Goal: Feedback & Contribution: Submit feedback/report problem

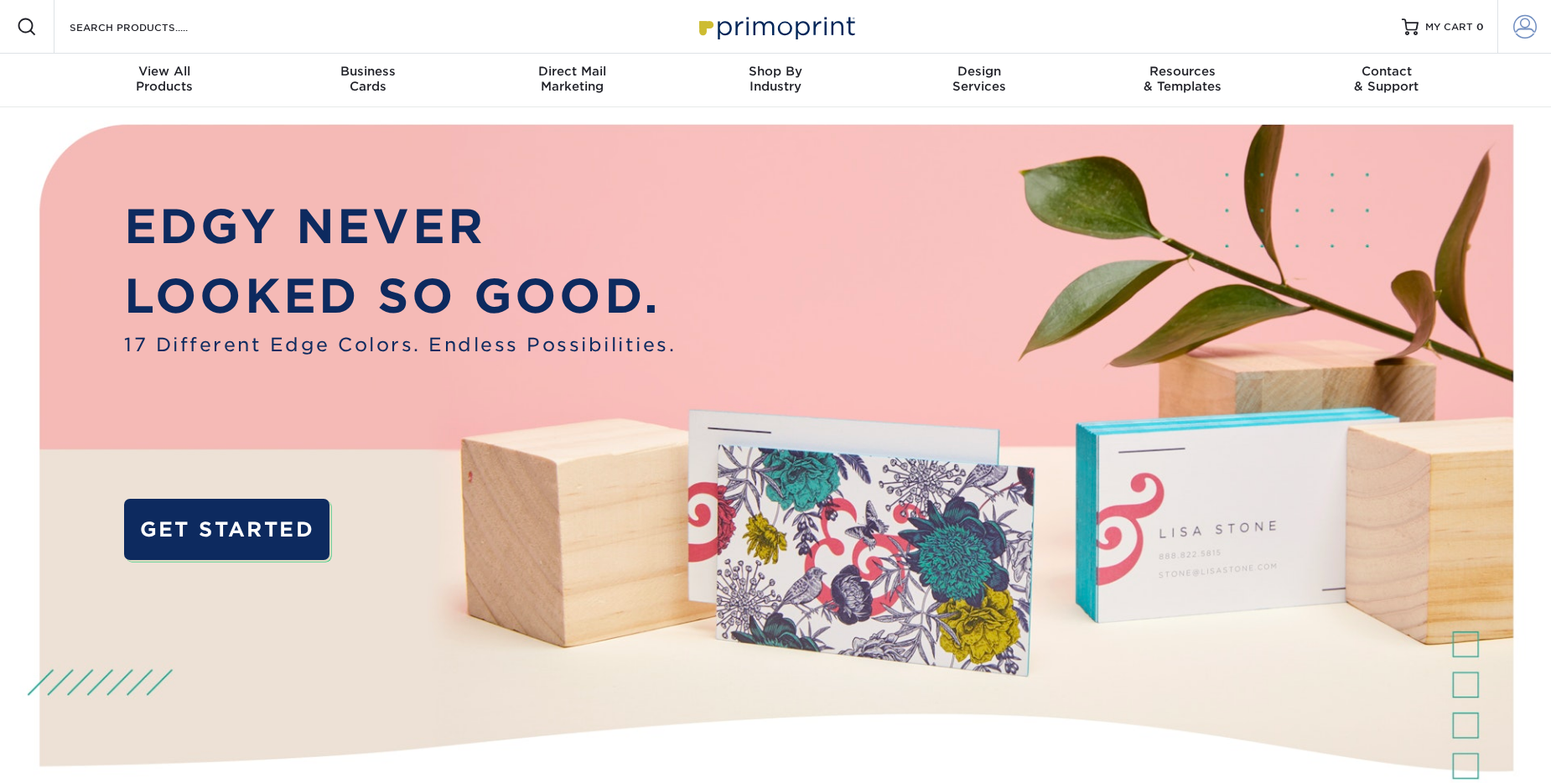
click at [1511, 24] on link "Account" at bounding box center [1524, 27] width 54 height 54
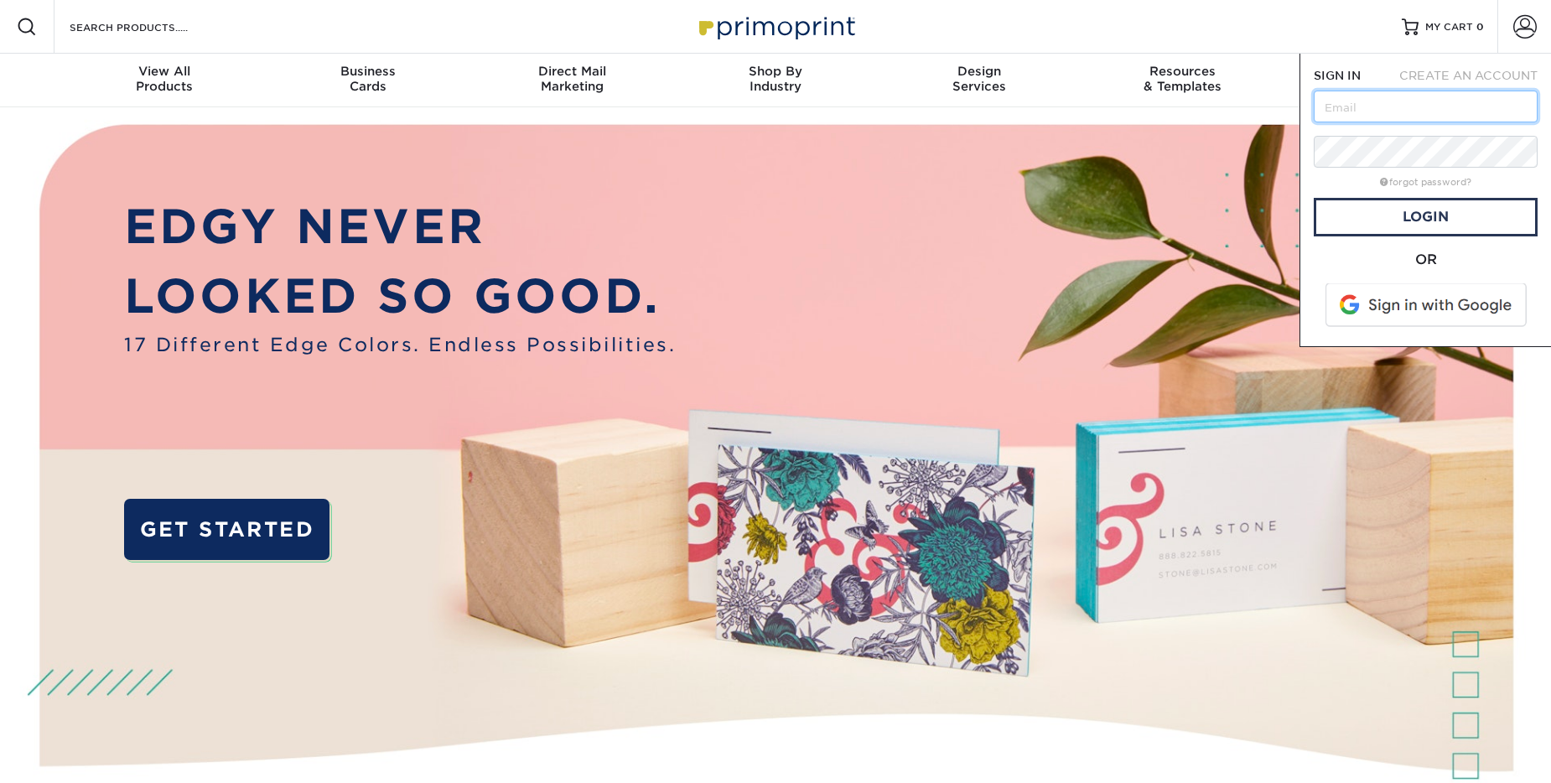
type input "[EMAIL_ADDRESS][DOMAIN_NAME]"
click at [1435, 214] on link "Login" at bounding box center [1426, 217] width 224 height 39
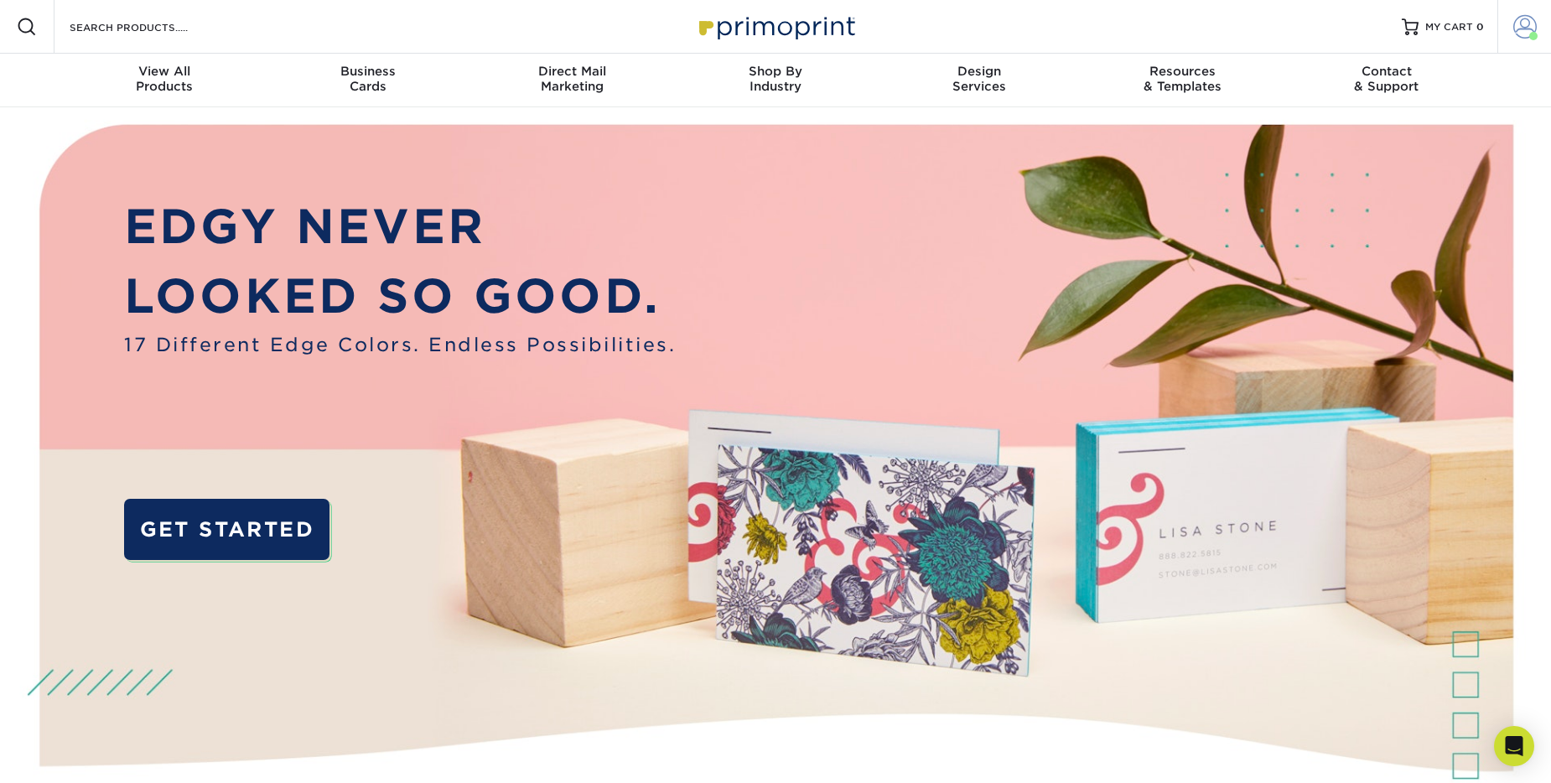
click at [1512, 18] on link "Account" at bounding box center [1524, 27] width 54 height 54
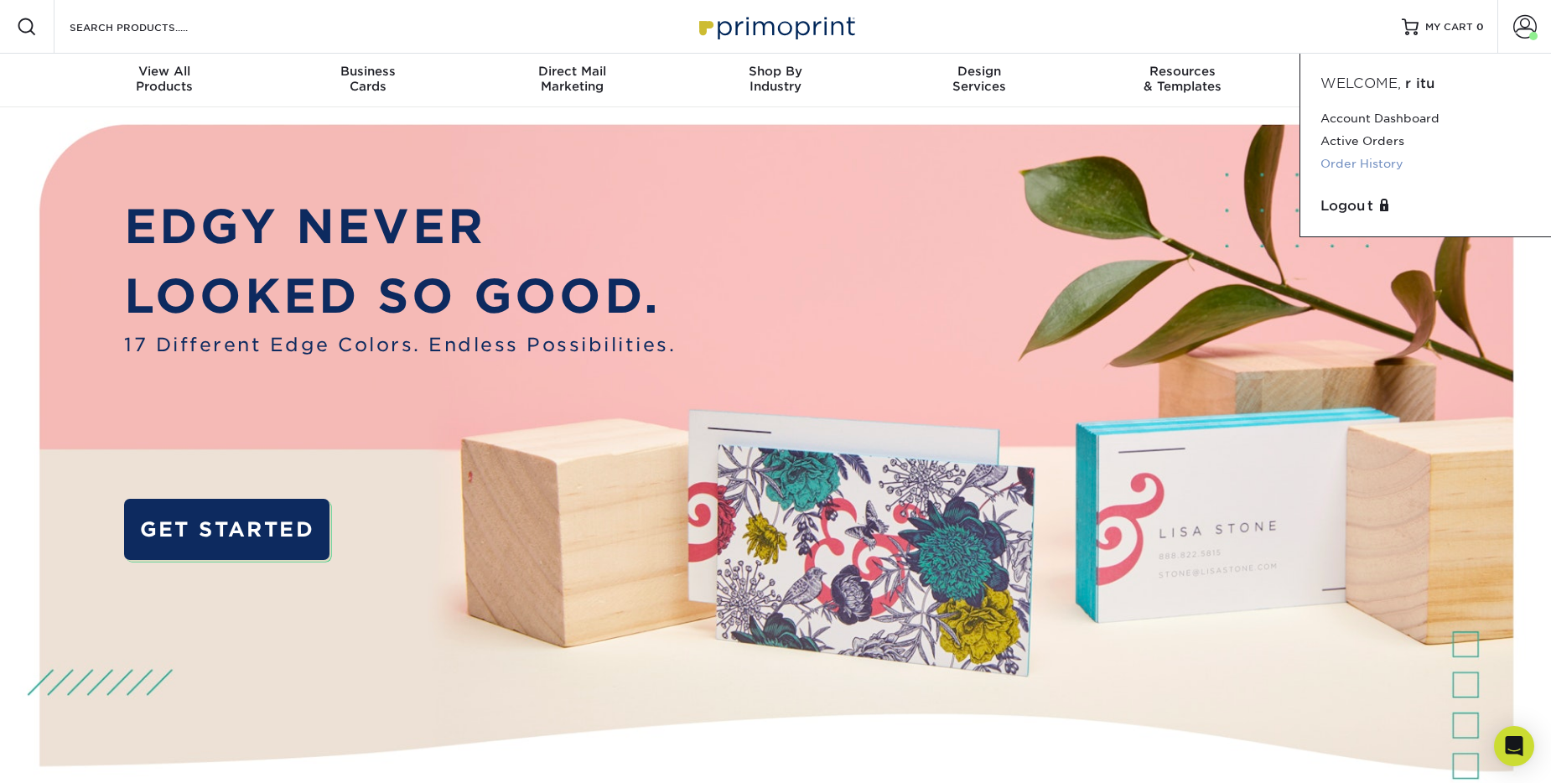
click at [1373, 169] on link "Order History" at bounding box center [1426, 164] width 210 height 23
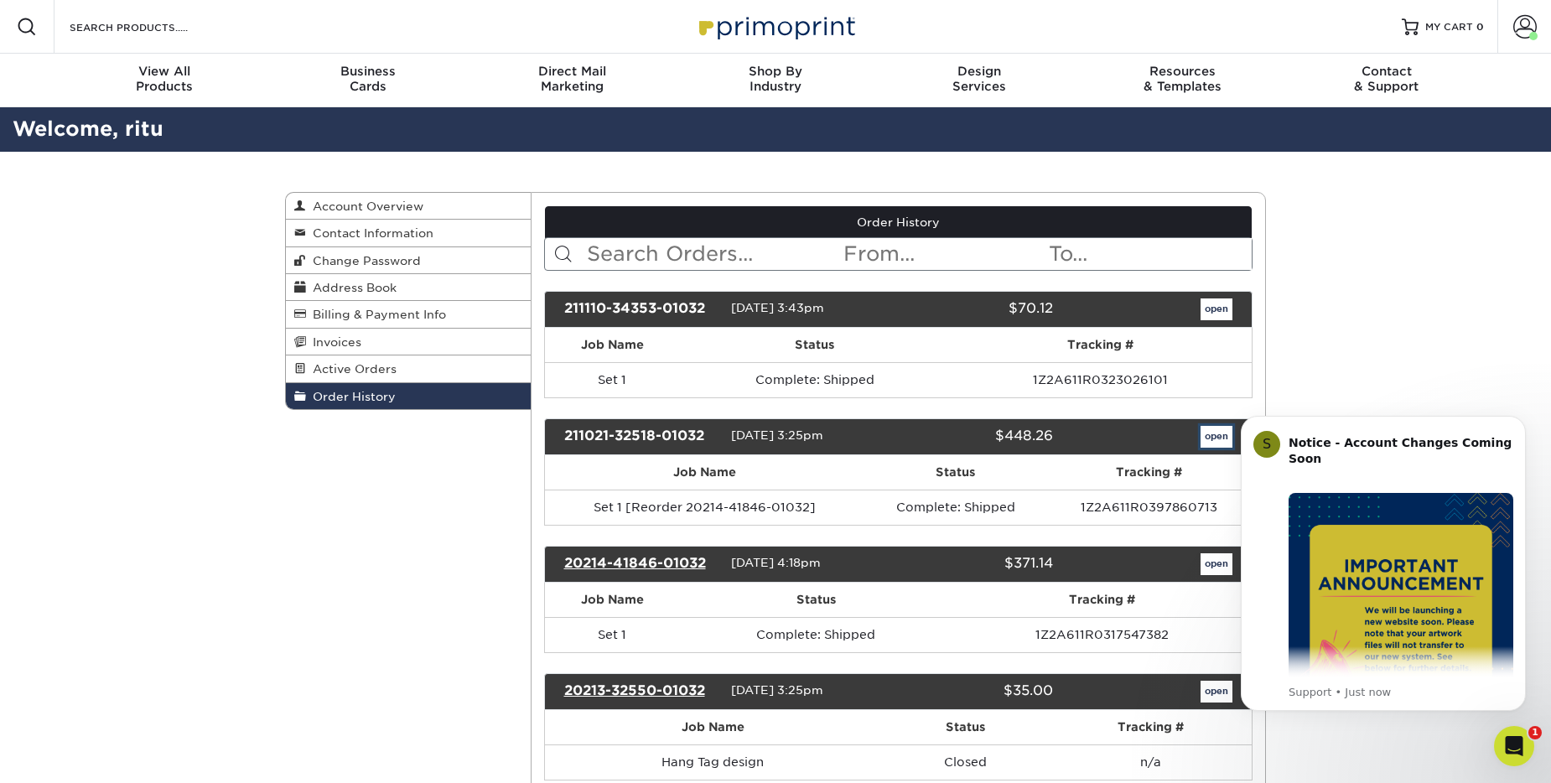
click at [1212, 435] on link "open" at bounding box center [1217, 437] width 32 height 22
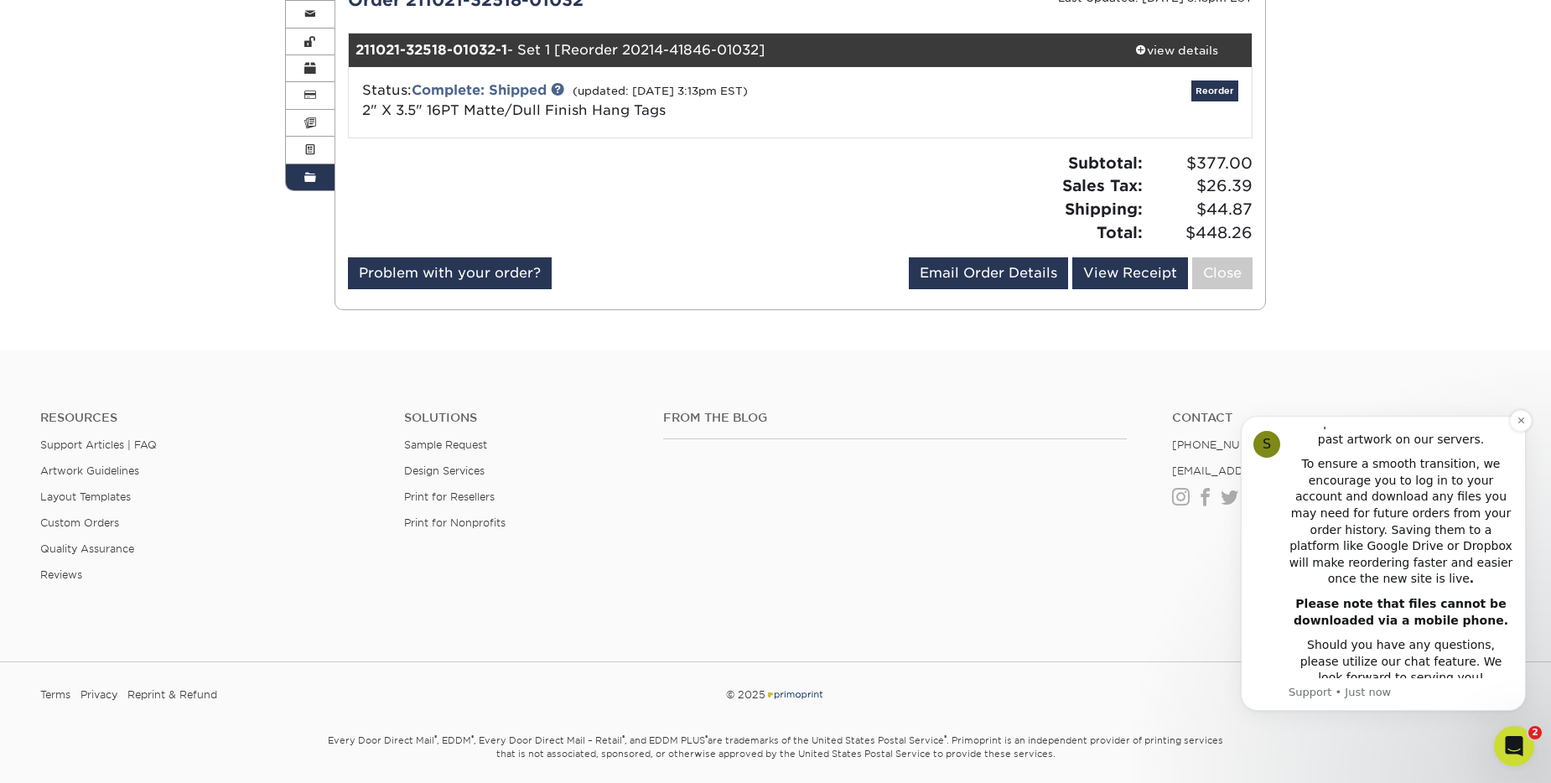
scroll to position [252, 0]
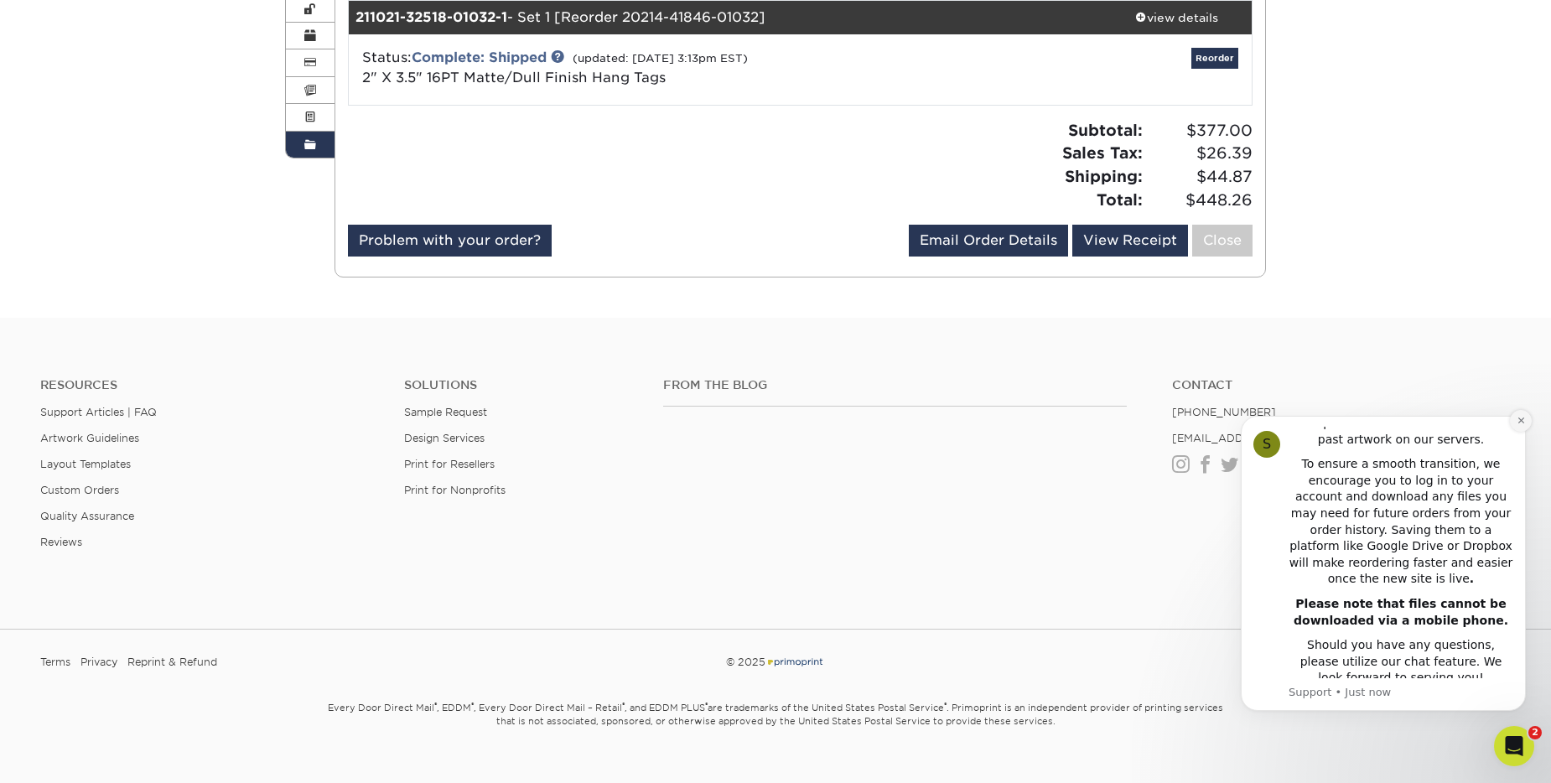
drag, startPoint x: 1521, startPoint y: 414, endPoint x: 2740, endPoint y: 808, distance: 1281.2
click at [1521, 414] on button "Dismiss notification" at bounding box center [1521, 421] width 22 height 22
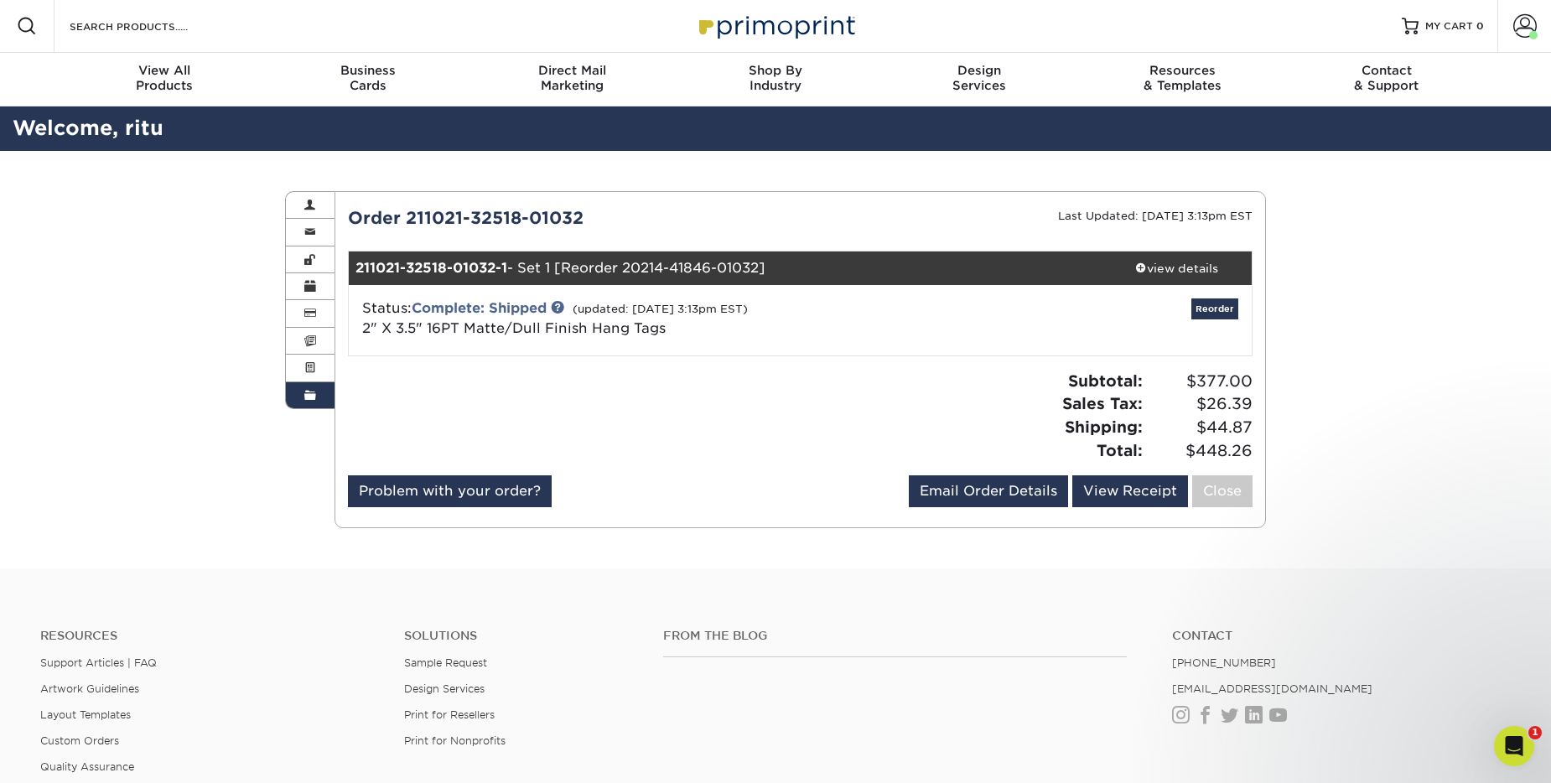
scroll to position [0, 0]
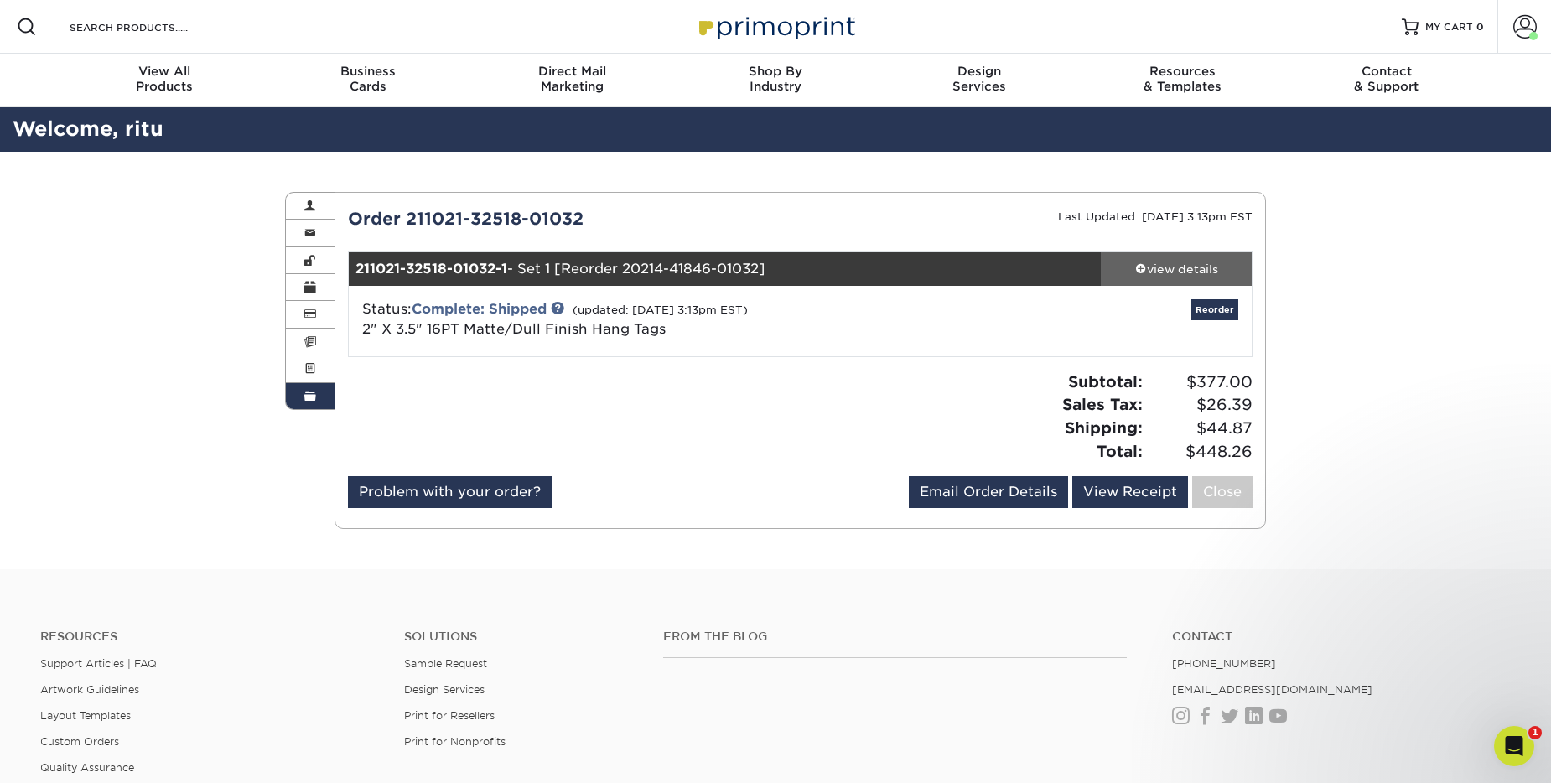
click at [1165, 281] on link "view details" at bounding box center [1176, 269] width 151 height 34
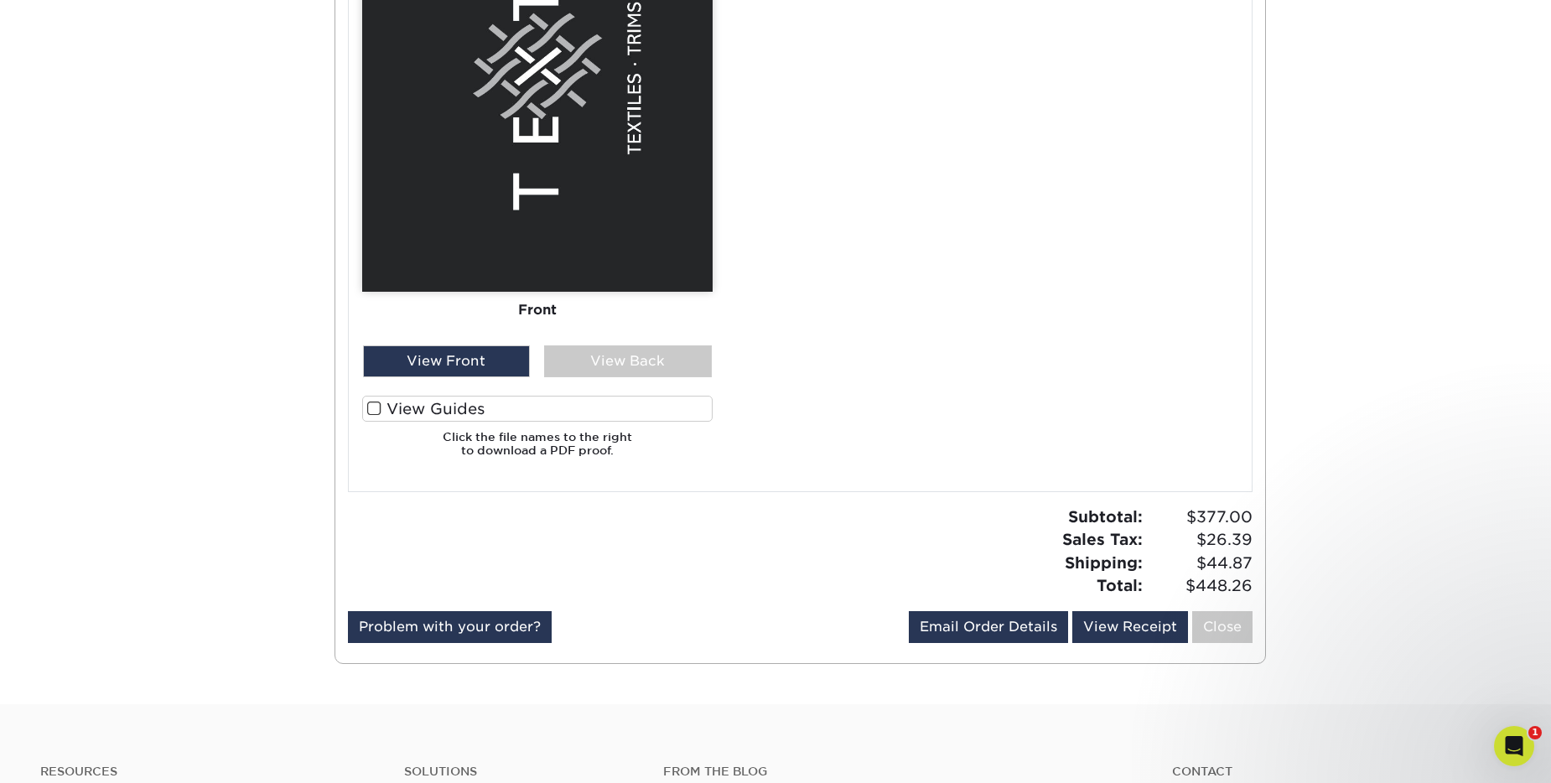
scroll to position [1006, 0]
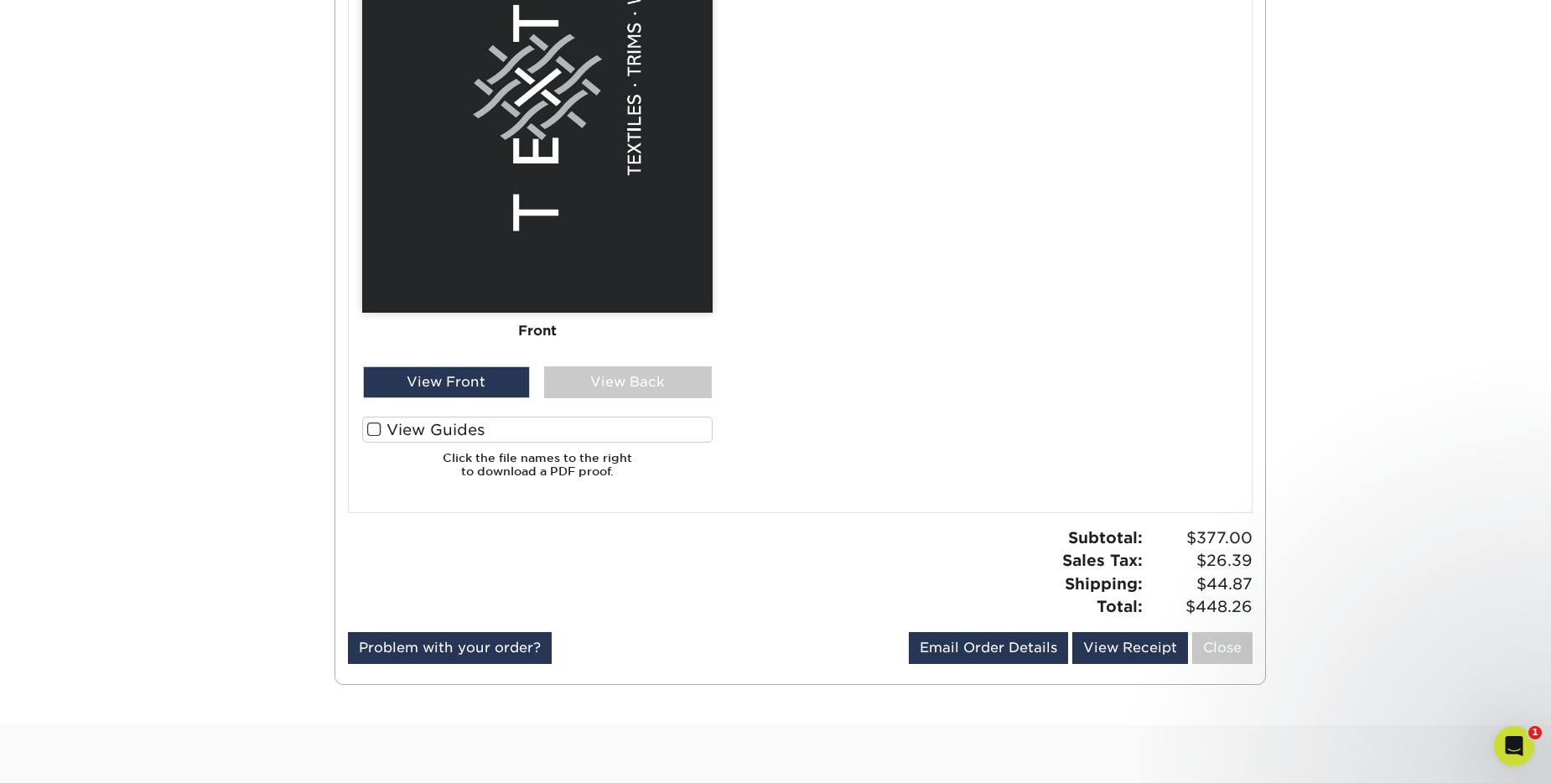
click at [623, 364] on div "Front Back" at bounding box center [537, 40] width 350 height 652
click at [623, 371] on div "View Back" at bounding box center [628, 382] width 168 height 32
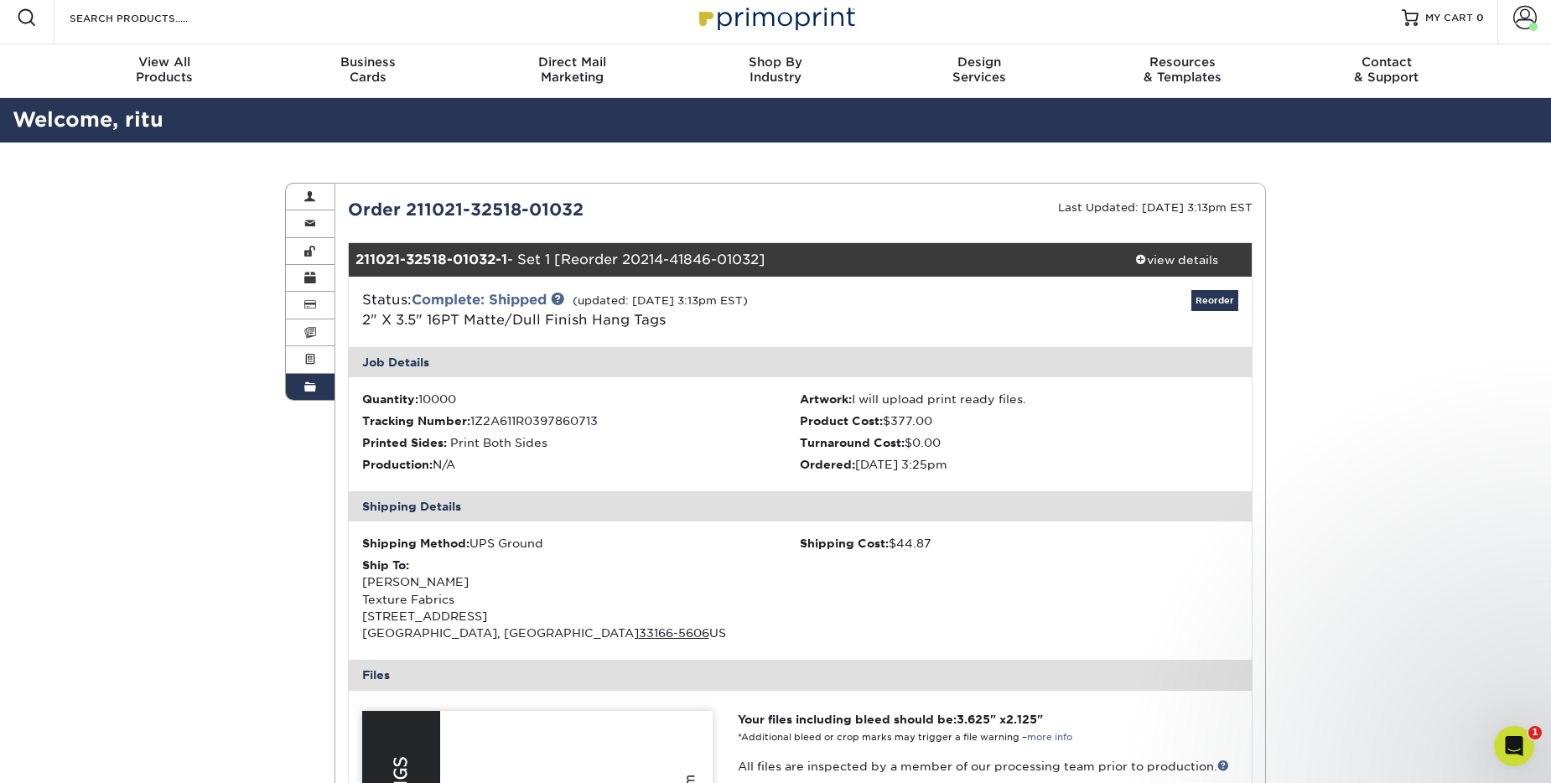
scroll to position [0, 0]
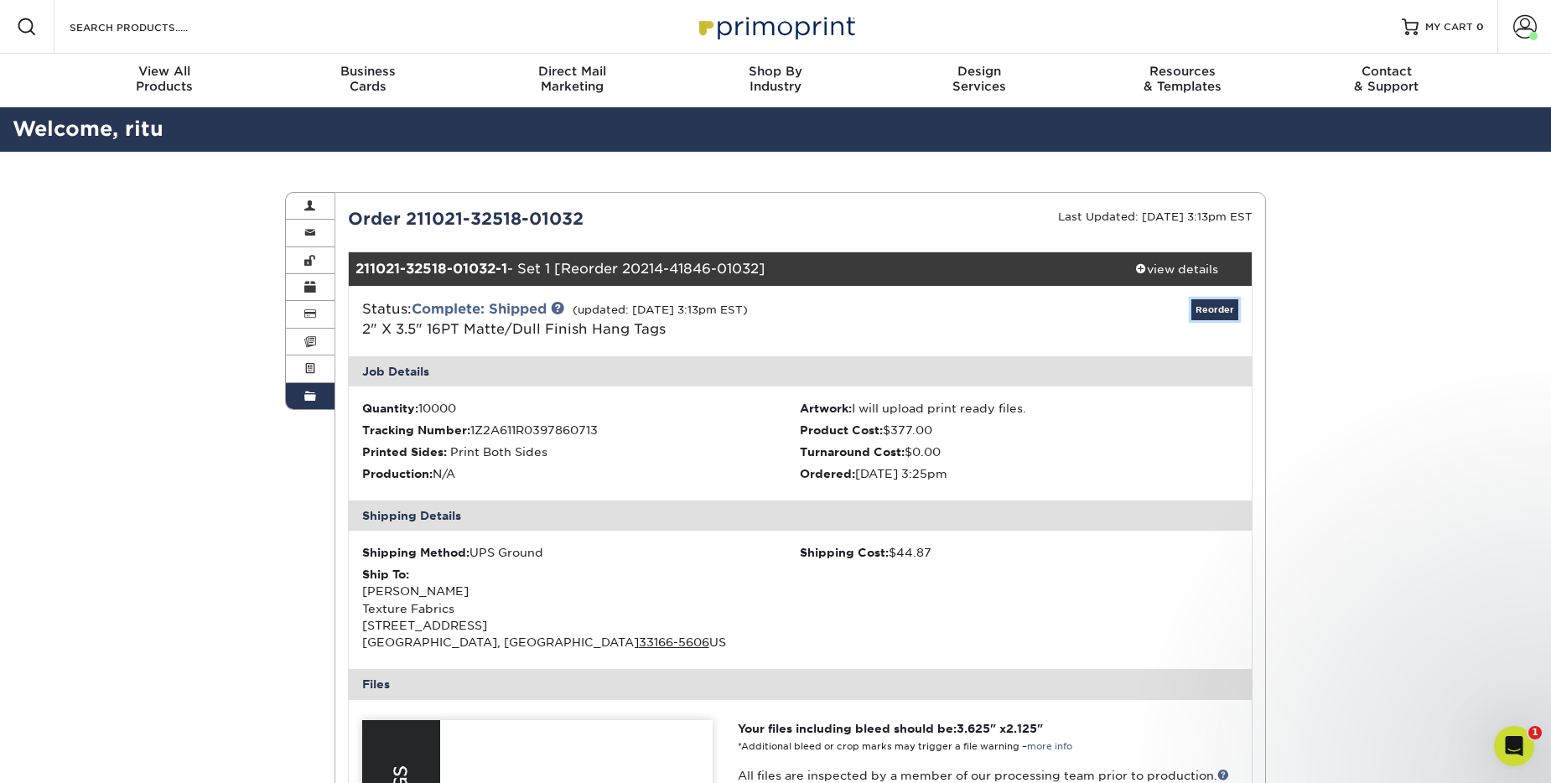
click at [1197, 309] on link "Reorder" at bounding box center [1214, 309] width 47 height 21
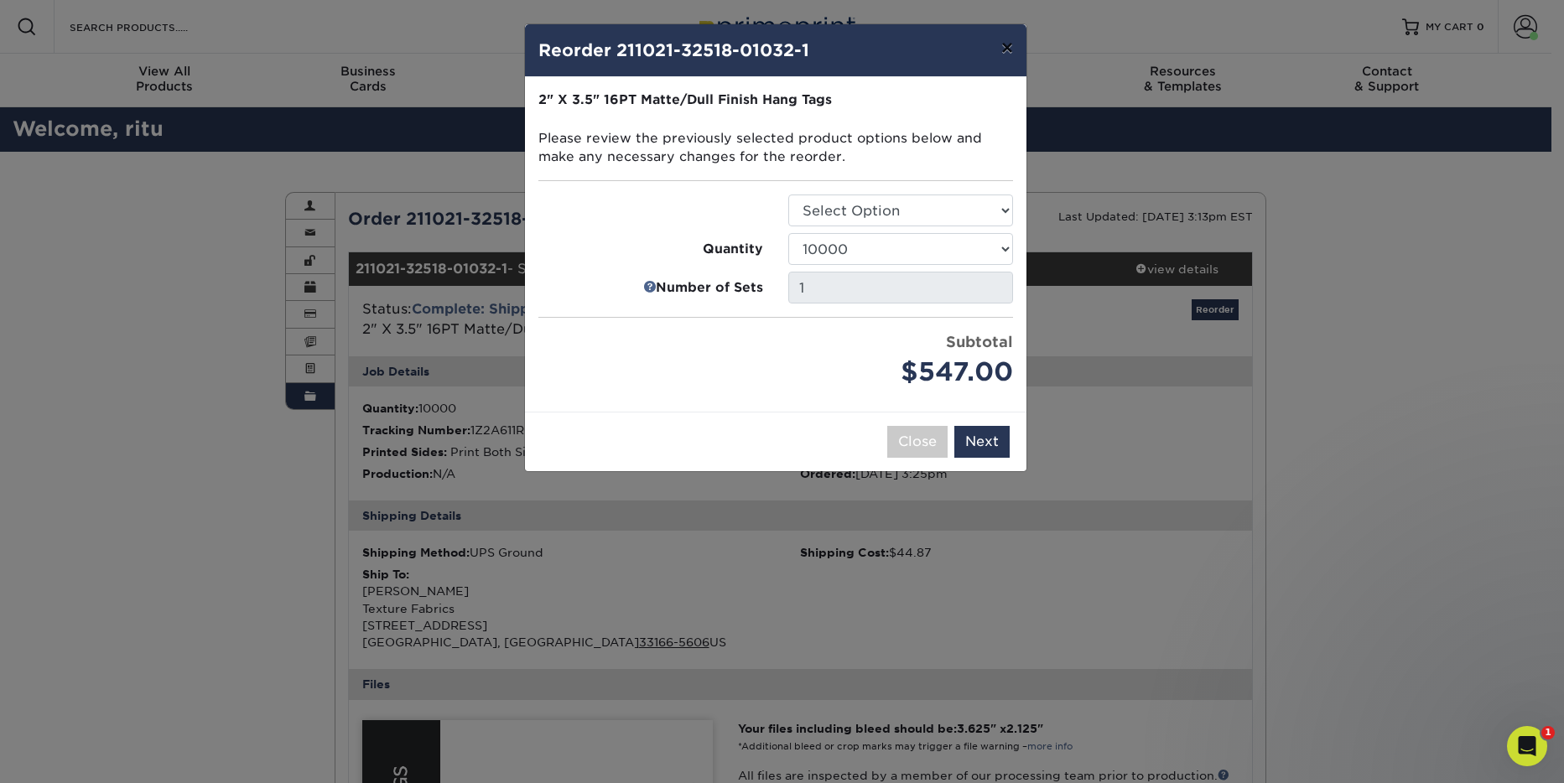
click at [1014, 54] on button "×" at bounding box center [1007, 47] width 39 height 47
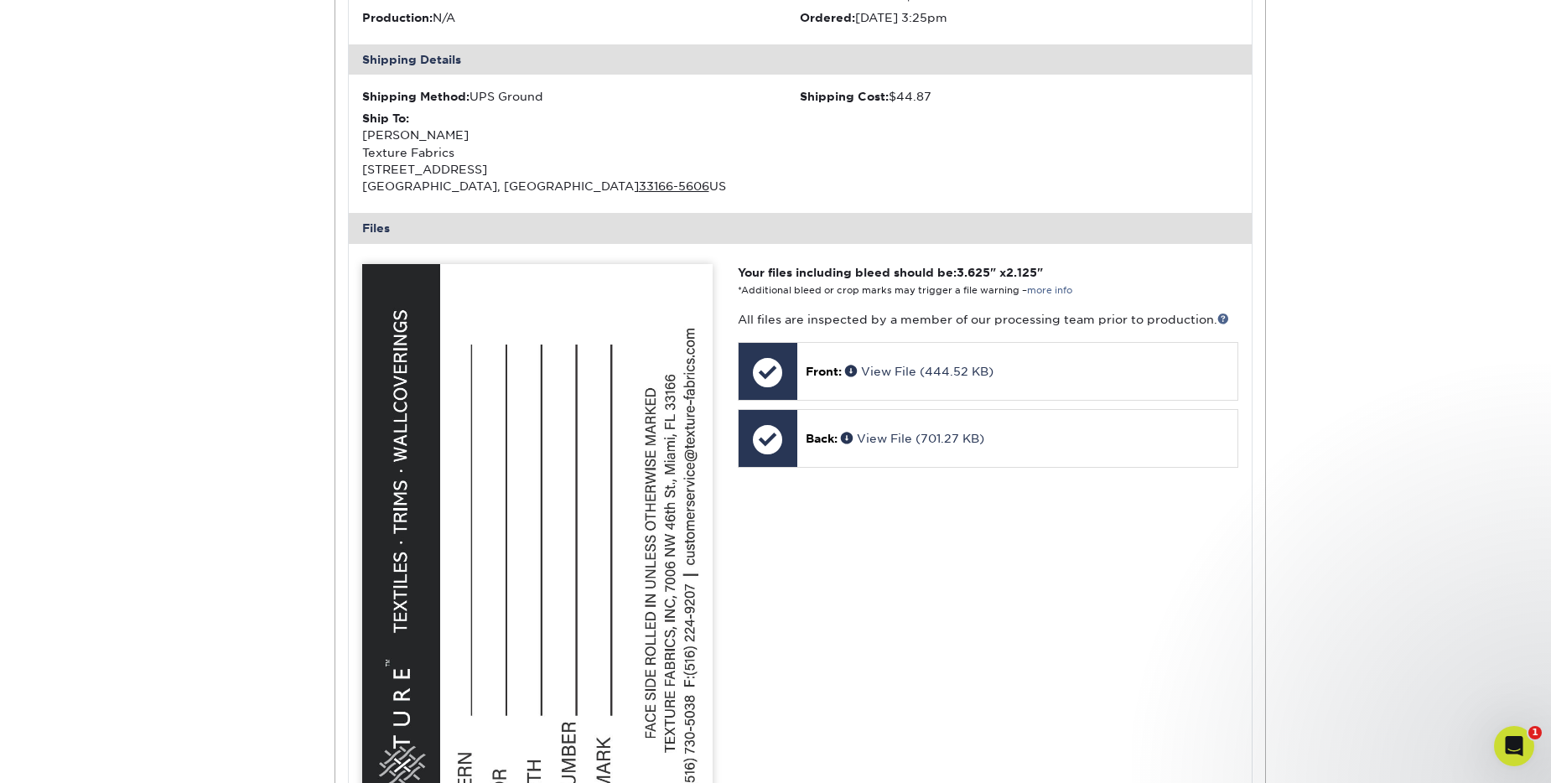
scroll to position [252, 0]
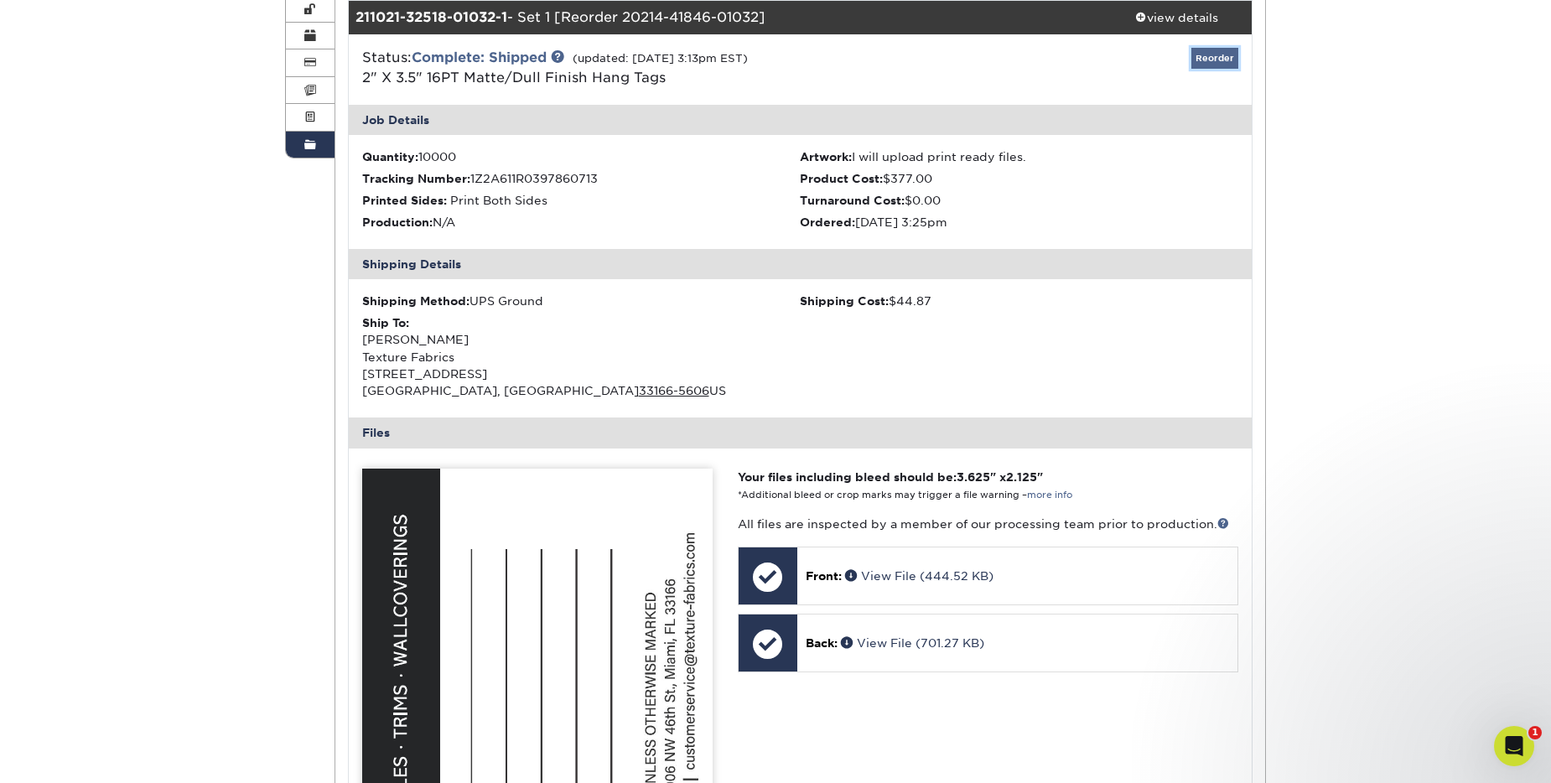
click at [1203, 67] on link "Reorder" at bounding box center [1214, 58] width 47 height 21
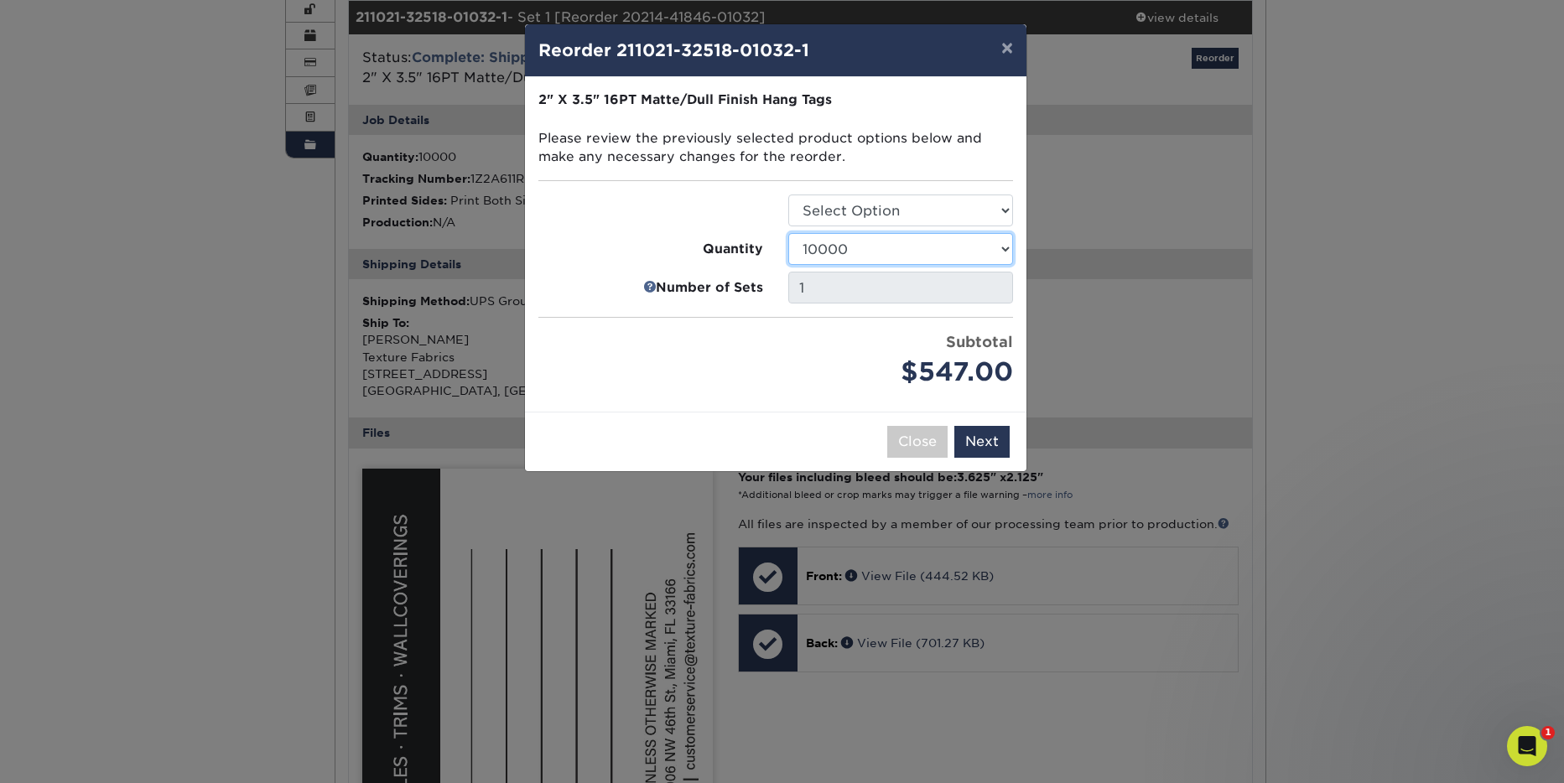
click at [856, 238] on select "100 250 500 1000 2500 5000 10000 15000 20000 25000" at bounding box center [900, 249] width 225 height 32
click at [788, 233] on select "100 250 500 1000 2500 5000 10000 15000 20000 25000" at bounding box center [900, 249] width 225 height 32
click at [881, 246] on select "100 250 500 1000 2500 5000 10000 15000 20000 25000" at bounding box center [900, 249] width 225 height 32
click at [788, 233] on select "100 250 500 1000 2500 5000 10000 15000 20000 25000" at bounding box center [900, 249] width 225 height 32
click at [894, 246] on select "100 250 500 1000 2500 5000 10000 15000 20000 25000" at bounding box center [900, 249] width 225 height 32
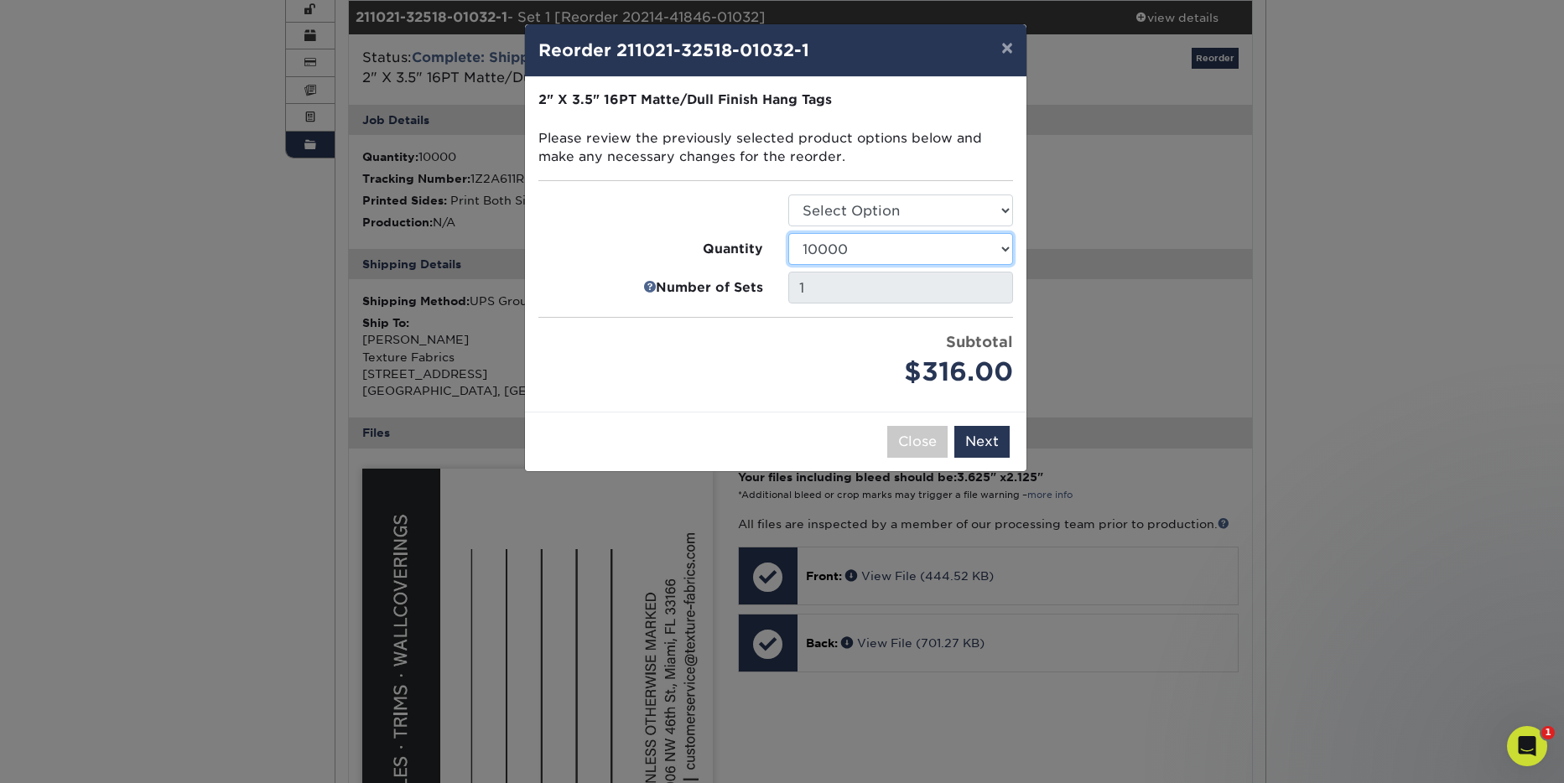
click at [788, 233] on select "100 250 500 1000 2500 5000 10000 15000 20000 25000" at bounding box center [900, 249] width 225 height 32
click at [938, 256] on select "100 250 500 1000 2500 5000 10000 15000 20000 25000" at bounding box center [900, 249] width 225 height 32
click at [788, 233] on select "100 250 500 1000 2500 5000 10000 15000 20000 25000" at bounding box center [900, 249] width 225 height 32
click at [887, 257] on select "100 250 500 1000 2500 5000 10000 15000 20000 25000" at bounding box center [900, 249] width 225 height 32
click at [788, 233] on select "100 250 500 1000 2500 5000 10000 15000 20000 25000" at bounding box center [900, 249] width 225 height 32
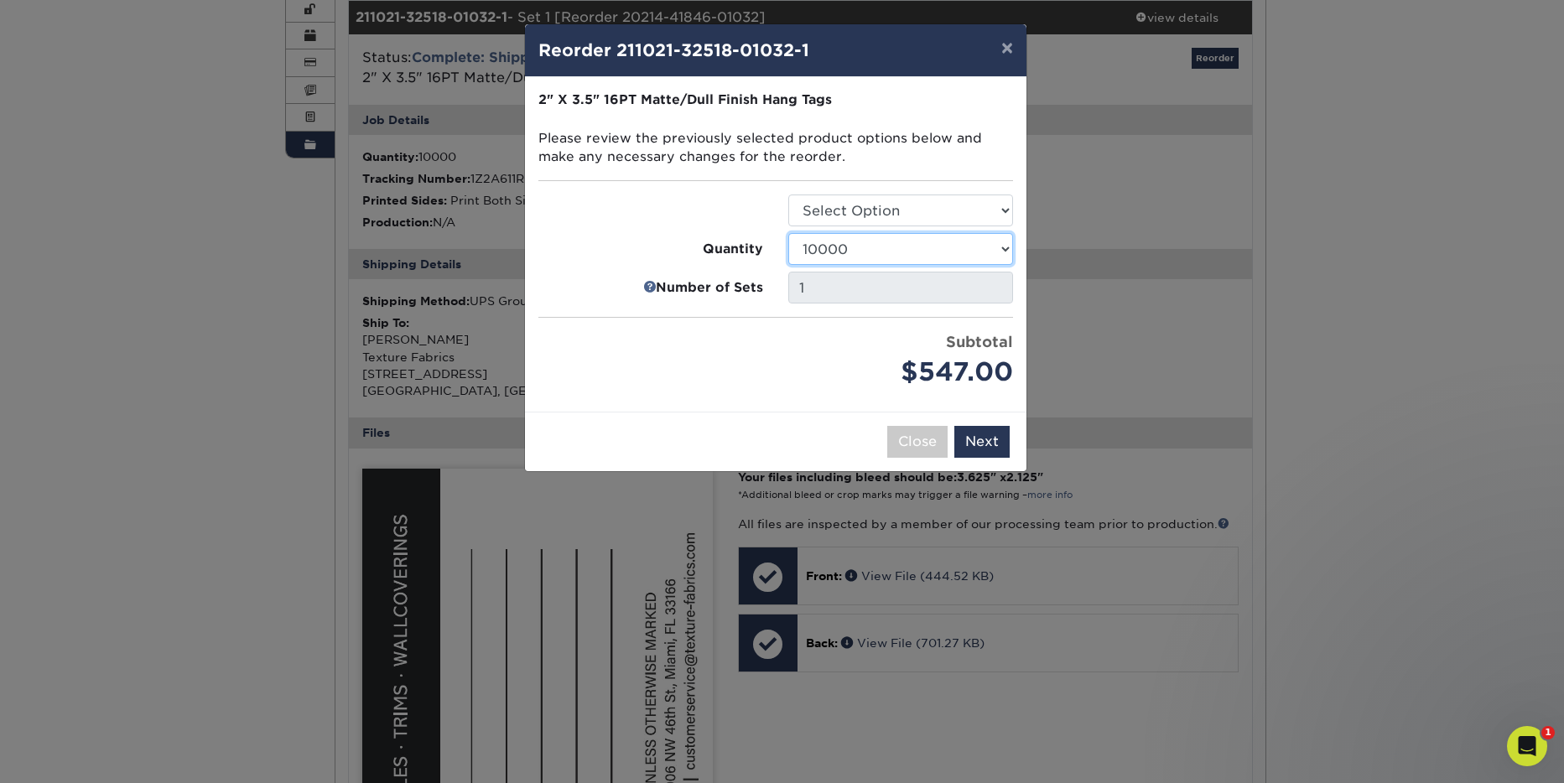
click at [904, 256] on select "100 250 500 1000 2500 5000 10000 15000 20000 25000" at bounding box center [900, 249] width 225 height 32
click at [788, 233] on select "100 250 500 1000 2500 5000 10000 15000 20000 25000" at bounding box center [900, 249] width 225 height 32
click at [905, 246] on select "100 250 500 1000 2500 5000 10000 15000 20000 25000" at bounding box center [900, 249] width 225 height 32
select select "4c29185a-ec98-4488-8729-c2ae0e5f5fe1"
click at [788, 233] on select "100 250 500 1000 2500 5000 10000 15000 20000 25000" at bounding box center [900, 249] width 225 height 32
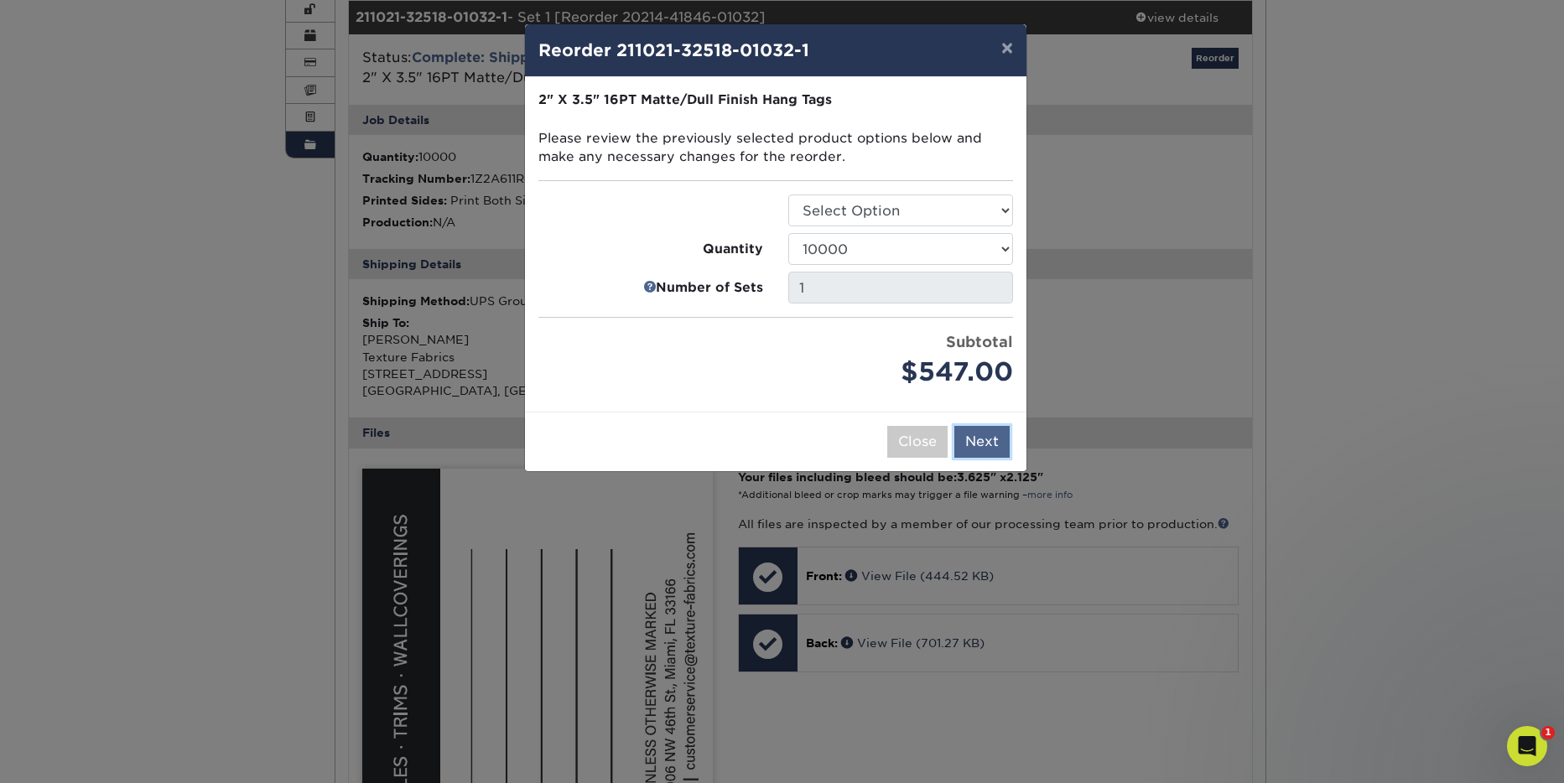
click at [986, 437] on button "Next" at bounding box center [981, 442] width 55 height 32
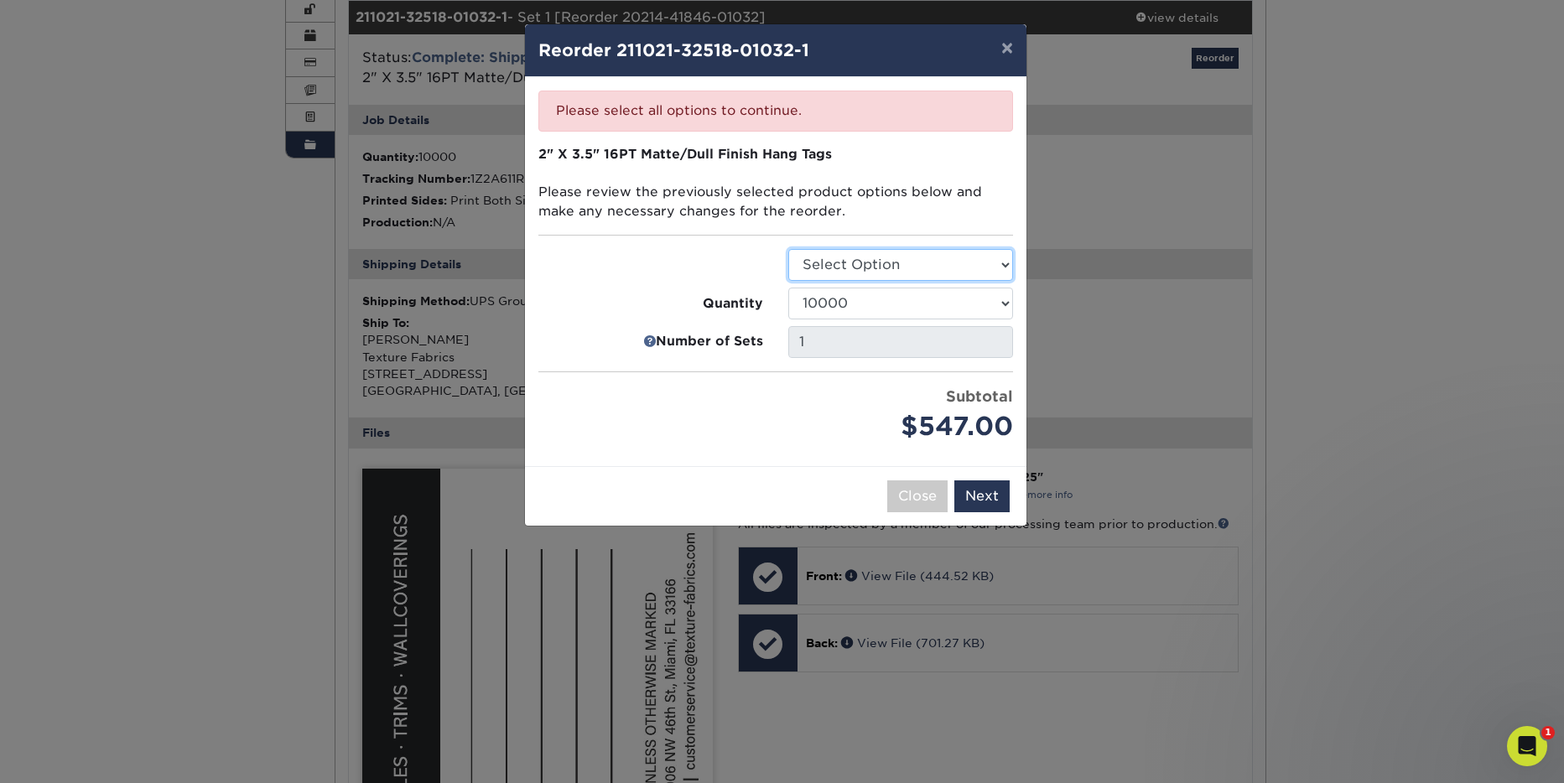
click at [841, 274] on select "Select Option Hang Tags" at bounding box center [900, 265] width 225 height 32
select select "428aa75b-4ae7-4398-9e0a-74f4b33909ed"
click at [788, 249] on select "Select Option Hang Tags" at bounding box center [900, 265] width 225 height 32
click at [972, 490] on button "Next" at bounding box center [981, 496] width 55 height 32
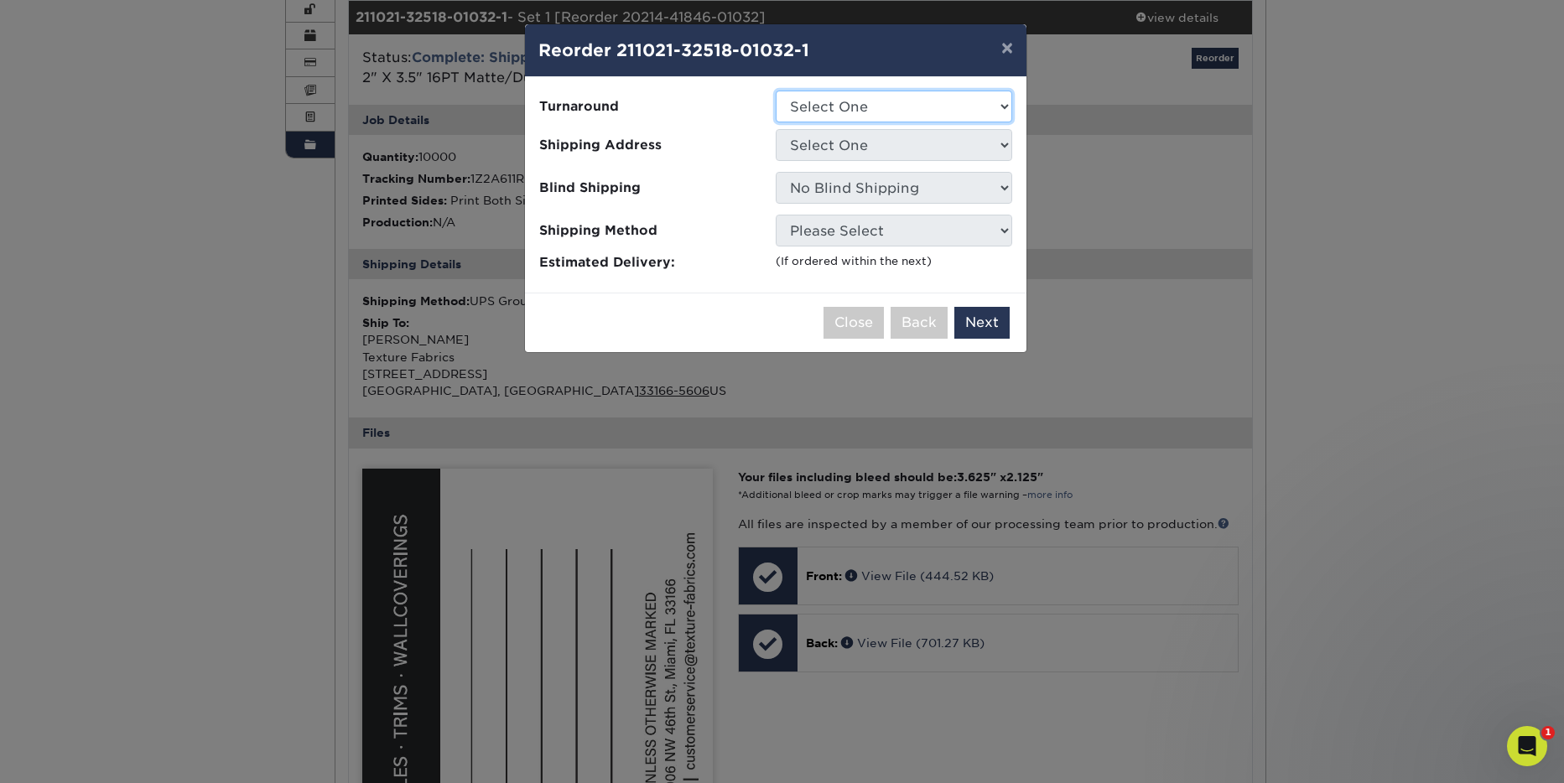
click at [859, 114] on select "Select One 2-4 Business Days" at bounding box center [894, 107] width 236 height 32
select select "b67e1678-c43a-411a-8cfb-3131271c16b5"
click at [776, 91] on select "Select One 2-4 Business Days" at bounding box center [894, 107] width 236 height 32
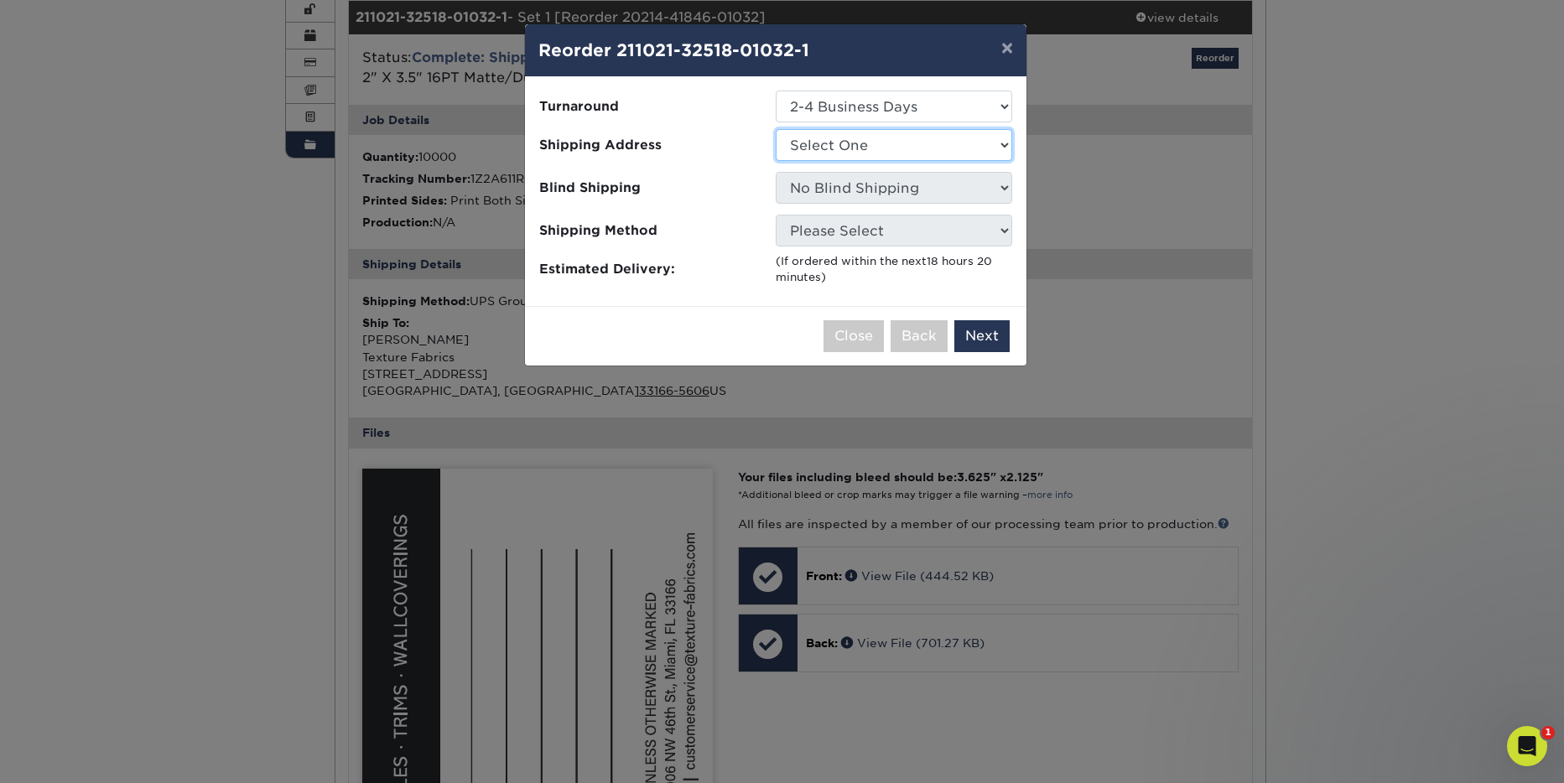
click at [854, 151] on select "Select One ANDREA RUSSELL Anthony Bellon Corp Miami Address Dawna Melbourne Hol…" at bounding box center [894, 145] width 236 height 32
select select "177343"
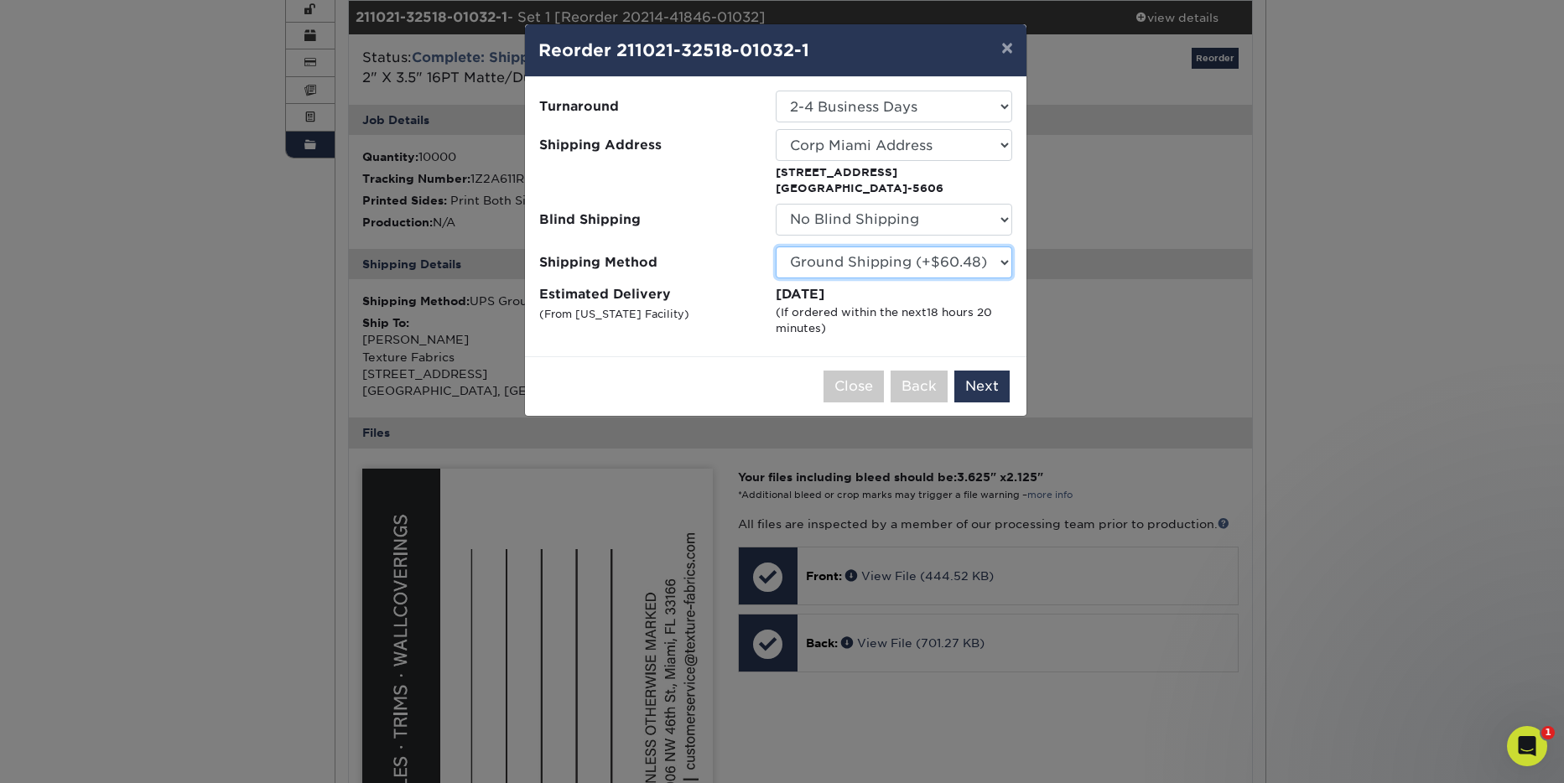
click at [963, 274] on select "Please Select Ground Shipping (+$60.48) 3 Day Shipping Service (+$82.49) 2 Day …" at bounding box center [894, 262] width 236 height 32
click at [961, 272] on select "Please Select Ground Shipping (+$60.48) 3 Day Shipping Service (+$82.49) 2 Day …" at bounding box center [894, 262] width 236 height 32
click at [996, 375] on button "Next" at bounding box center [981, 387] width 55 height 32
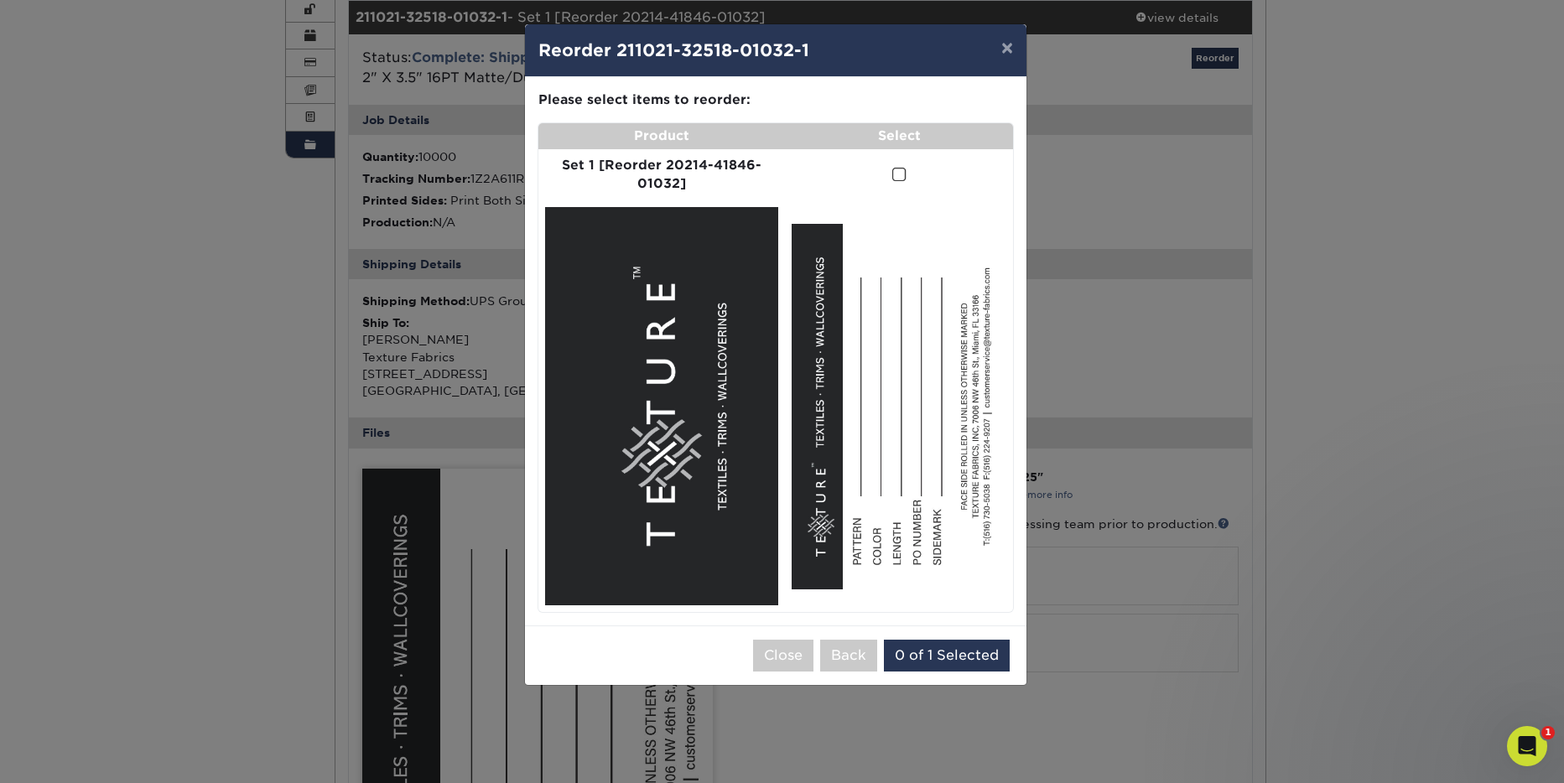
click at [902, 176] on span at bounding box center [899, 175] width 14 height 16
click at [0, 0] on input "checkbox" at bounding box center [0, 0] width 0 height 0
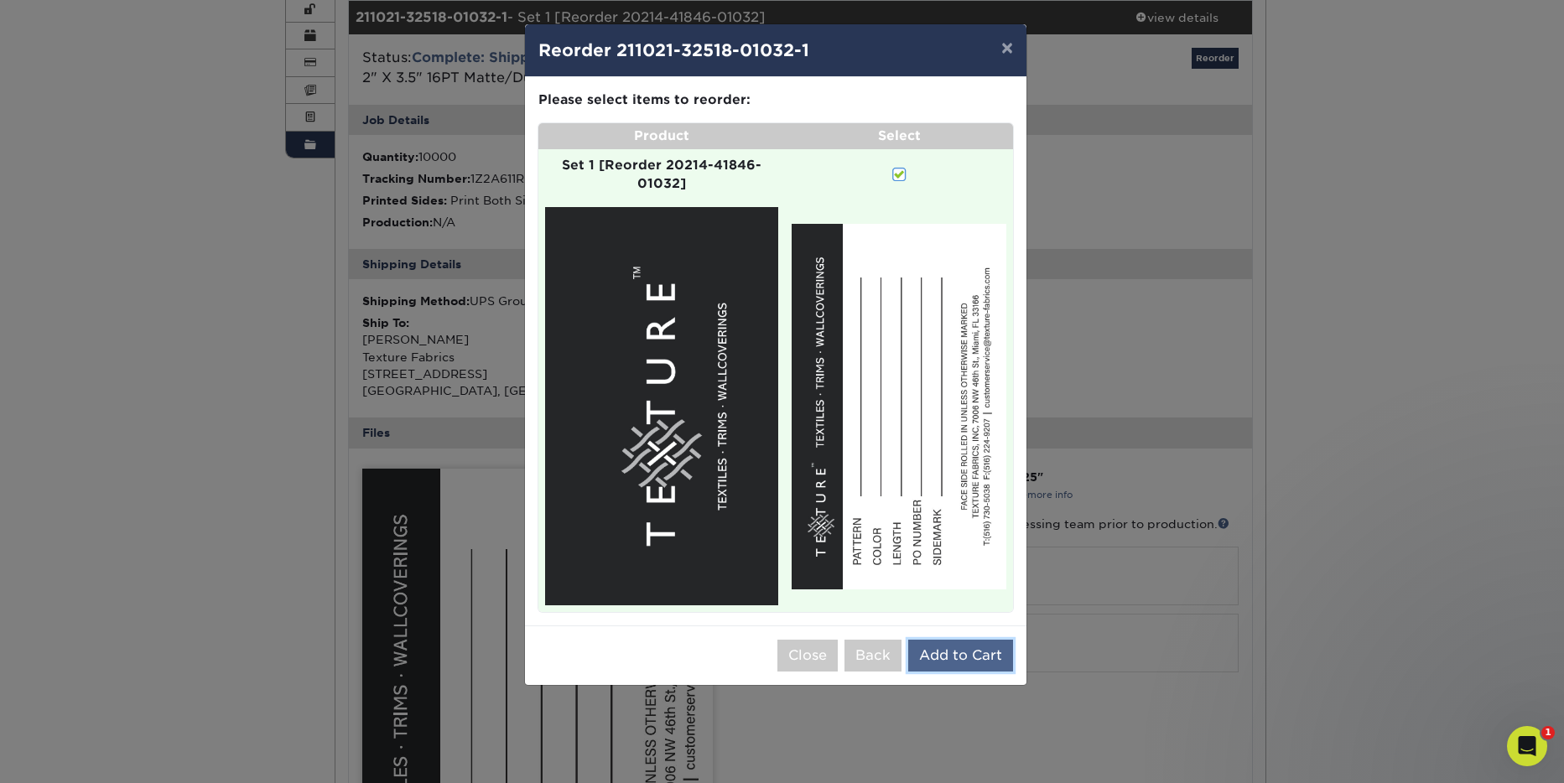
click at [979, 661] on button "Add to Cart" at bounding box center [960, 656] width 105 height 32
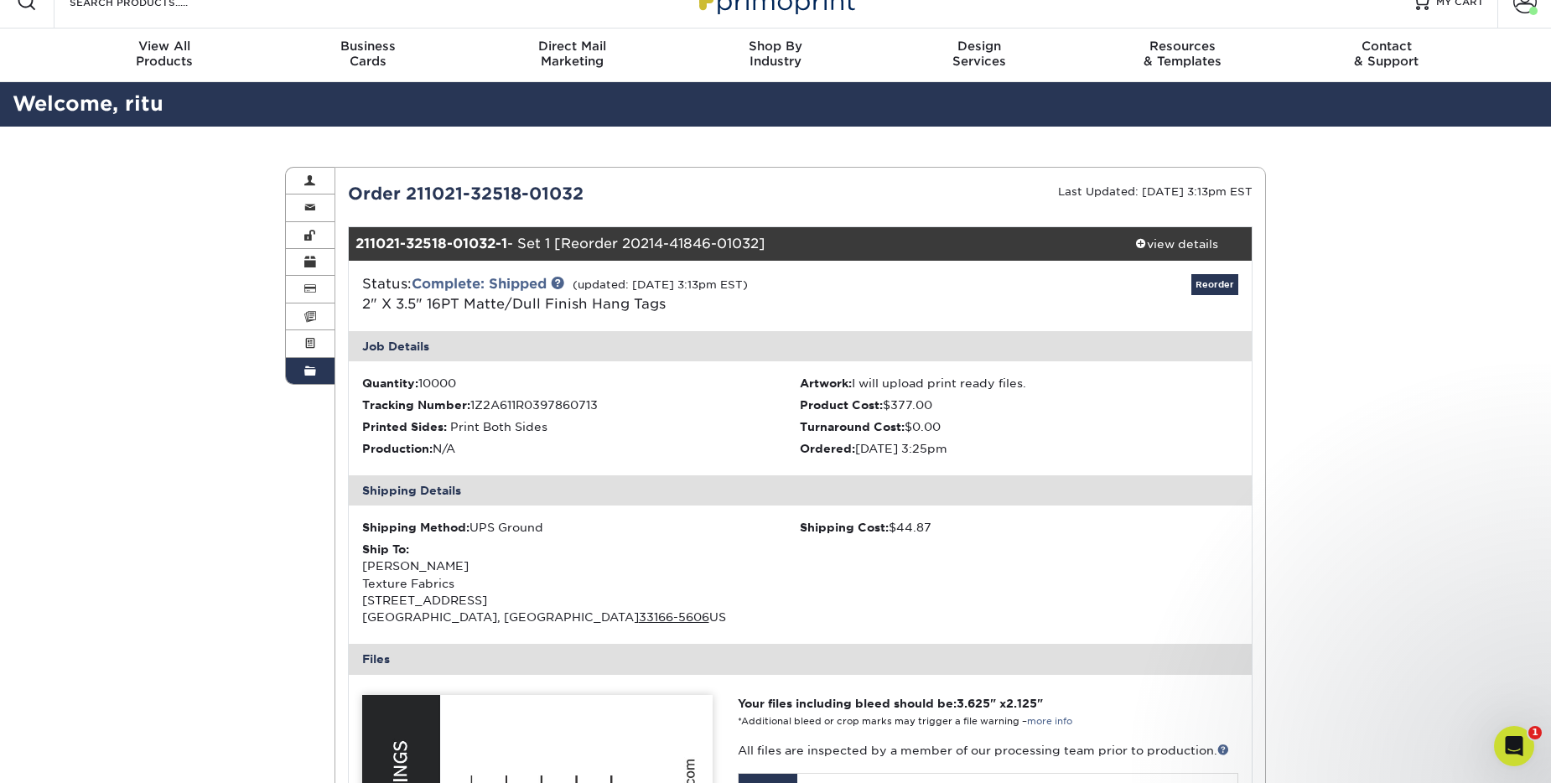
scroll to position [0, 0]
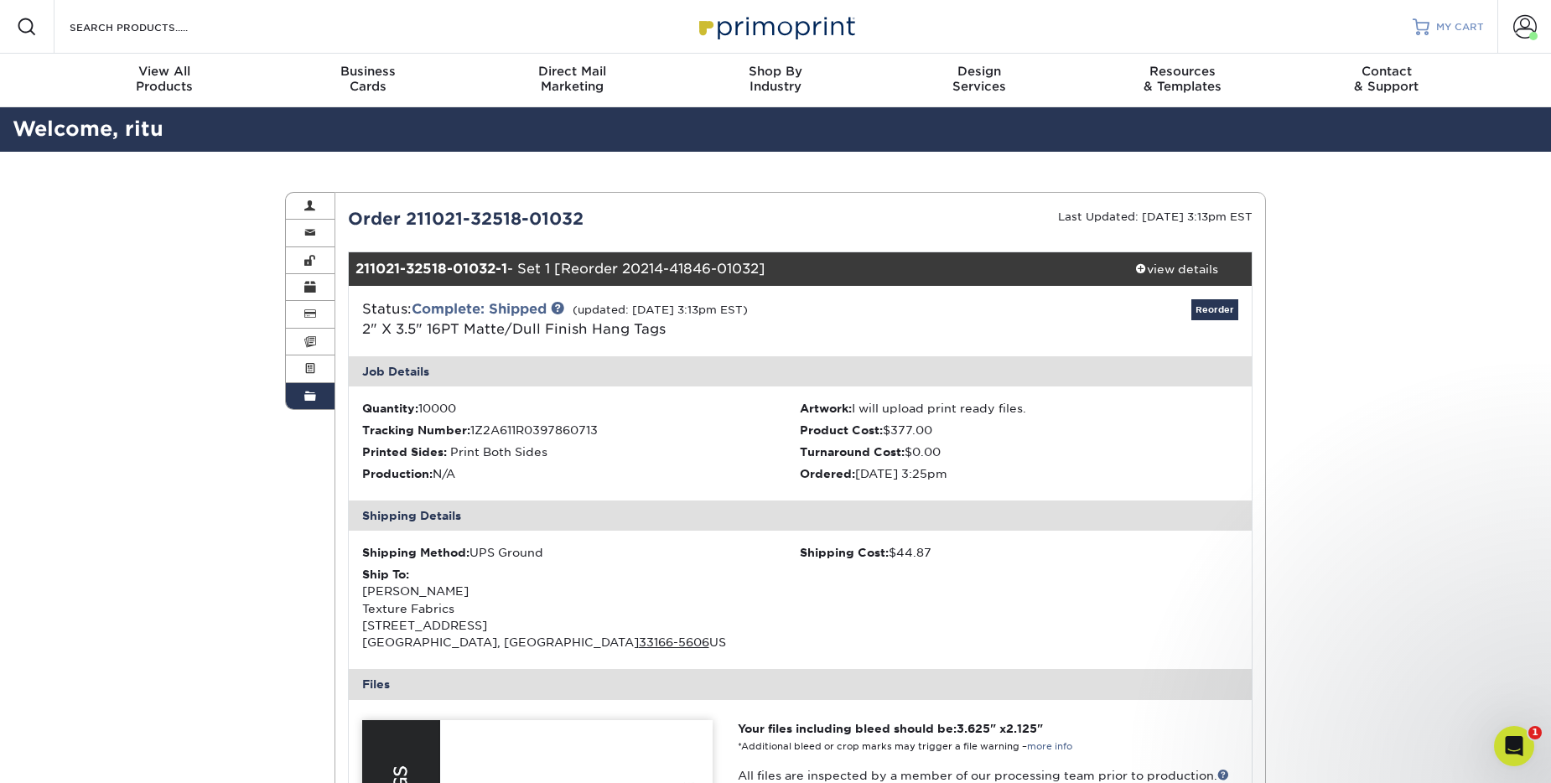
click at [1462, 28] on span "MY CART" at bounding box center [1460, 27] width 48 height 14
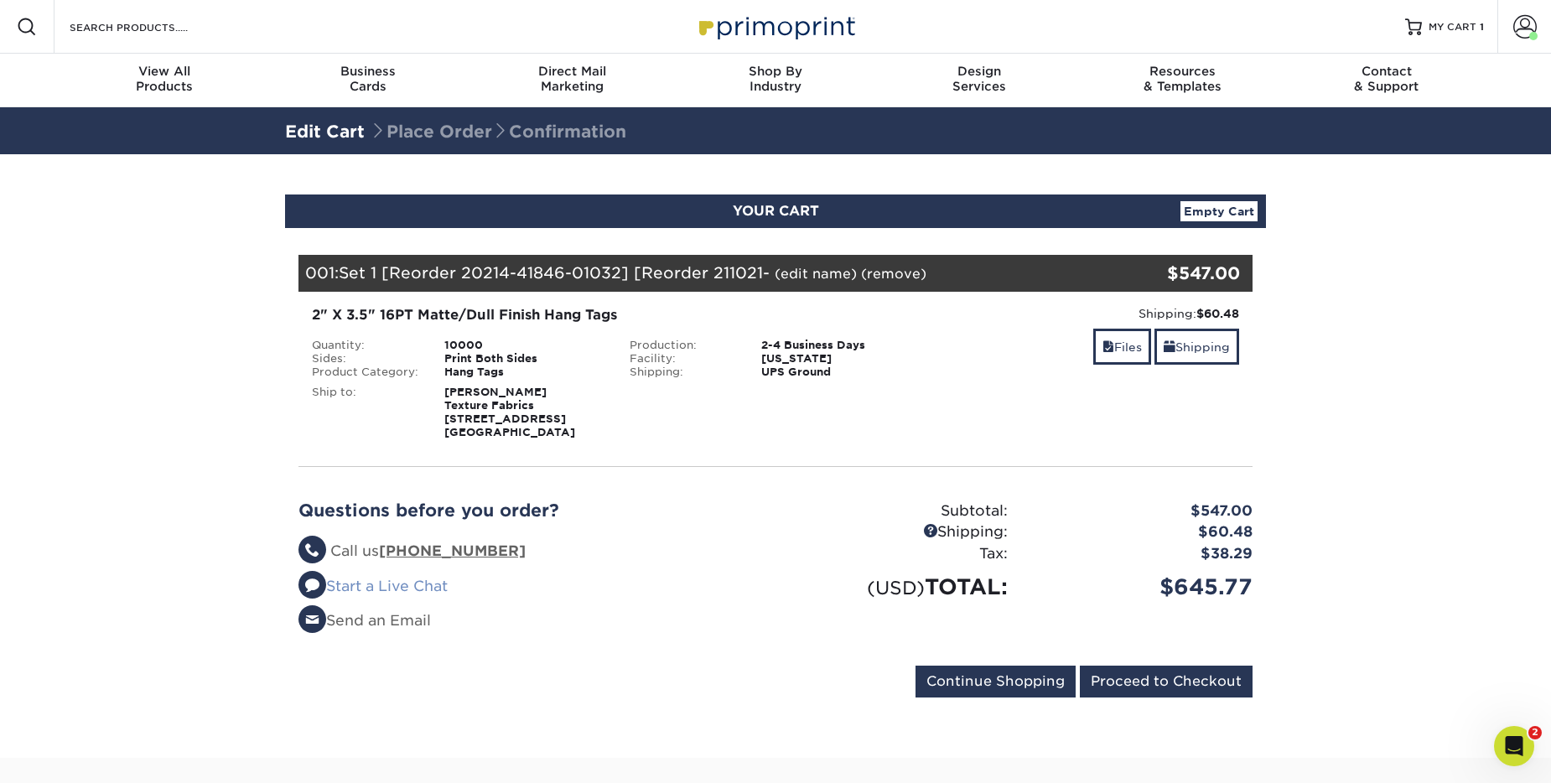
click at [429, 593] on link "Start a Live Chat" at bounding box center [372, 586] width 149 height 17
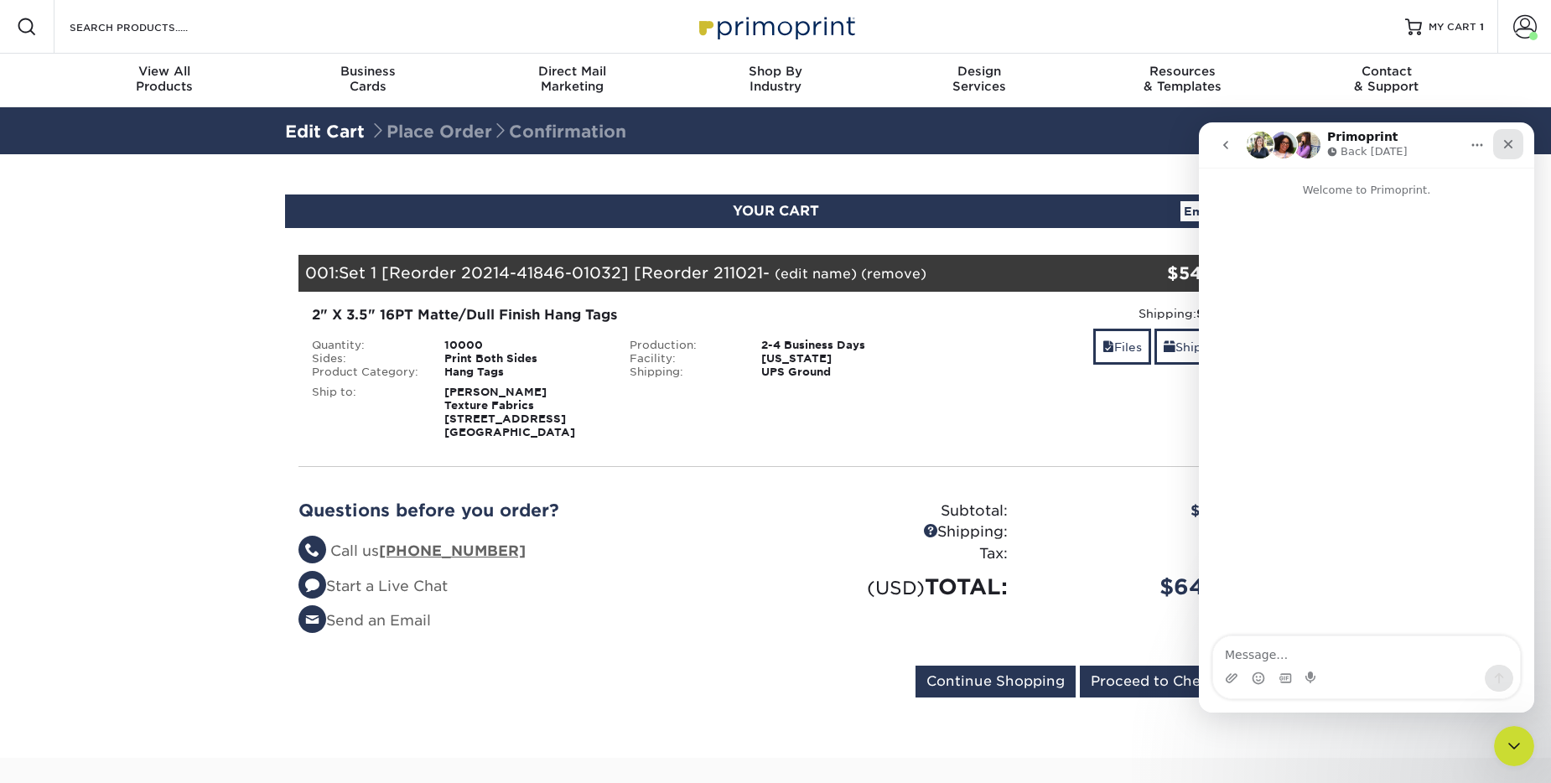
click at [1504, 145] on icon "Close" at bounding box center [1508, 144] width 13 height 13
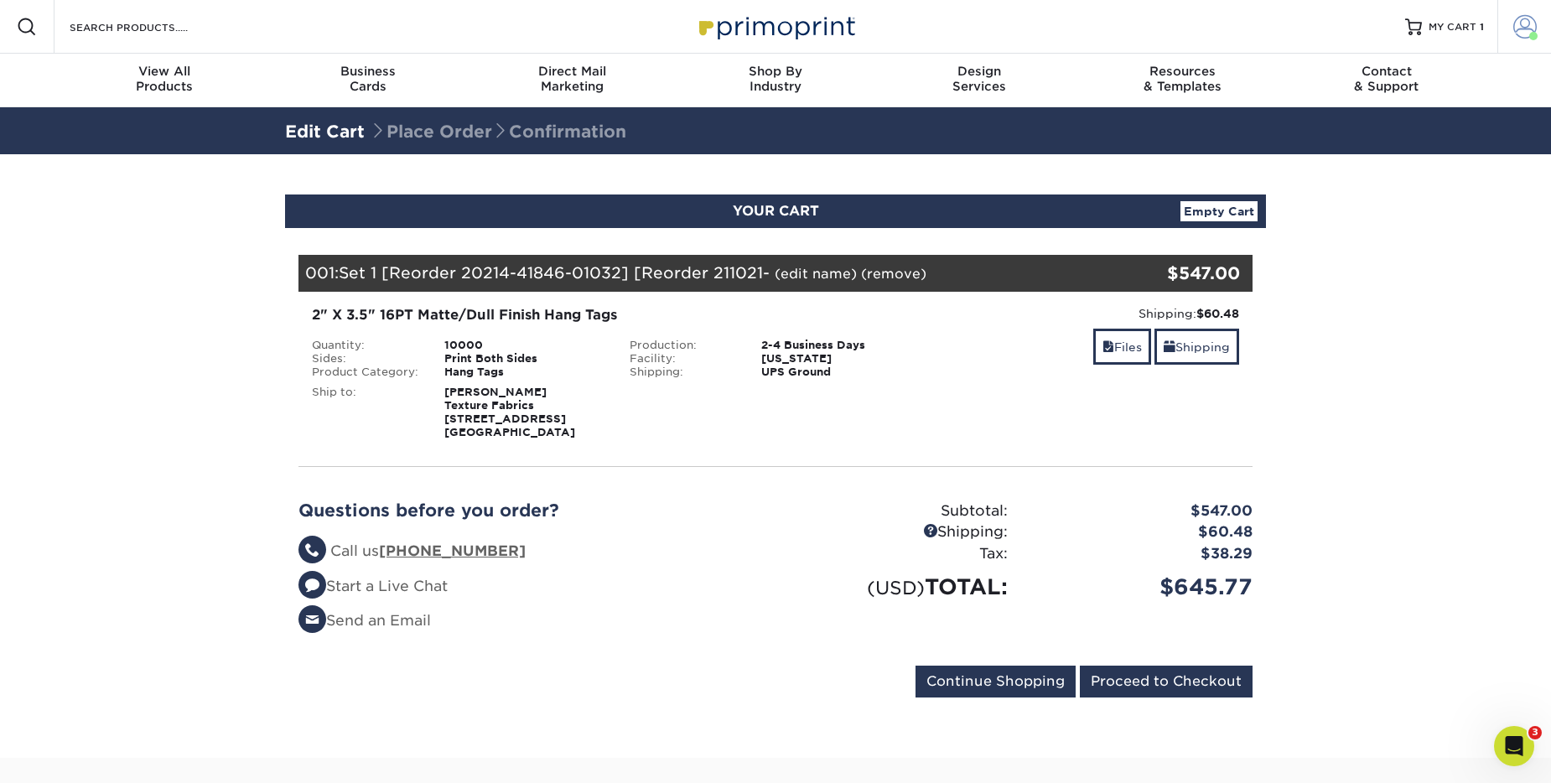
click at [1523, 24] on span at bounding box center [1524, 26] width 23 height 23
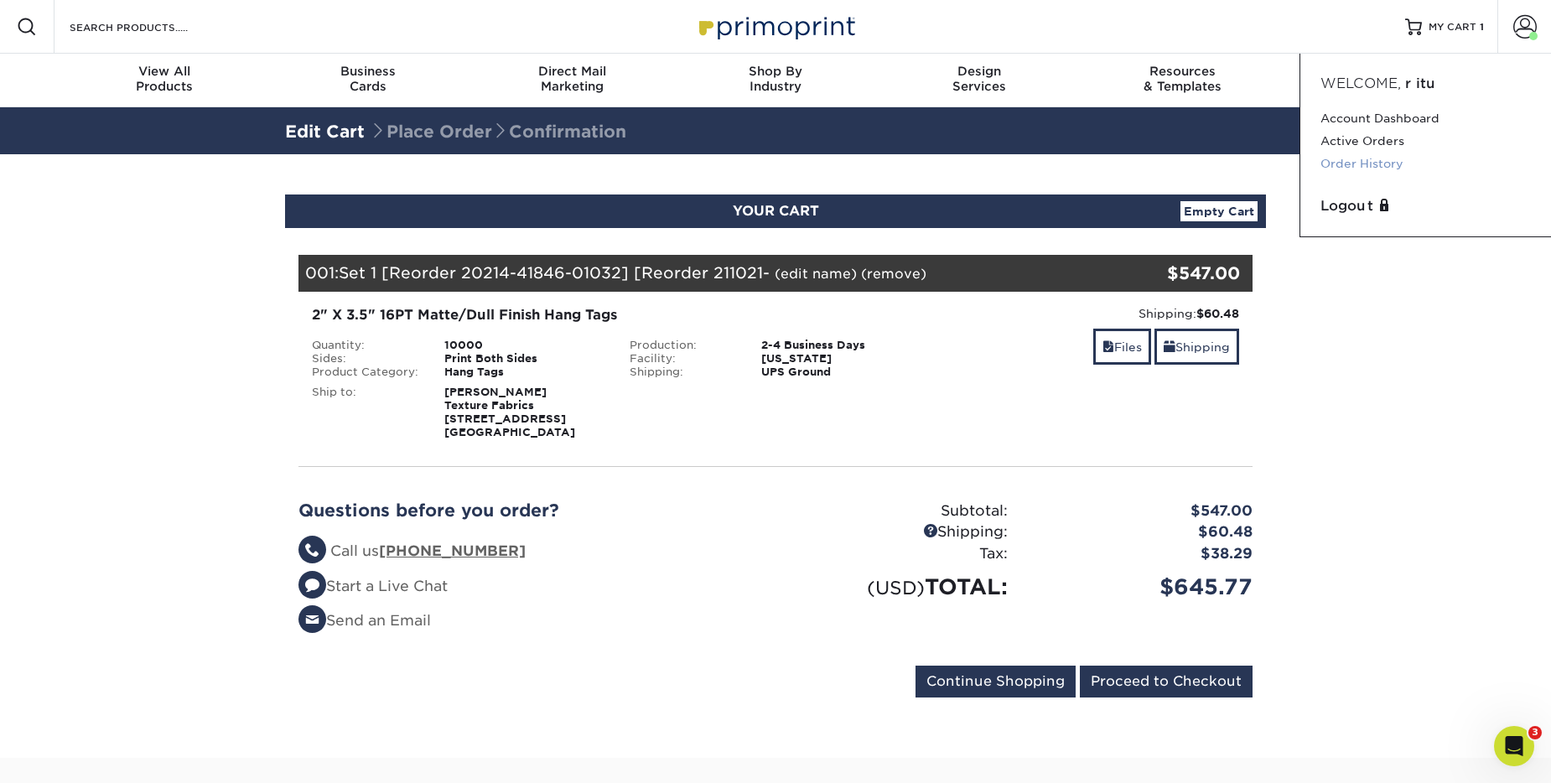
click at [1337, 163] on link "Order History" at bounding box center [1426, 164] width 210 height 23
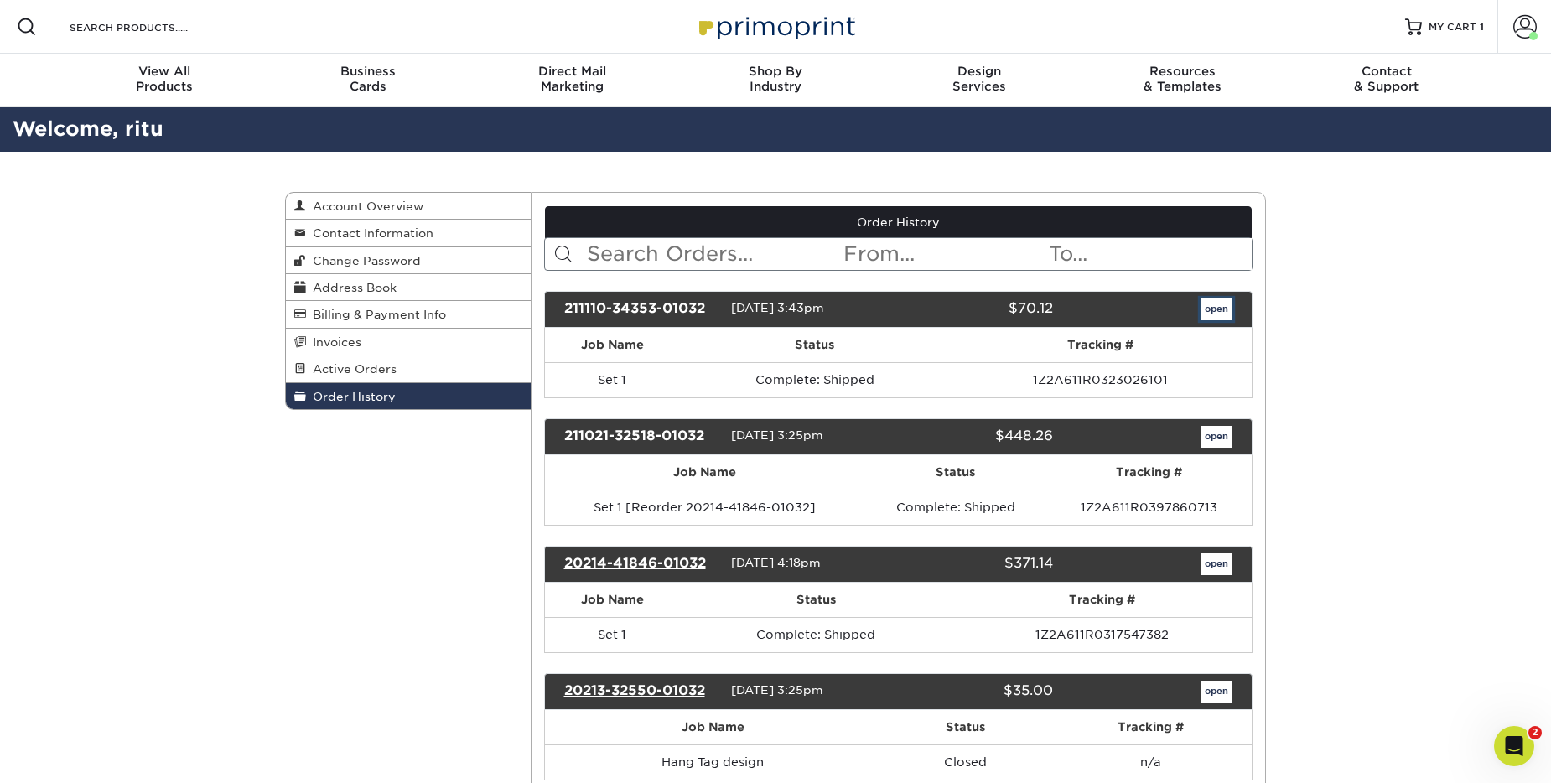
click at [1203, 305] on link "open" at bounding box center [1217, 309] width 32 height 22
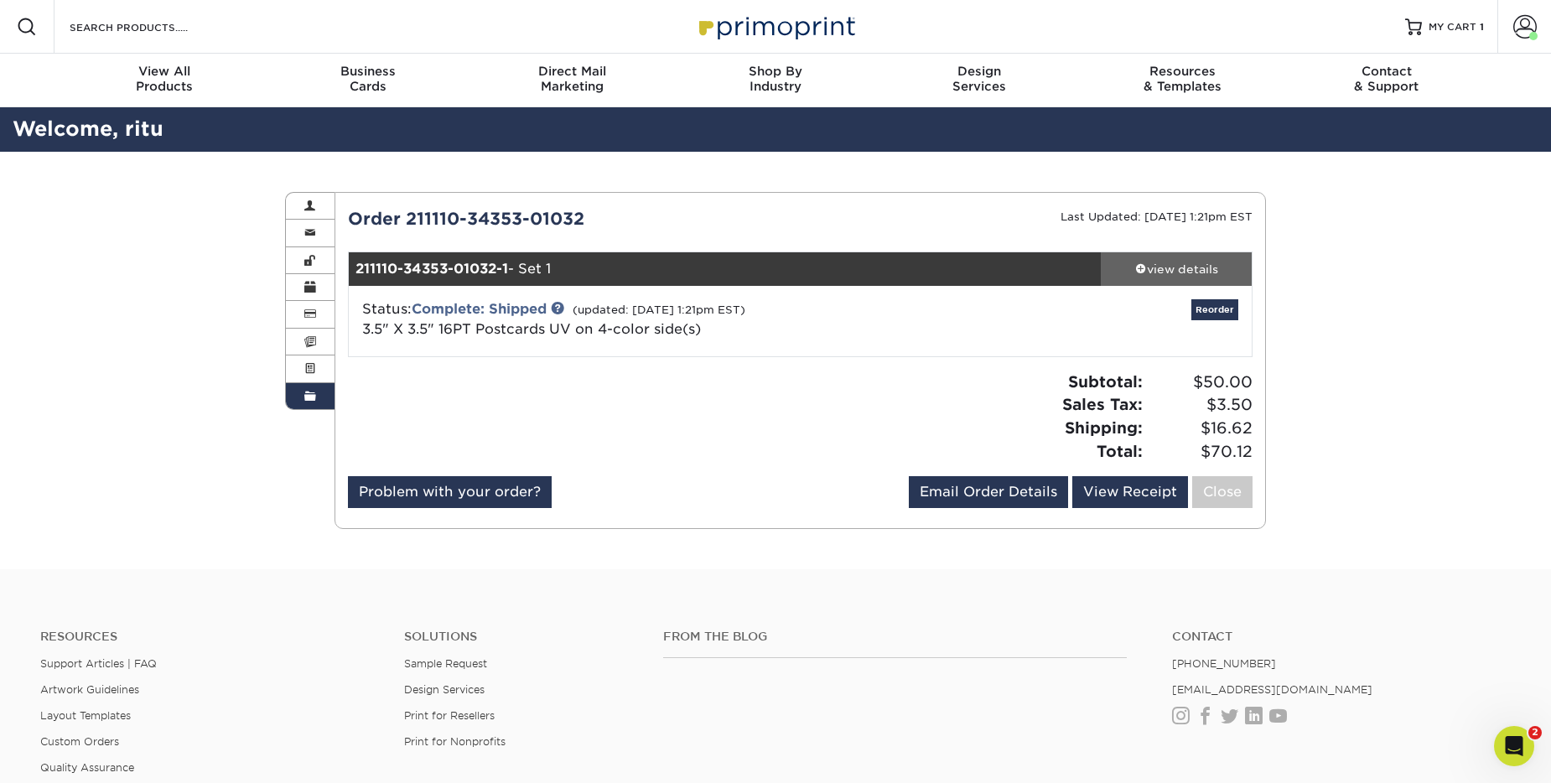
click at [1189, 270] on div "view details" at bounding box center [1176, 269] width 151 height 17
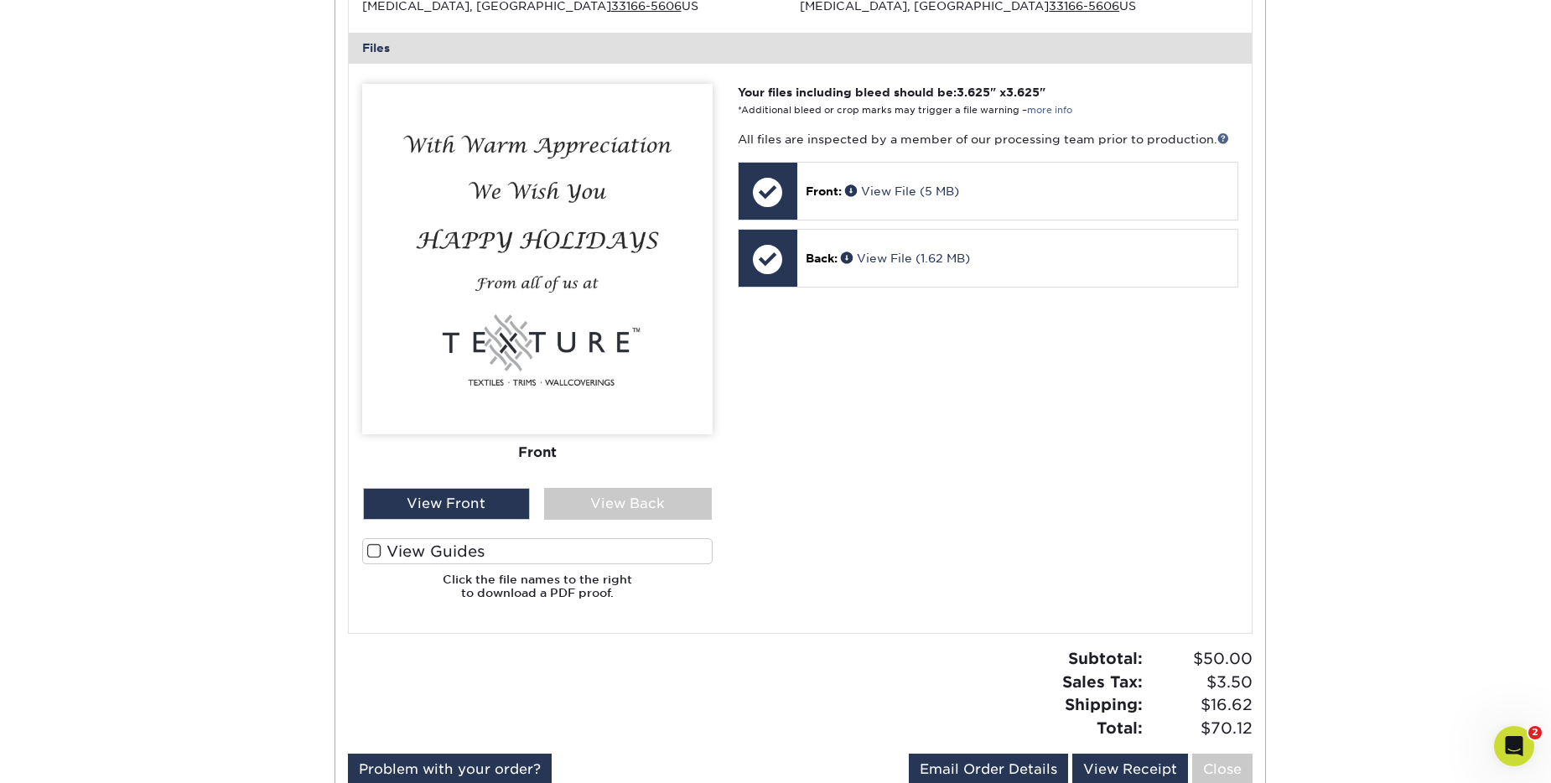
scroll to position [671, 0]
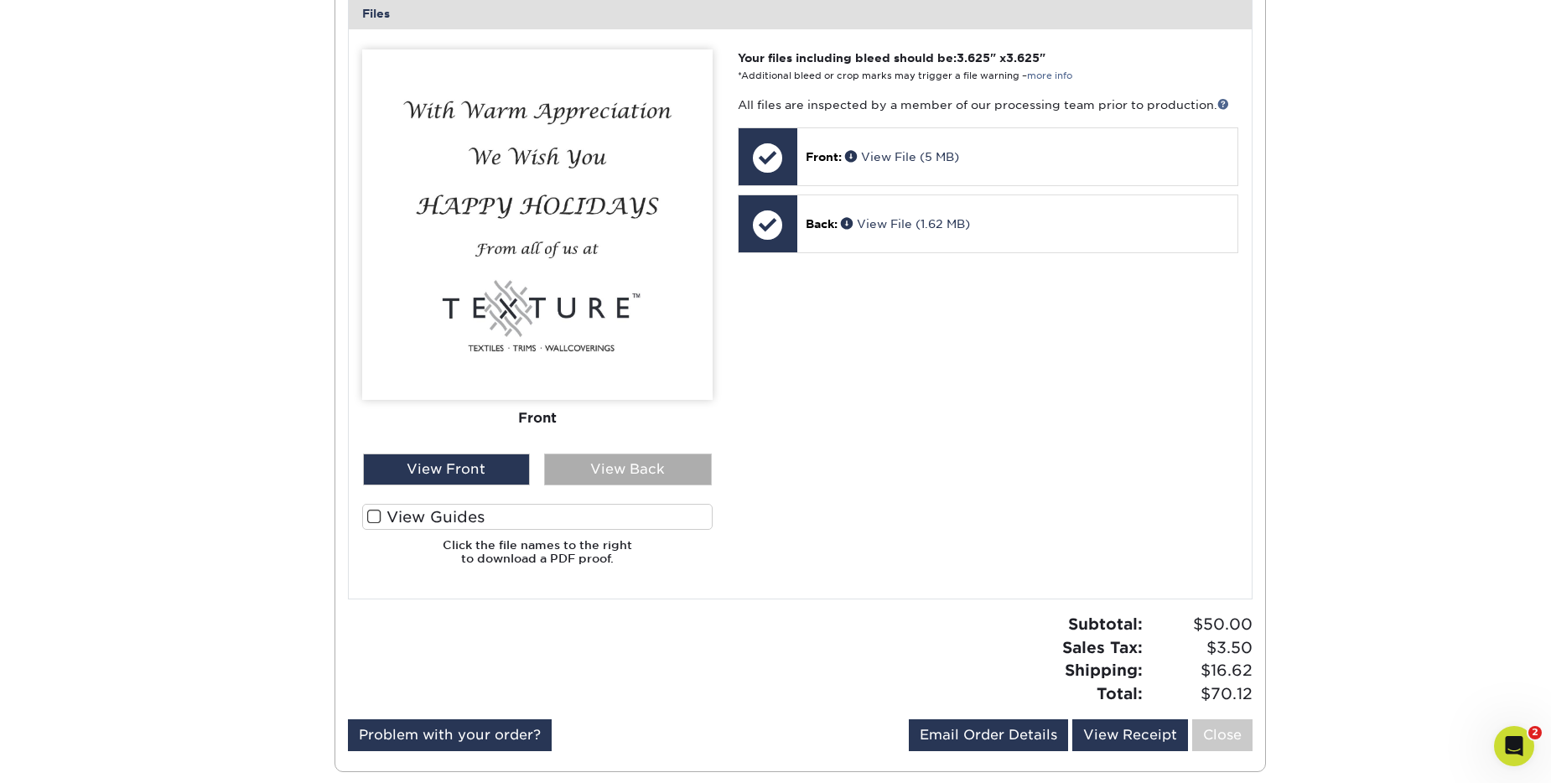
click at [637, 473] on div "View Back" at bounding box center [628, 470] width 168 height 32
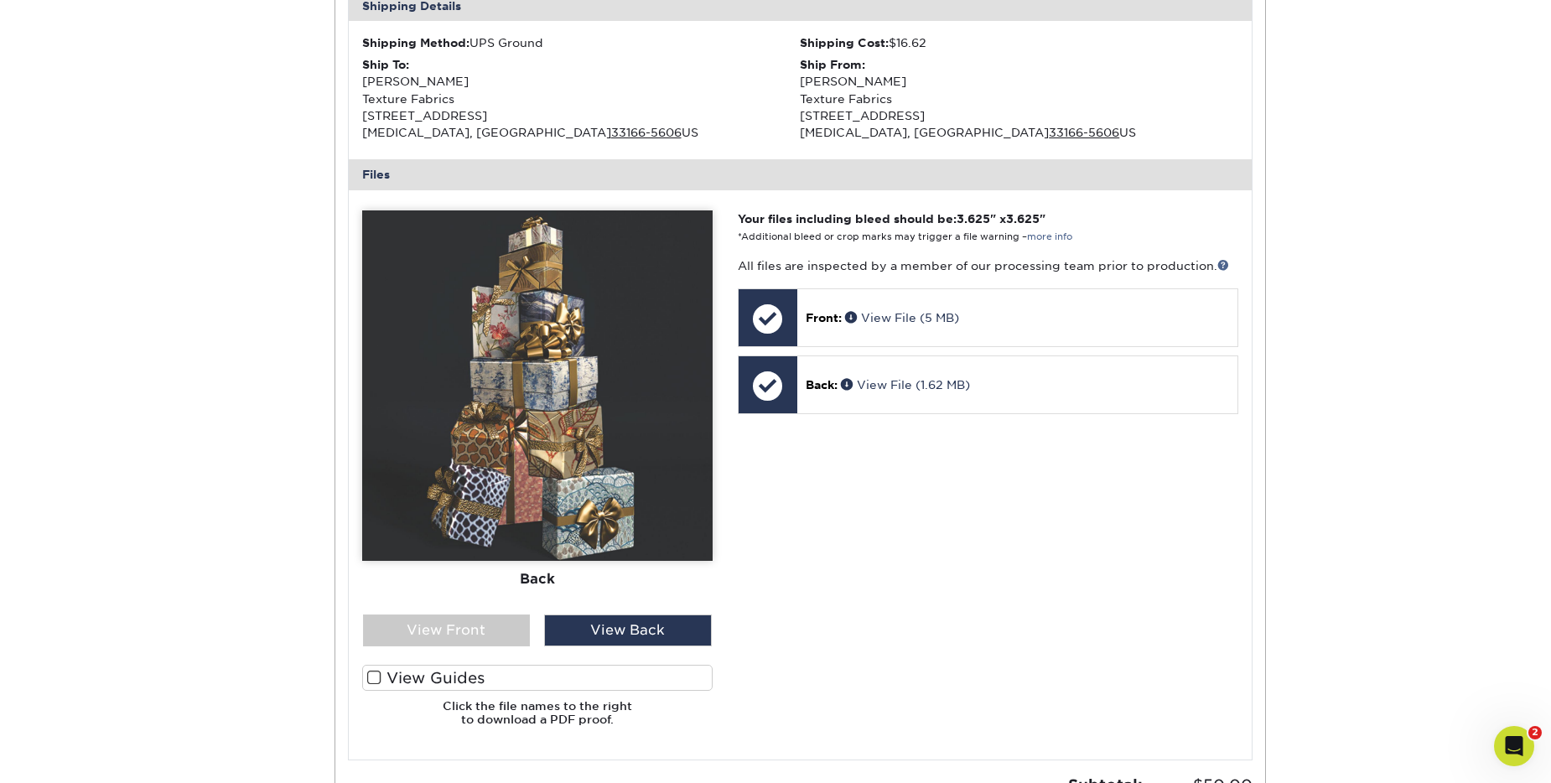
scroll to position [168, 0]
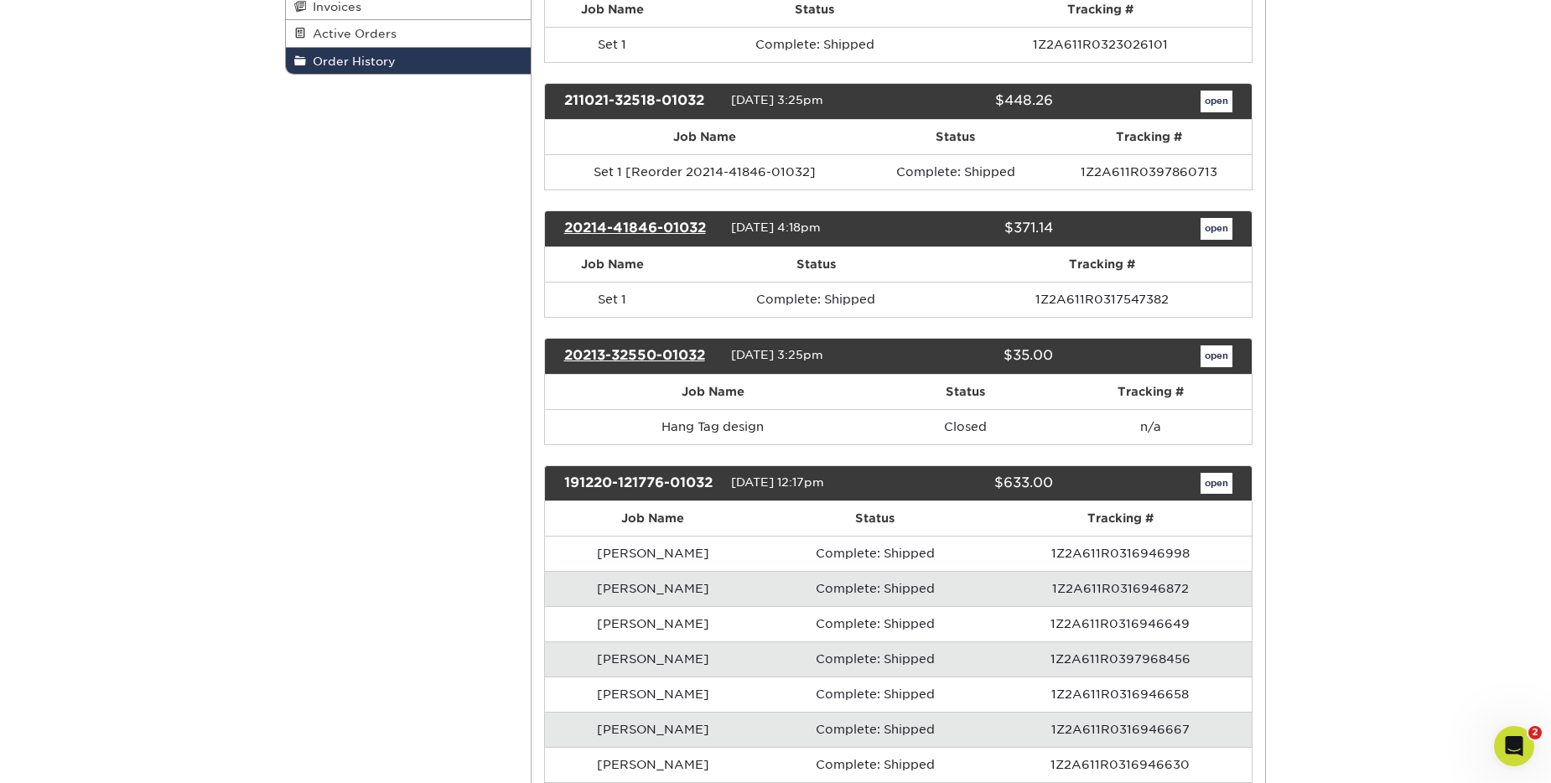
scroll to position [252, 0]
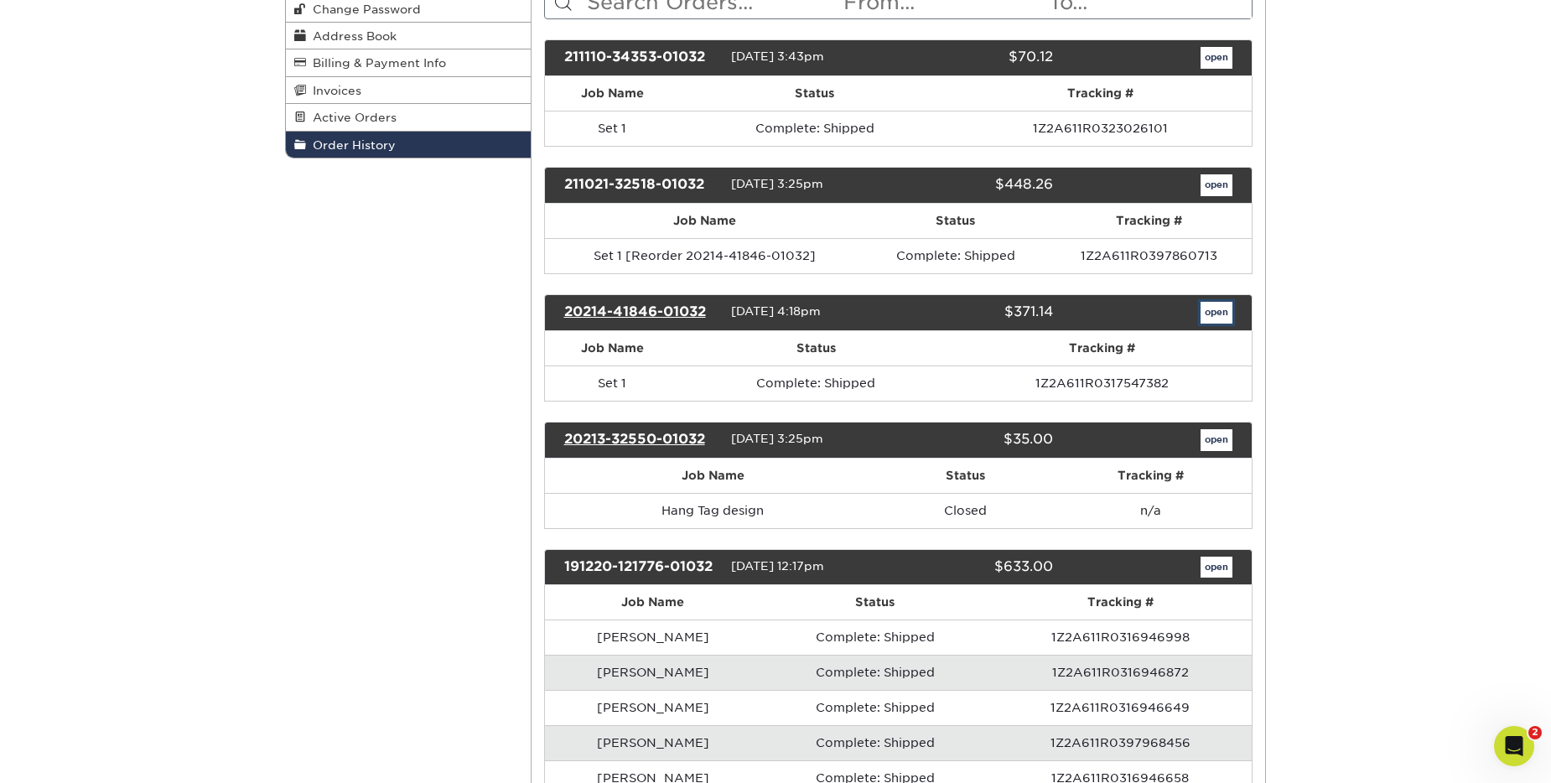
click at [1223, 313] on link "open" at bounding box center [1217, 313] width 32 height 22
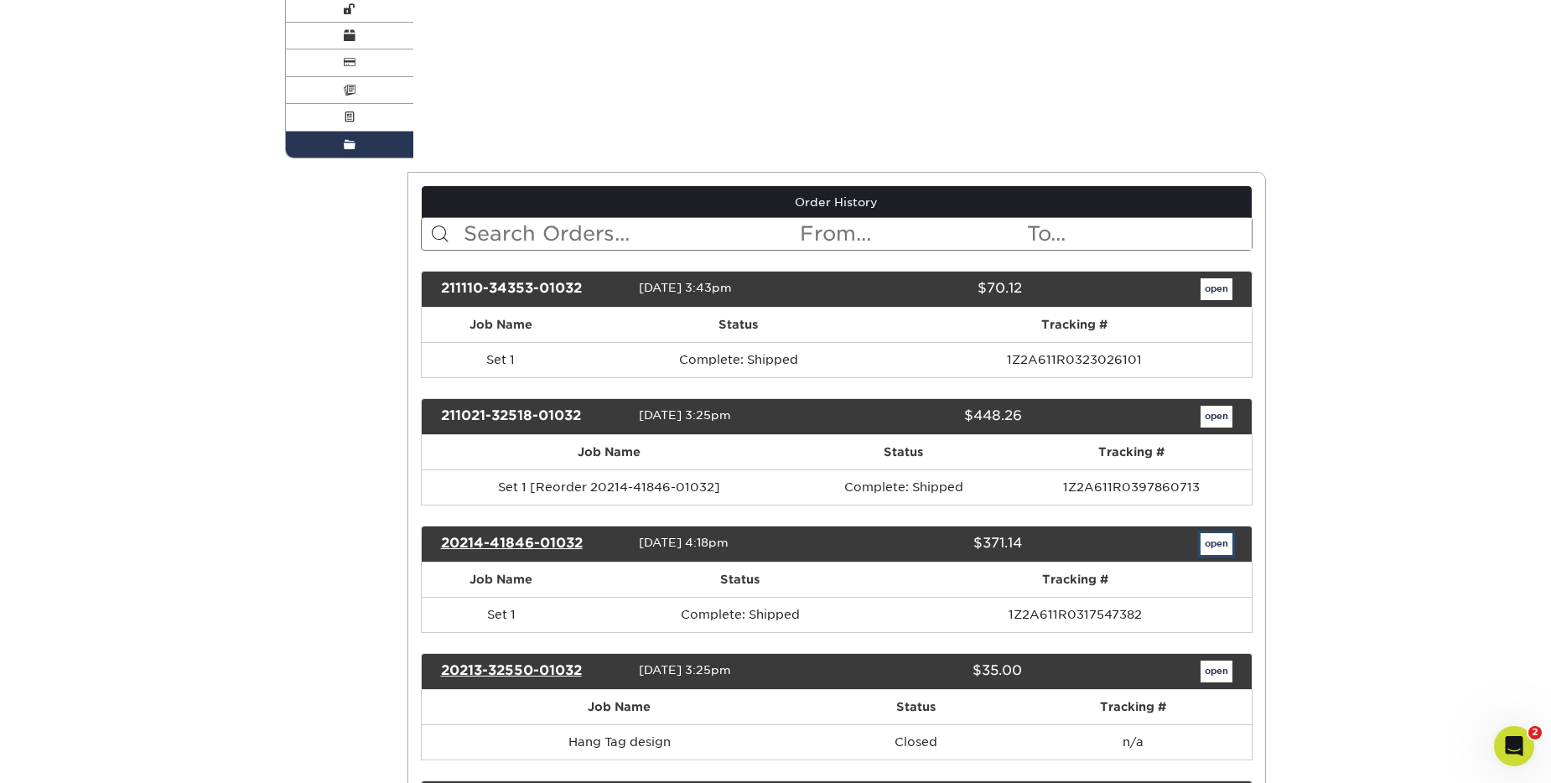
scroll to position [0, 0]
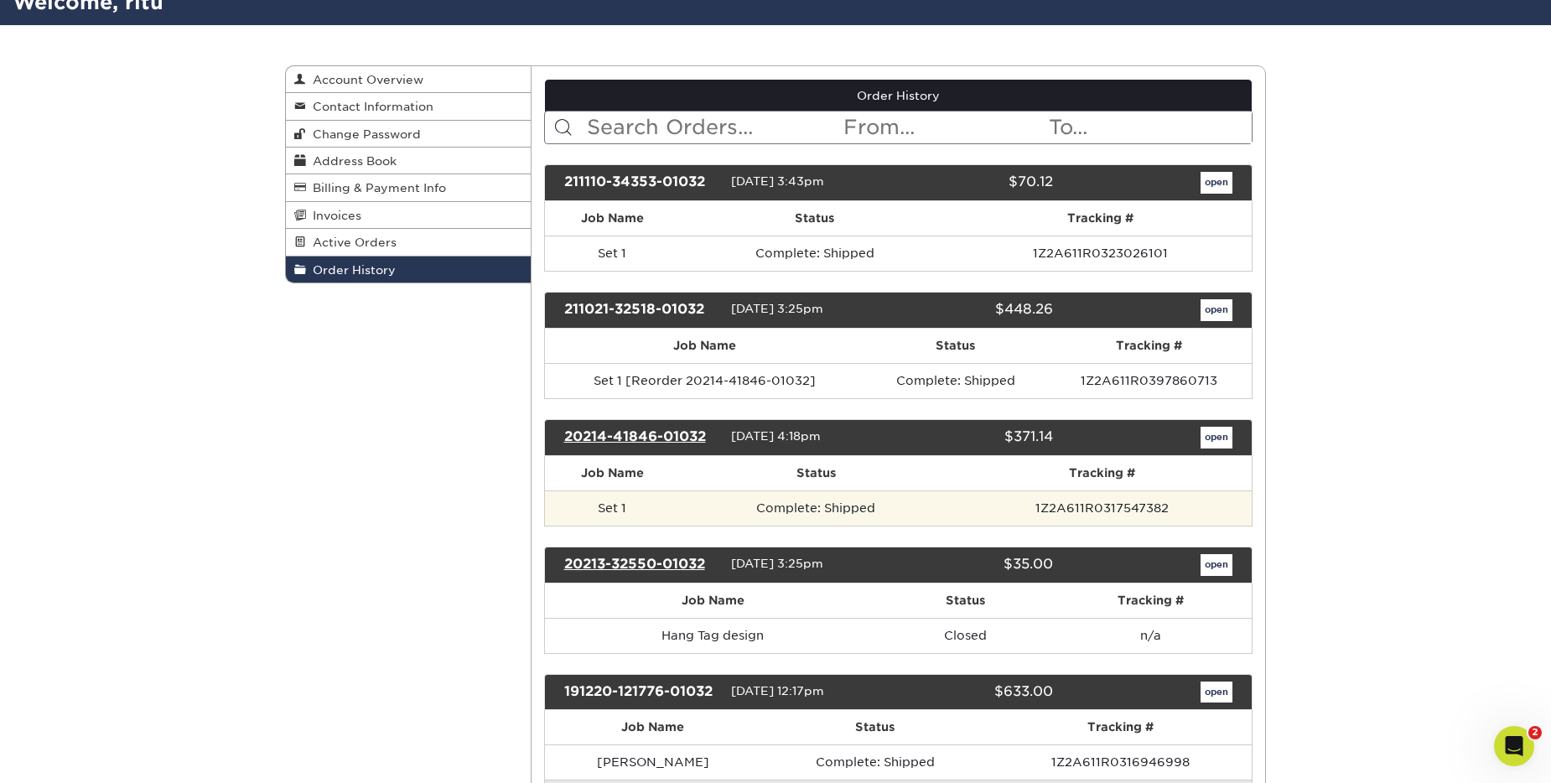
scroll to position [168, 0]
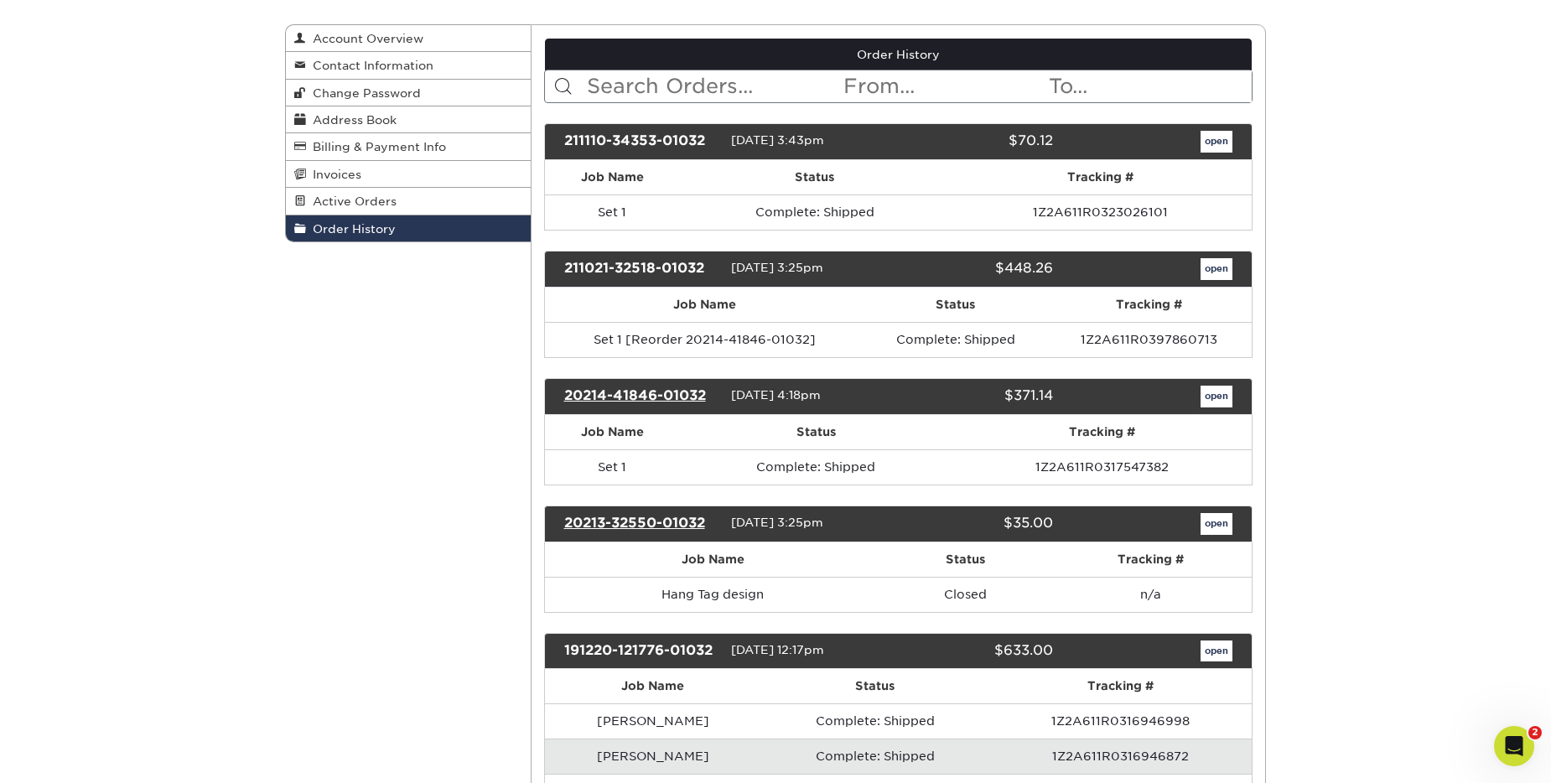
click at [681, 527] on tcxspan "20213-32550-01032" at bounding box center [634, 523] width 141 height 16
click at [1204, 393] on link "open" at bounding box center [1217, 397] width 32 height 22
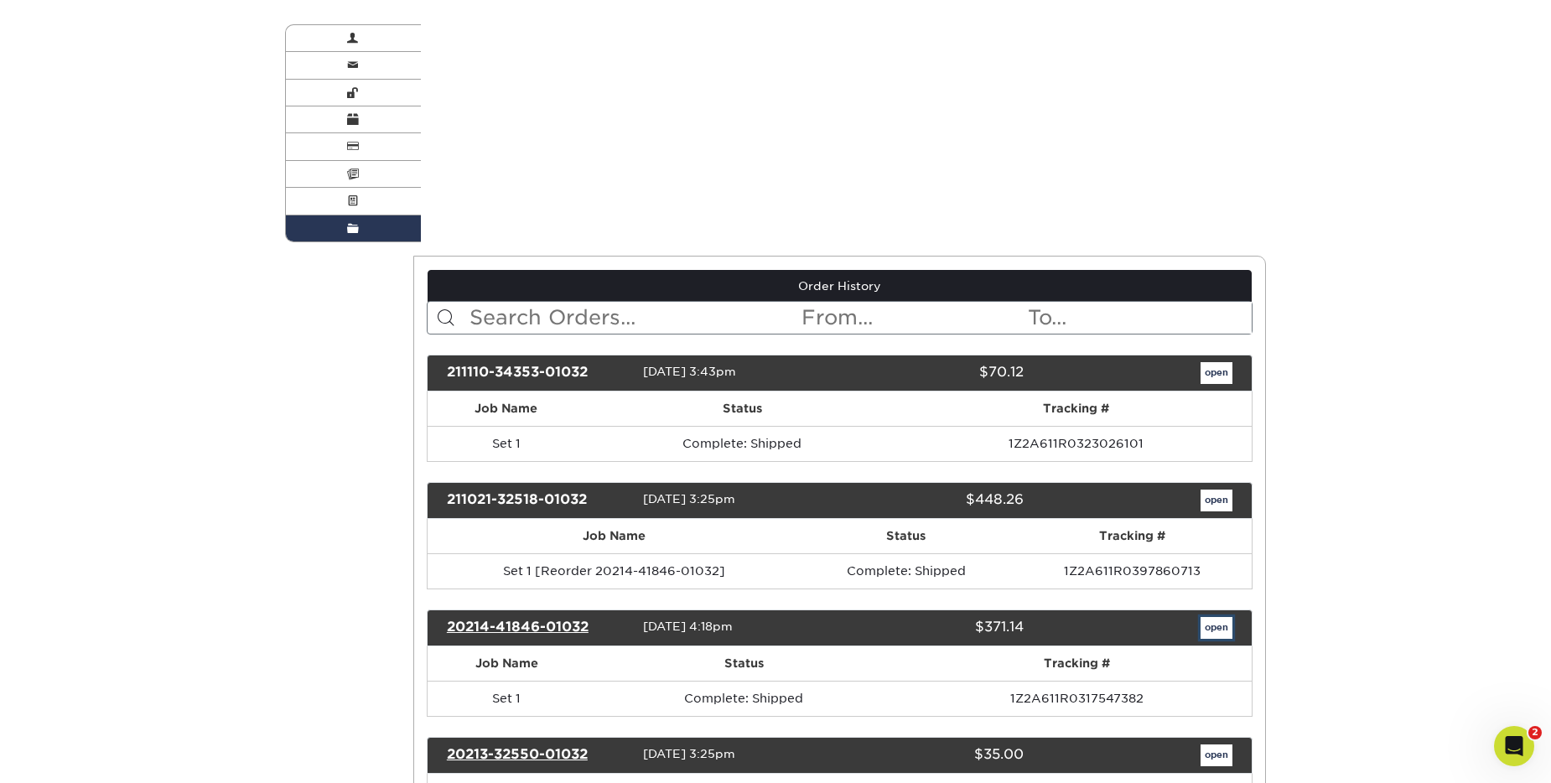
scroll to position [0, 0]
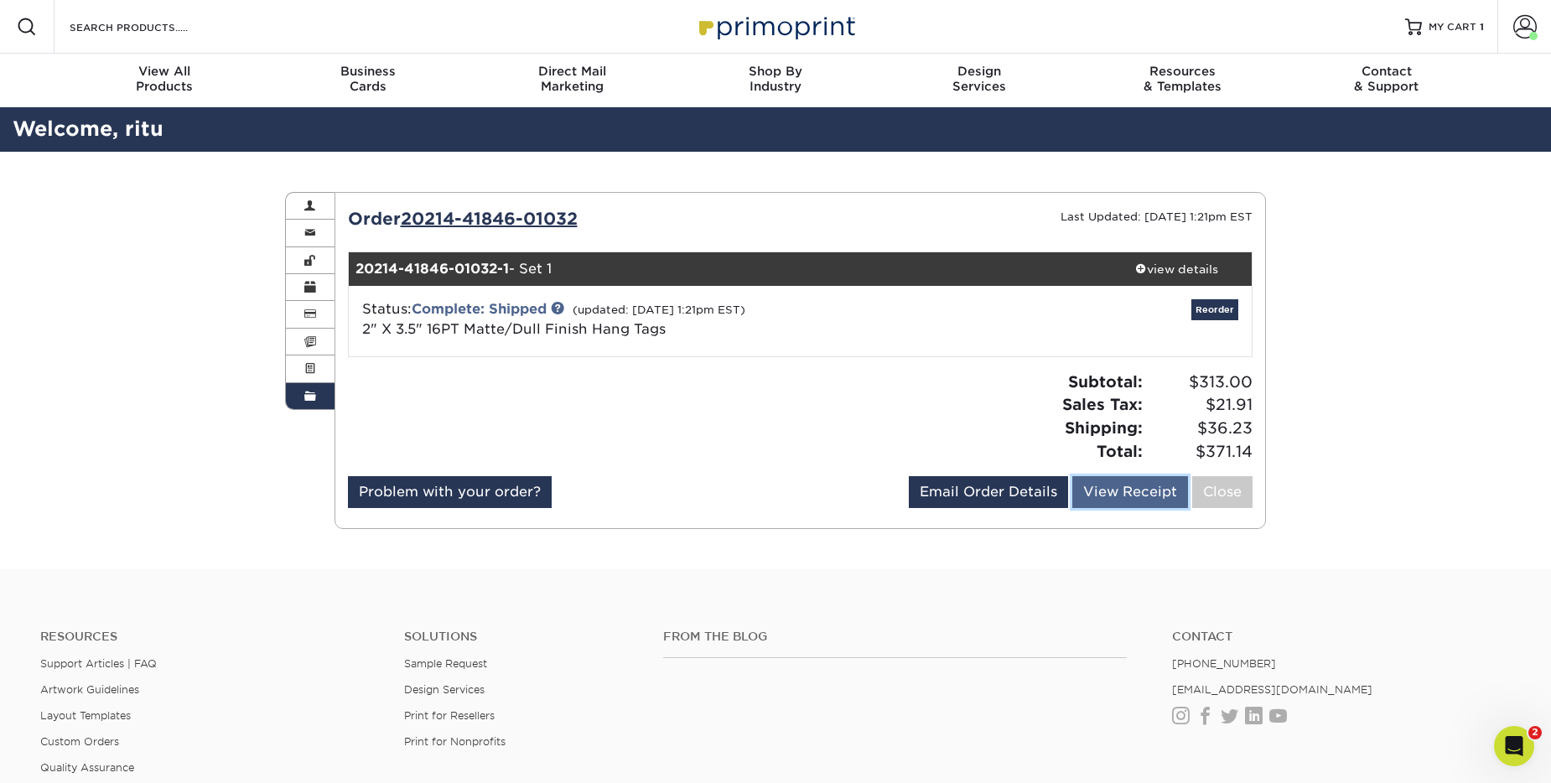
click at [1160, 481] on link "View Receipt" at bounding box center [1130, 492] width 116 height 32
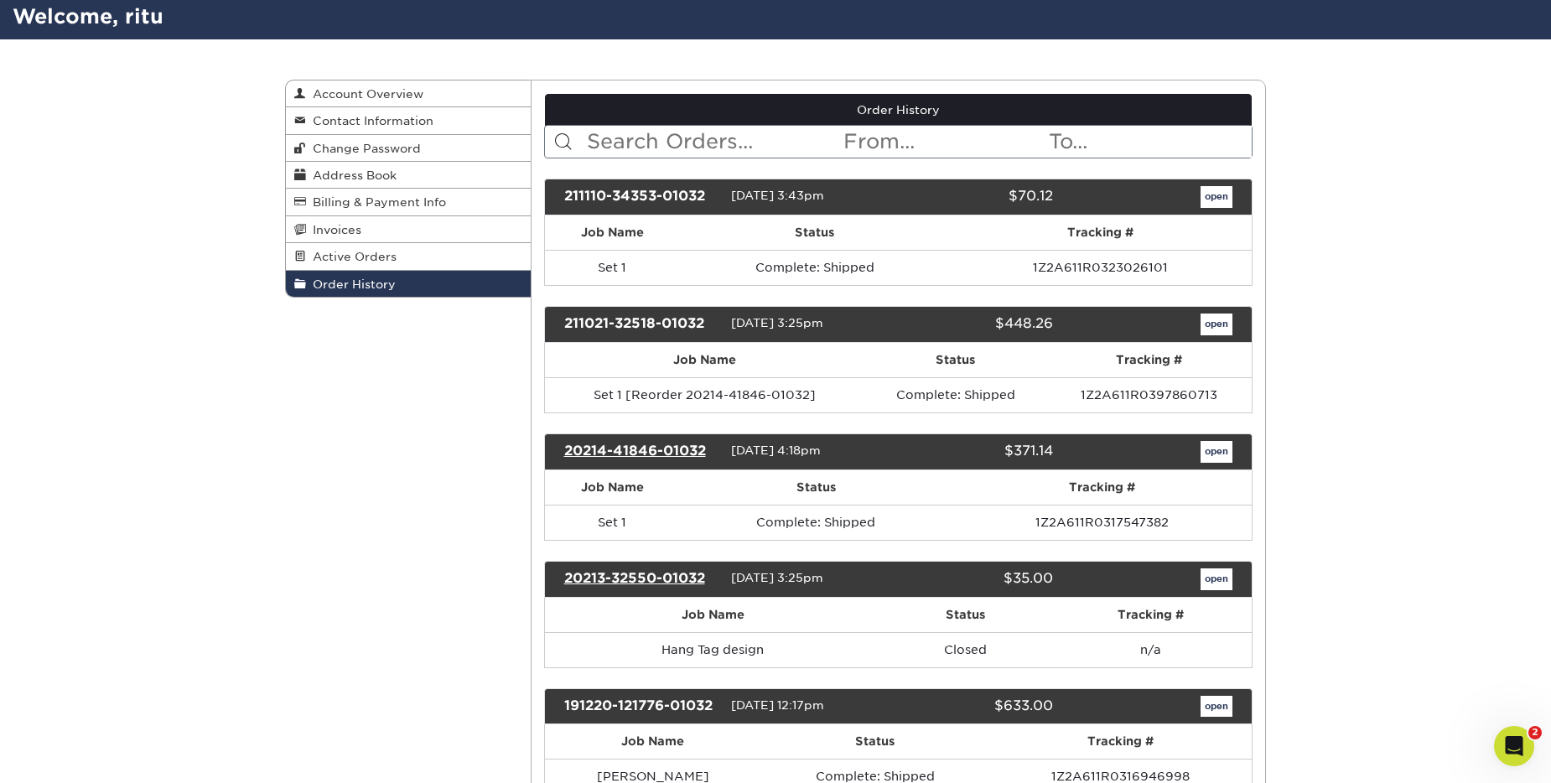
scroll to position [84, 0]
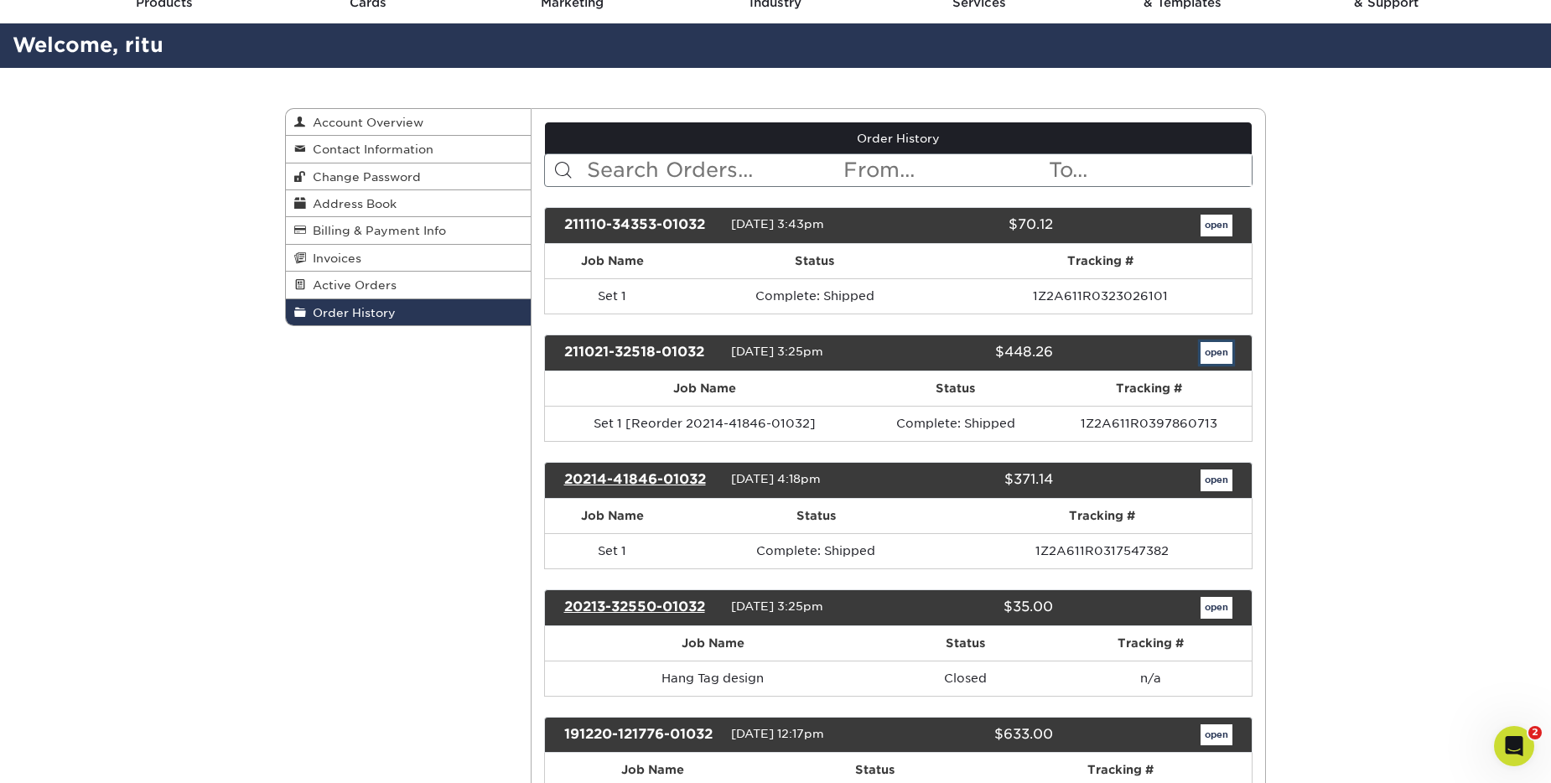
click at [1215, 353] on link "open" at bounding box center [1217, 353] width 32 height 22
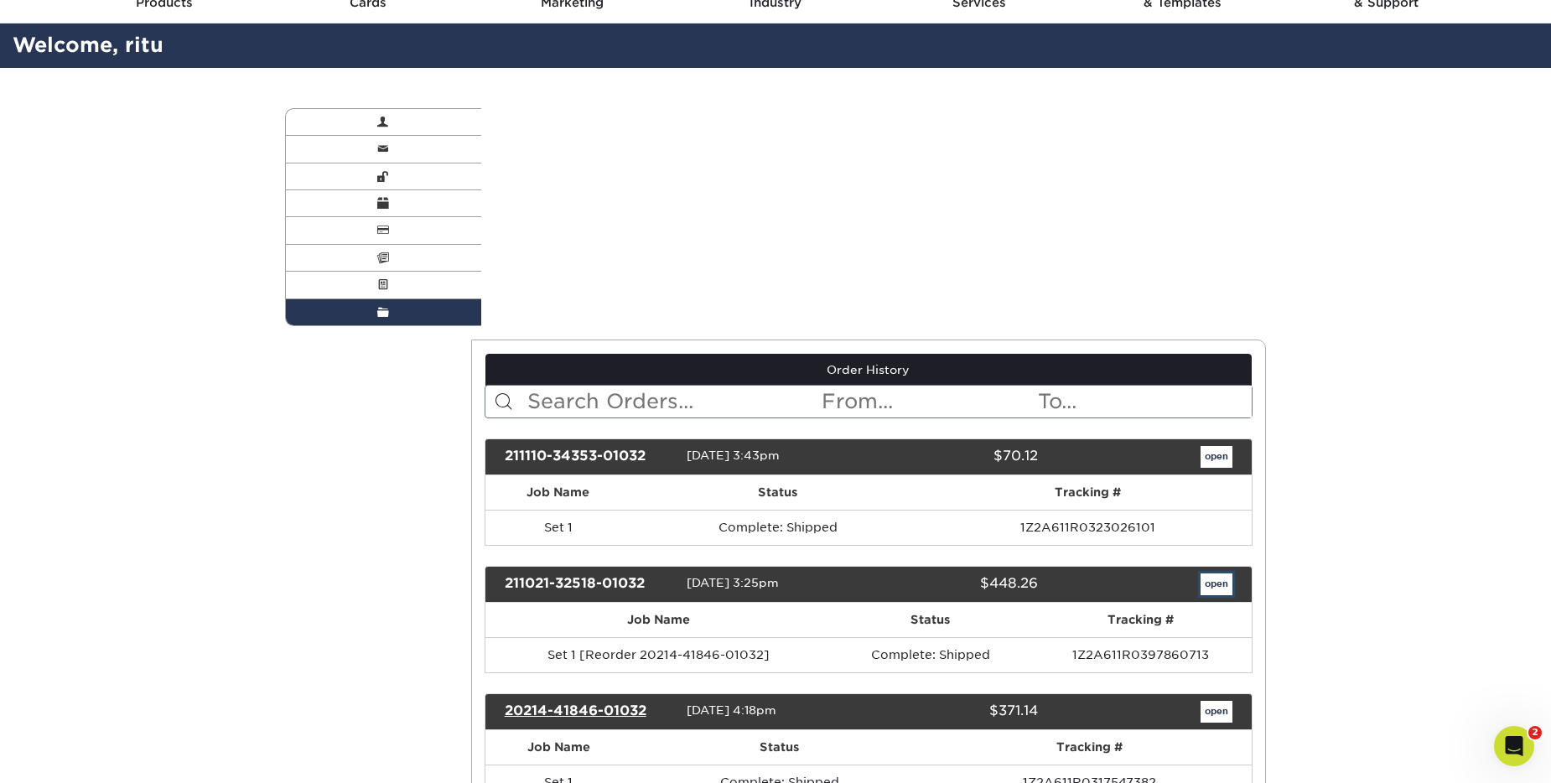
scroll to position [0, 0]
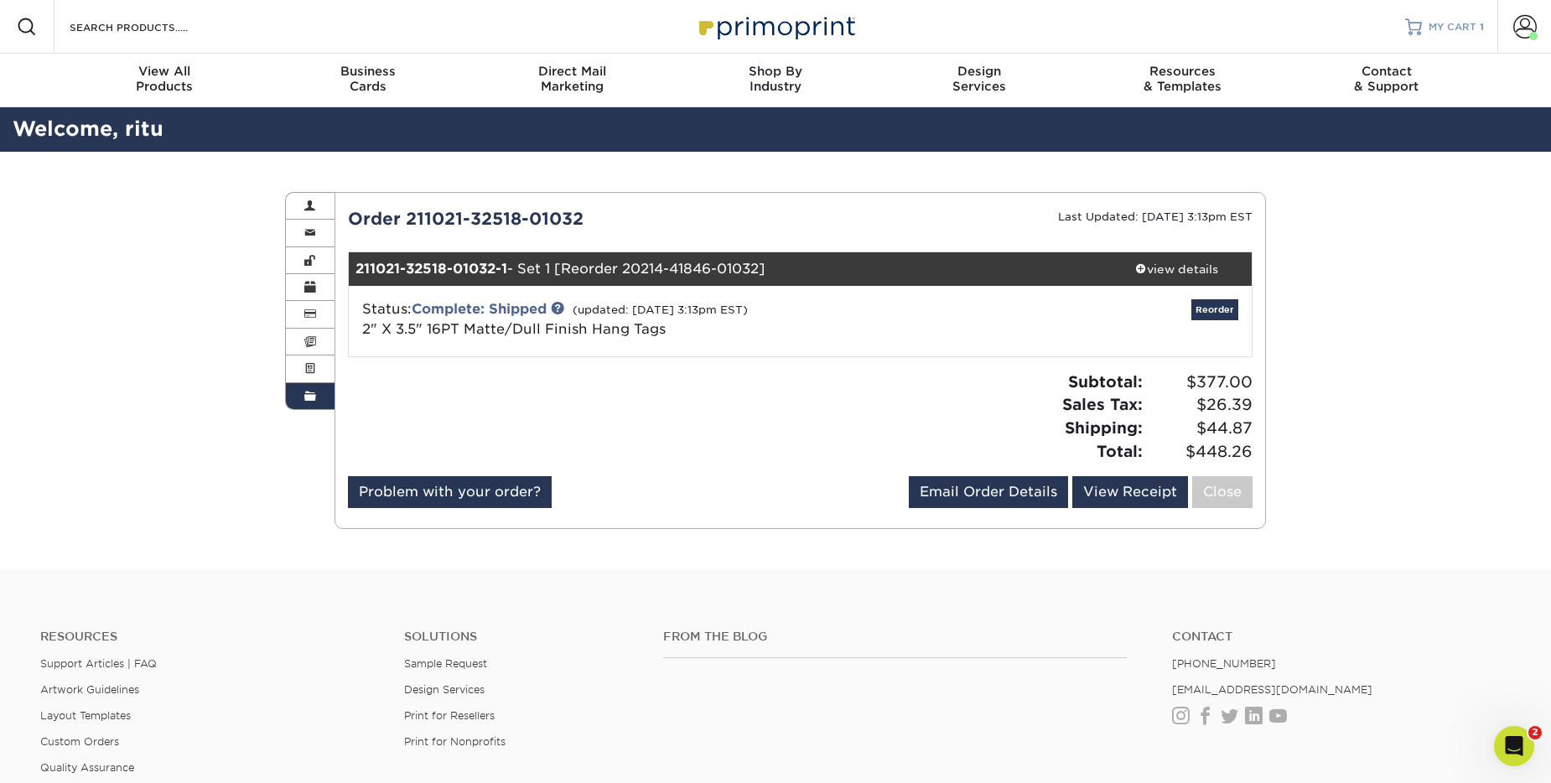
click at [1442, 14] on link "MY CART 1" at bounding box center [1444, 27] width 79 height 54
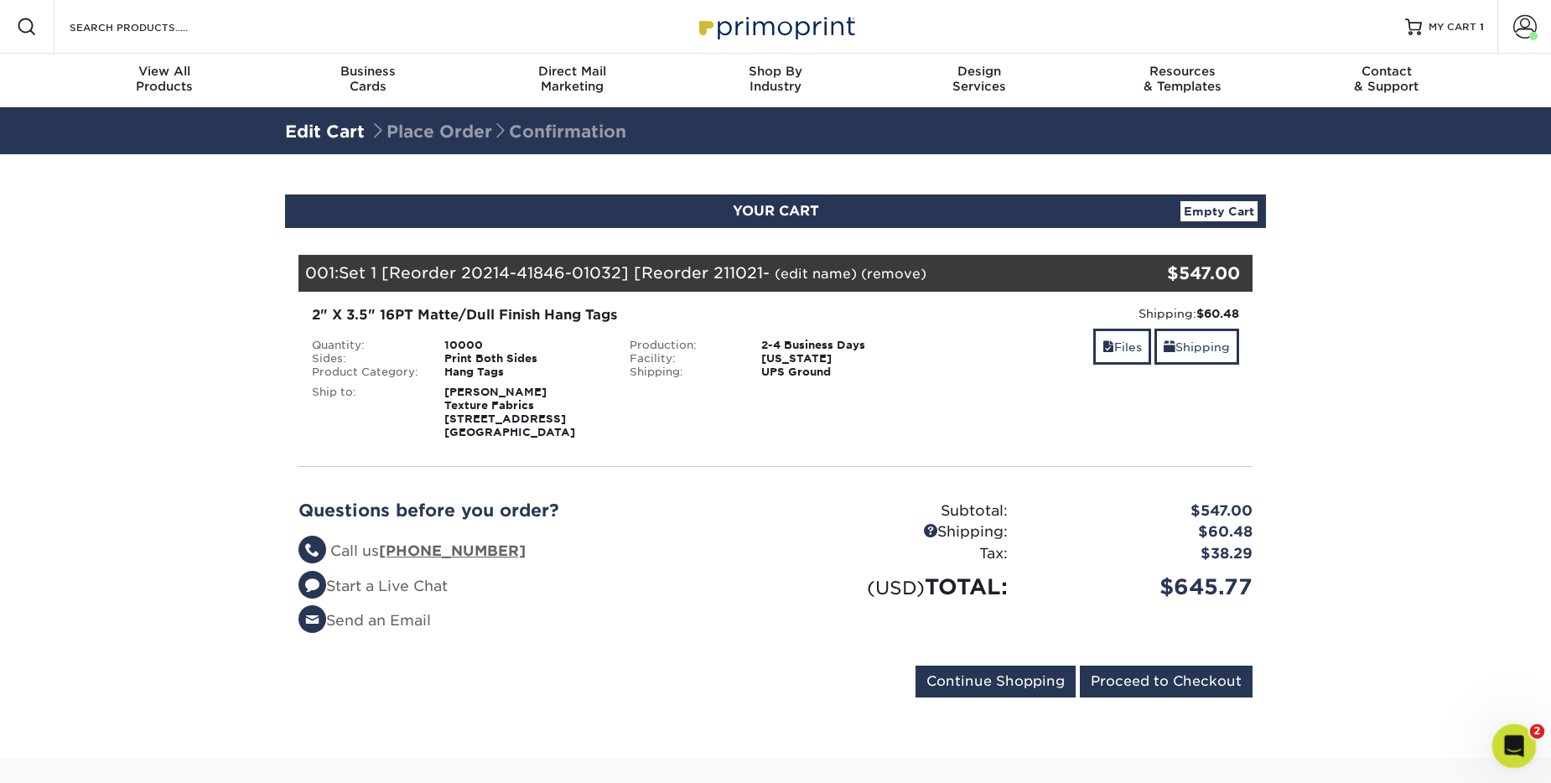
click at [1502, 734] on div "Open Intercom Messenger" at bounding box center [1511, 743] width 55 height 55
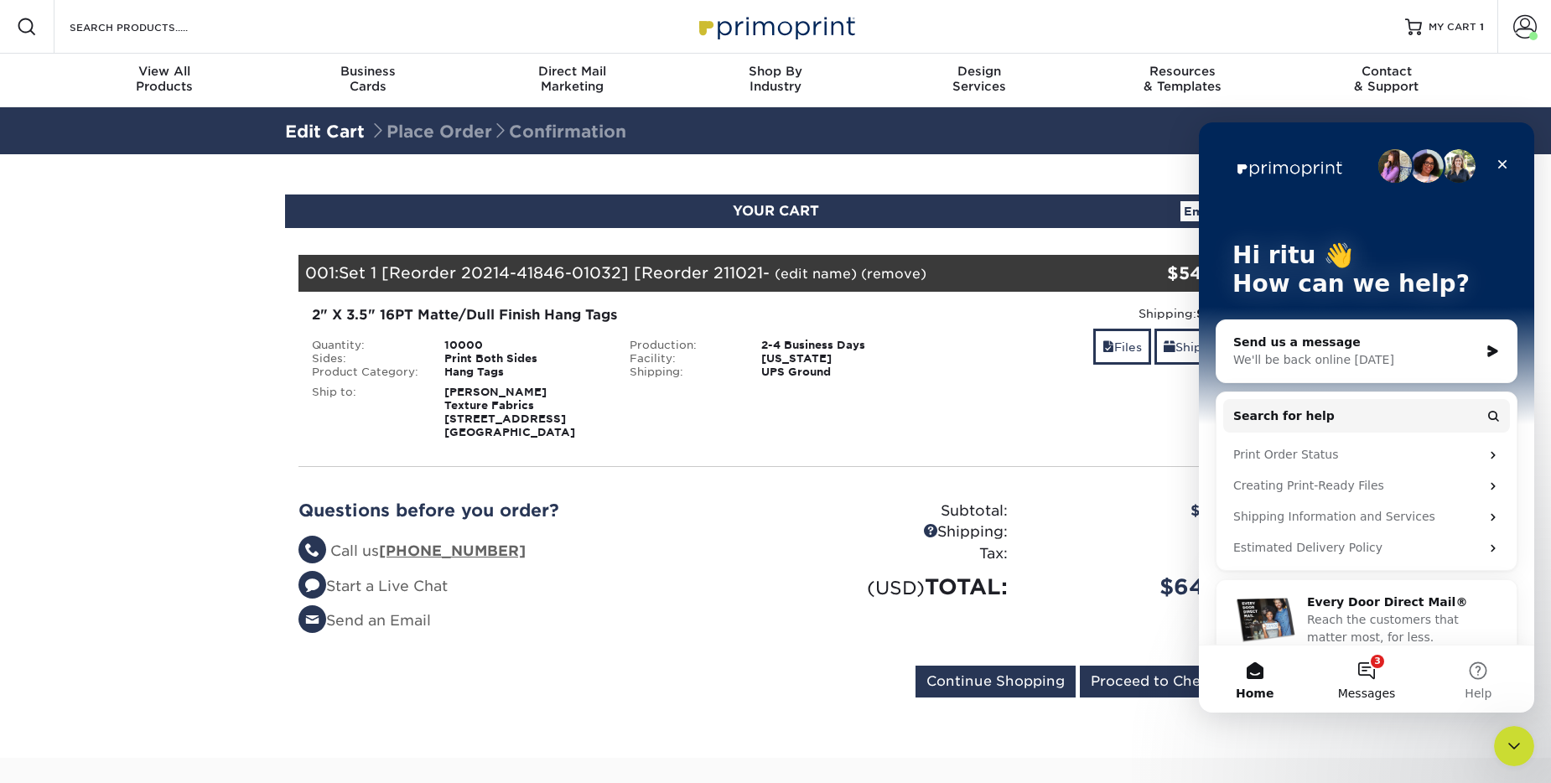
click at [1386, 681] on button "3 Messages" at bounding box center [1366, 679] width 112 height 67
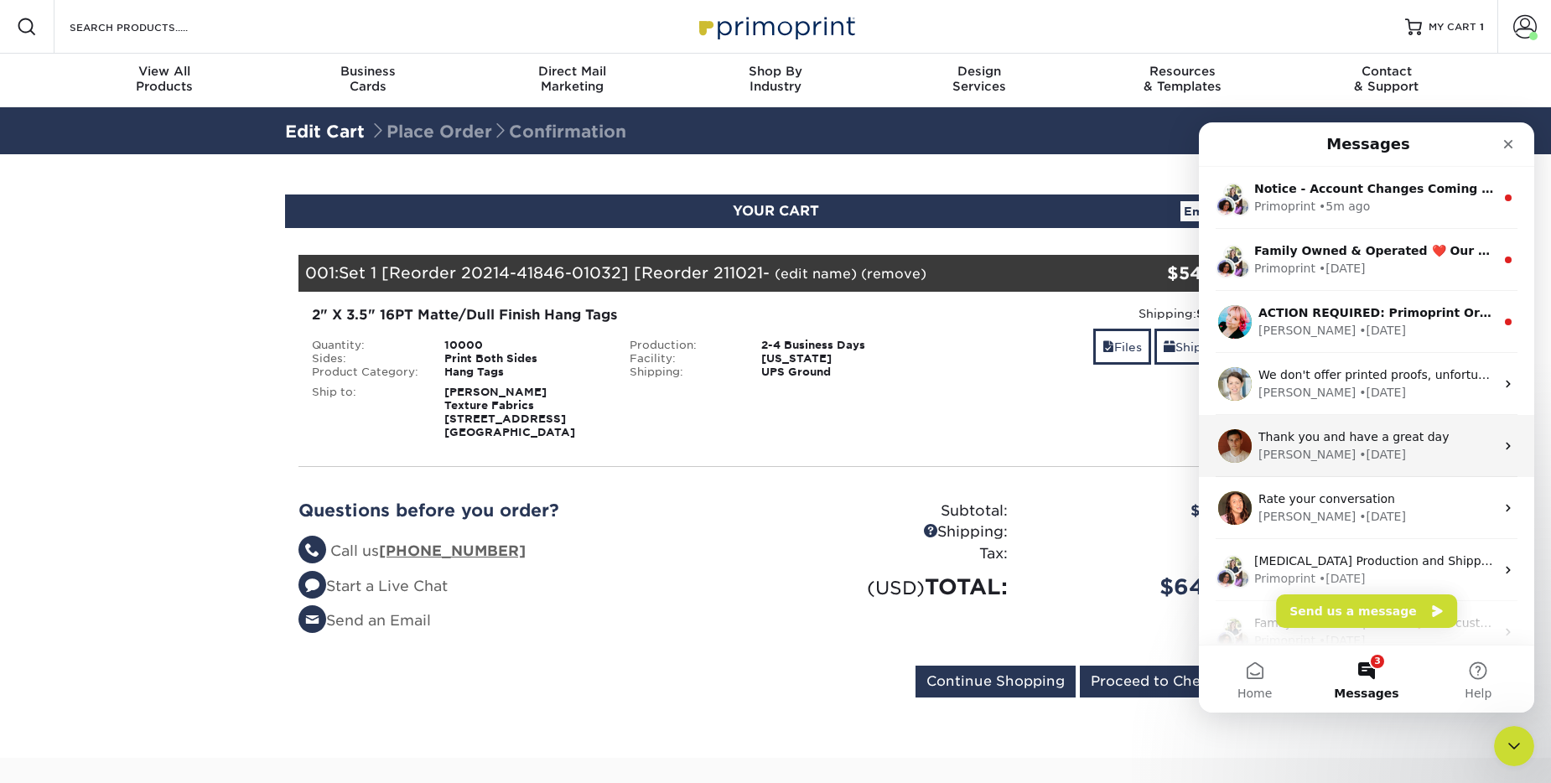
click at [1365, 448] on div "Jeff • 204w ago" at bounding box center [1376, 455] width 236 height 18
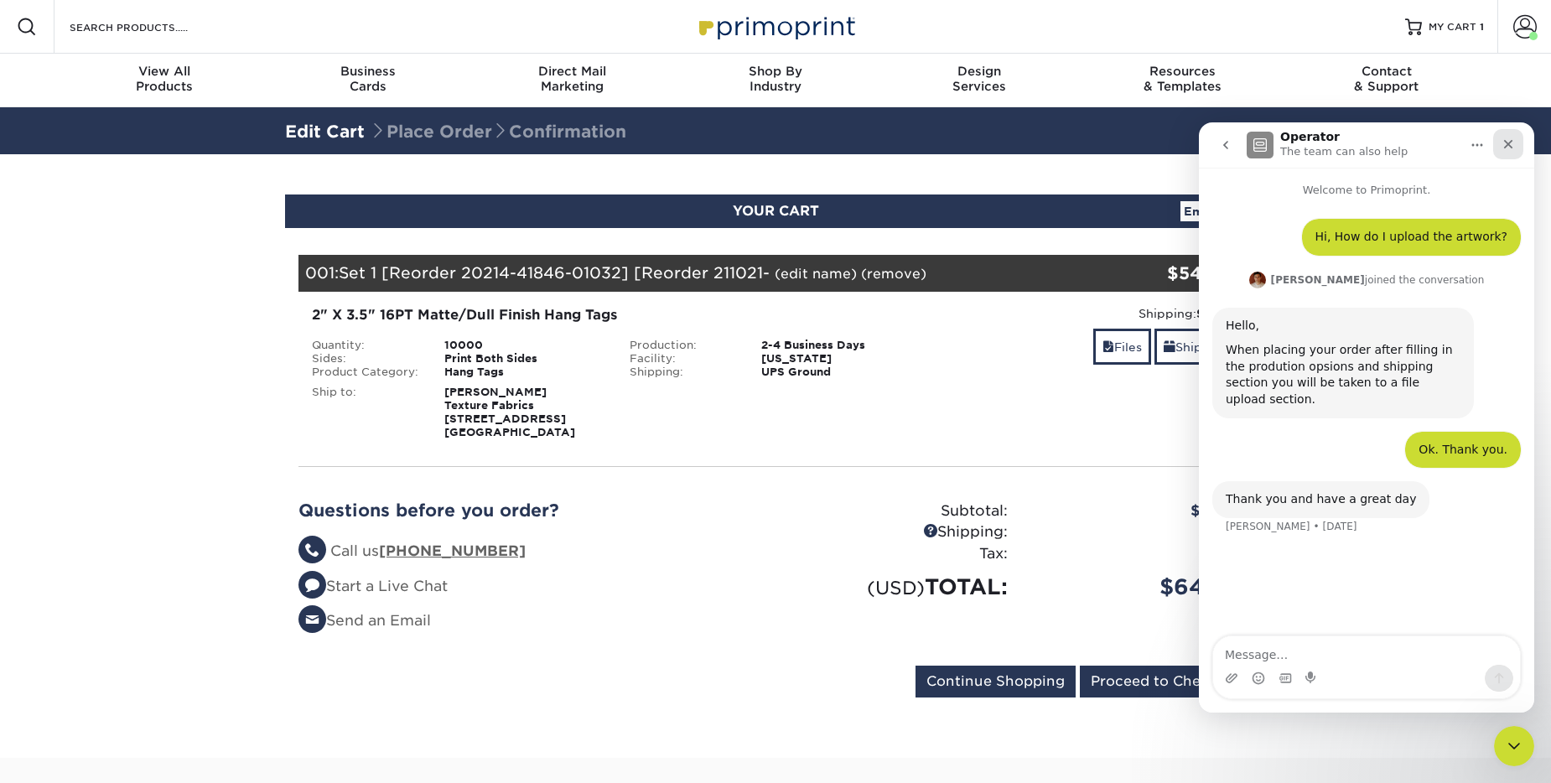
click at [1506, 138] on icon "Close" at bounding box center [1508, 144] width 13 height 13
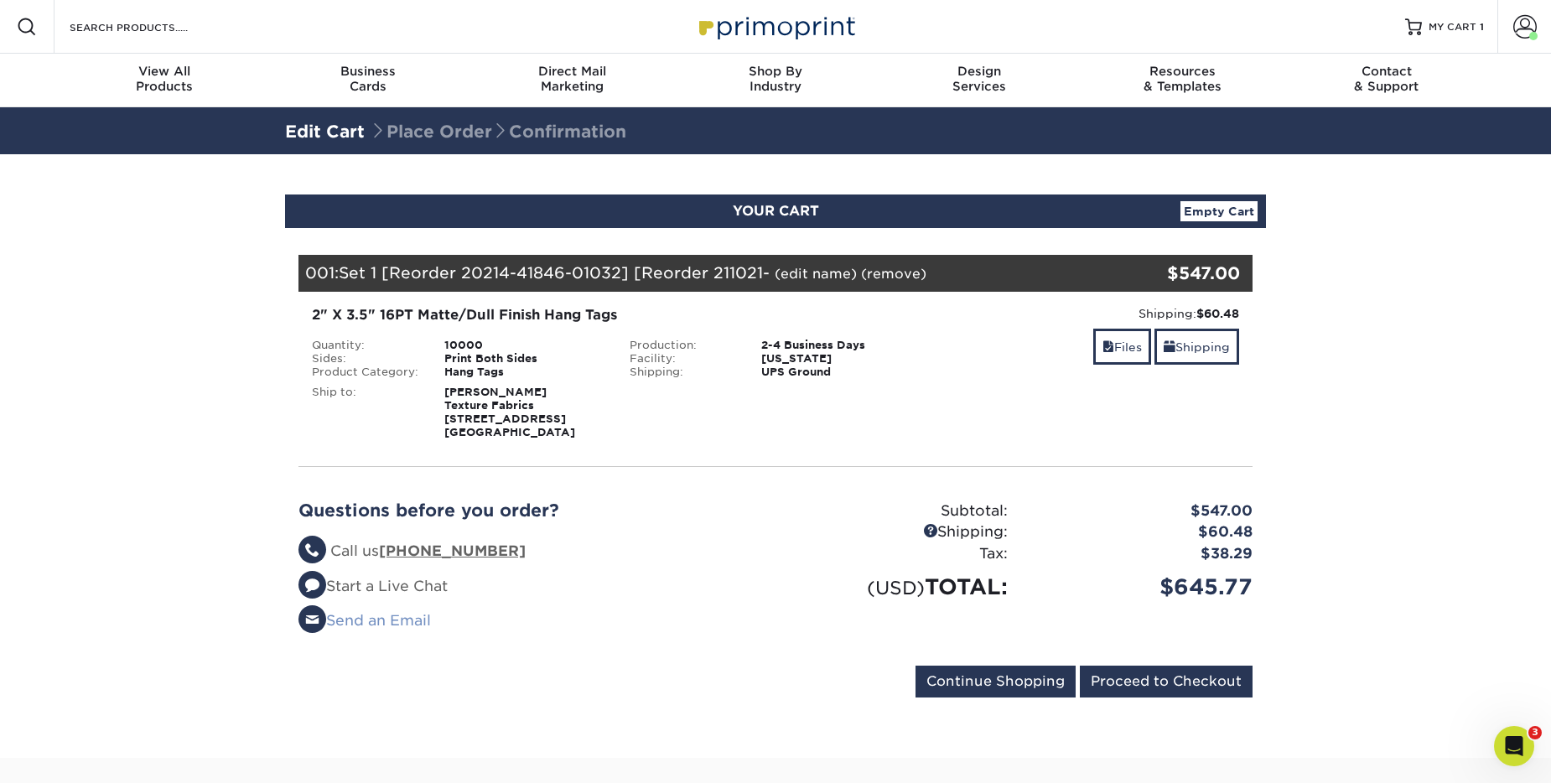
click at [407, 625] on link "Send an Email" at bounding box center [364, 620] width 132 height 17
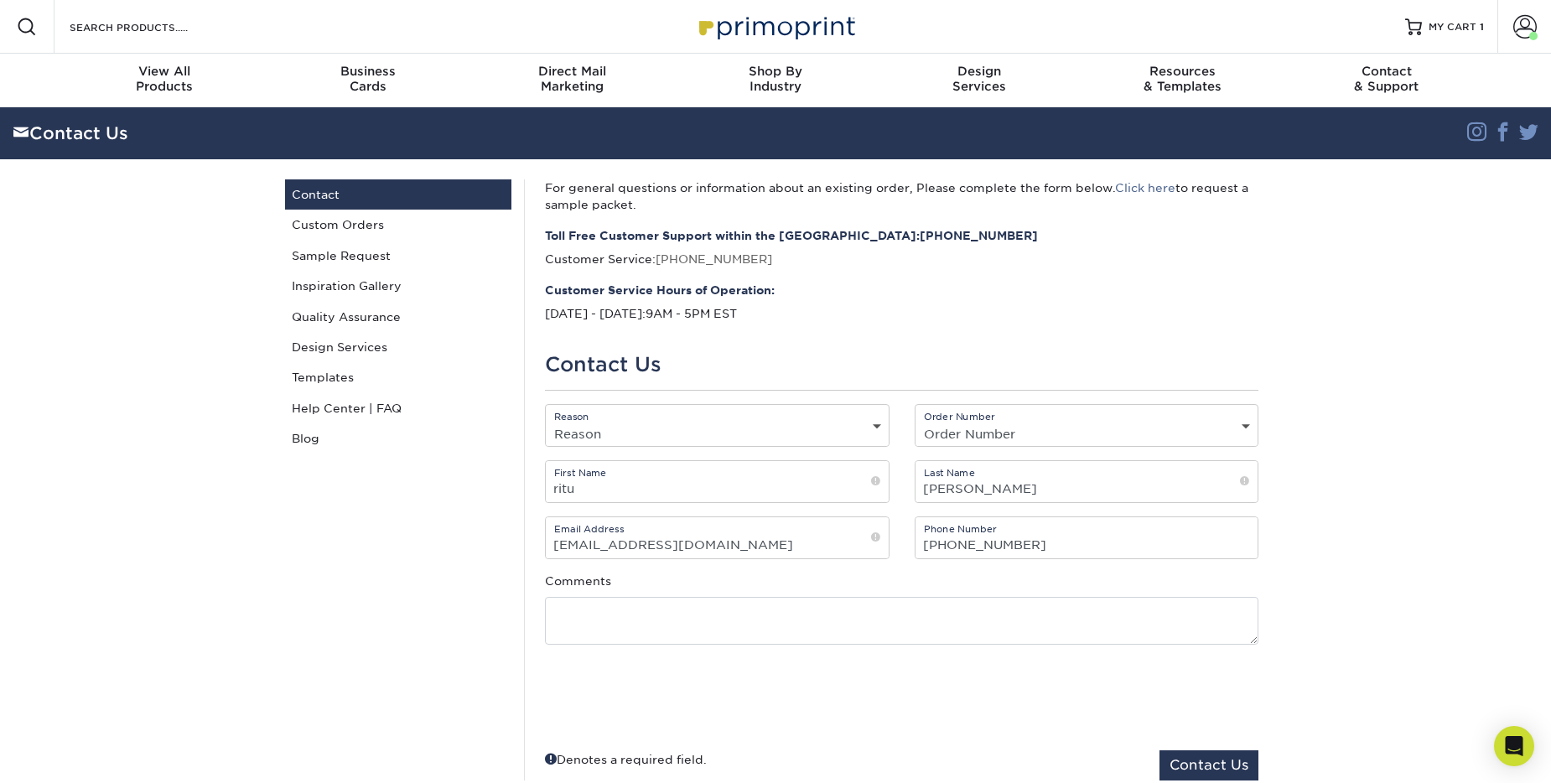
click at [674, 435] on select "Reason General File Preparation Order Status Online Design Issue with your prin…" at bounding box center [717, 434] width 343 height 24
select select "Corporate Accounts"
click at [546, 422] on select "Reason General File Preparation Order Status Online Design Issue with your prin…" at bounding box center [717, 434] width 343 height 24
click at [931, 438] on select "Order Number Not Available P2110207 P2057622 P2049065 P2048535 211110-34353-010…" at bounding box center [1087, 434] width 343 height 24
select select "n/a"
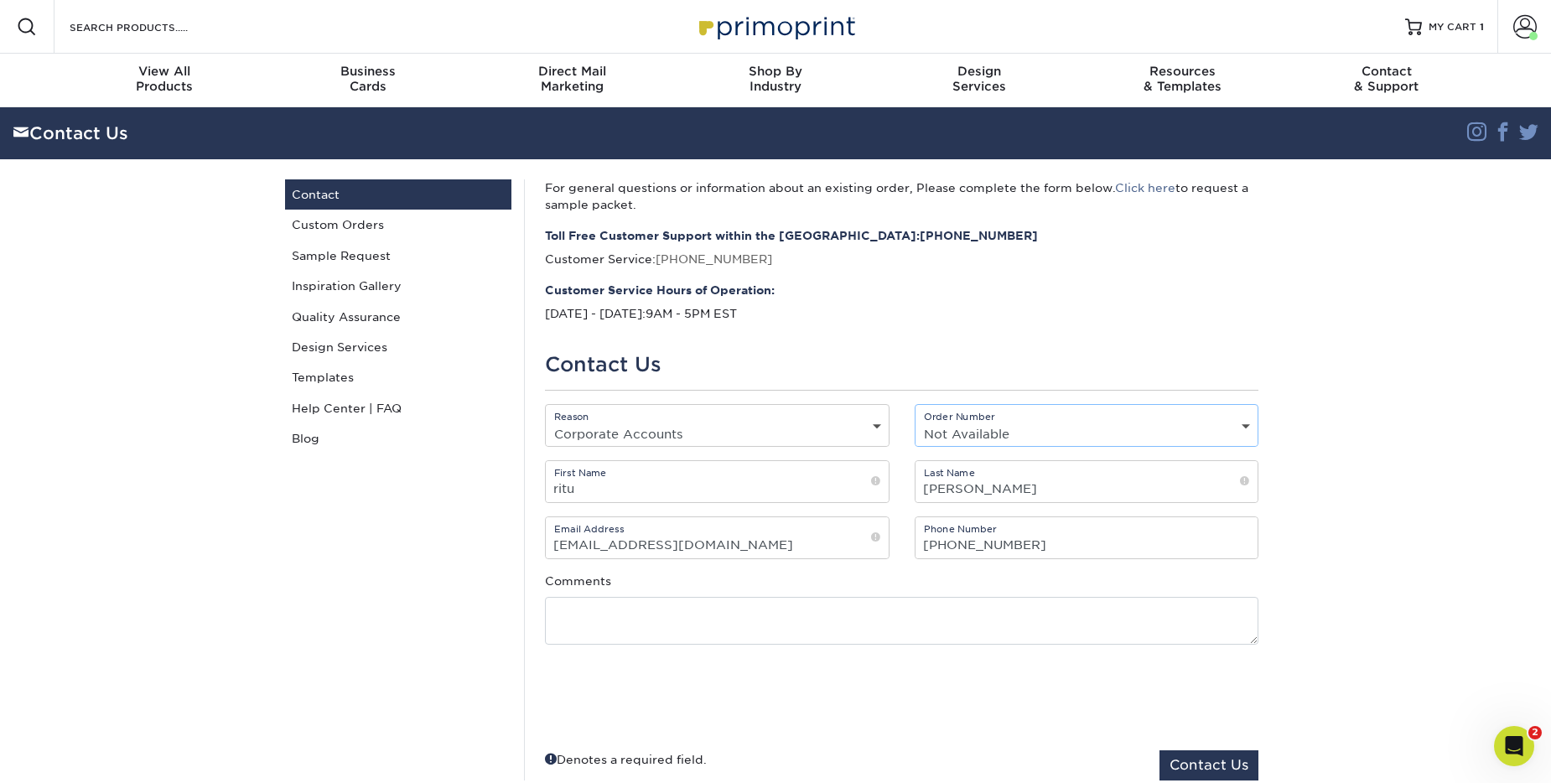
click at [916, 422] on select "Order Number Not Available P2110207 P2057622 P2049065 P2048535 211110-34353-010…" at bounding box center [1087, 434] width 343 height 24
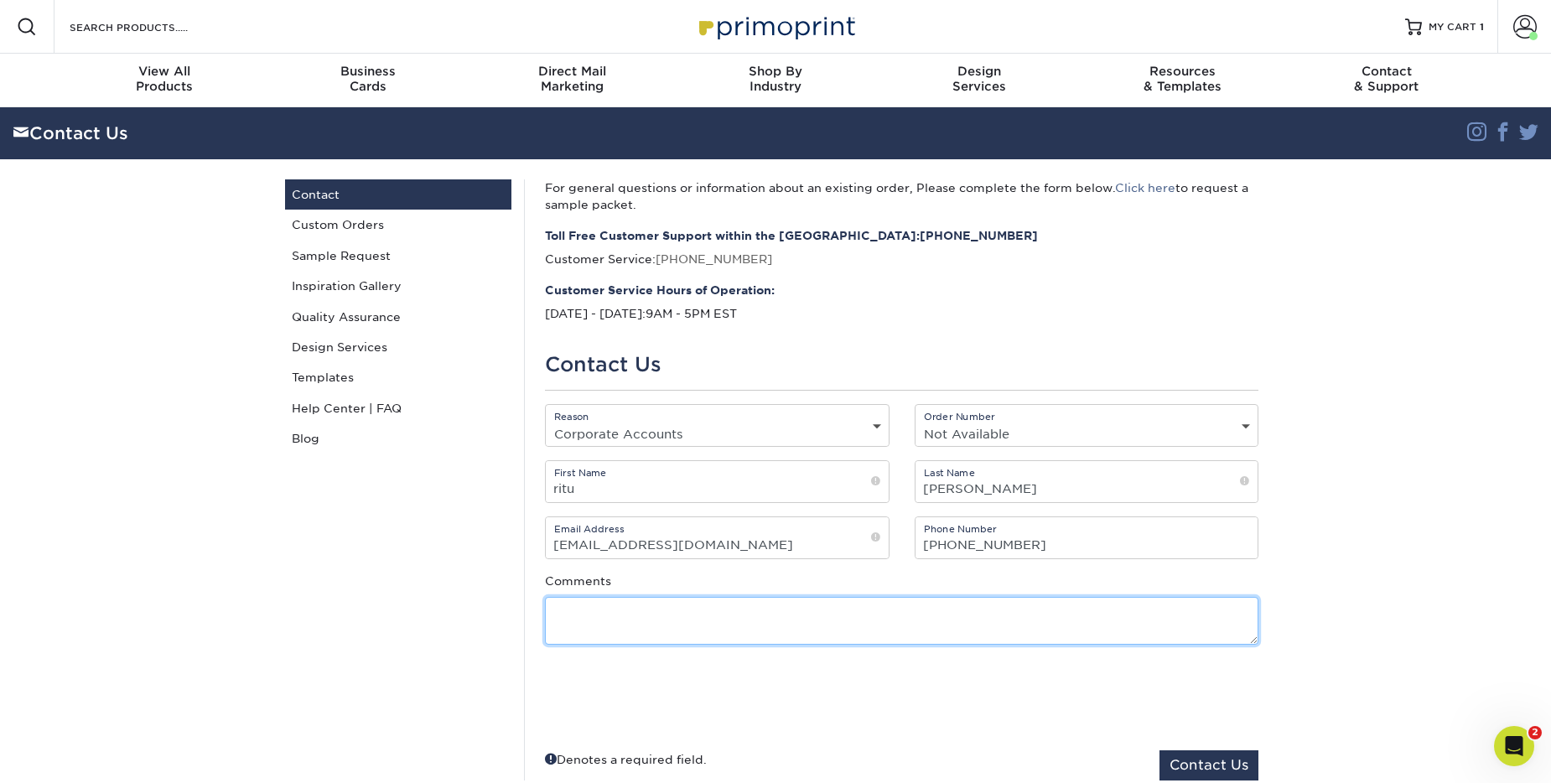
click at [715, 614] on textarea at bounding box center [902, 621] width 714 height 48
click at [739, 629] on textarea "Hi there - I wanted to reorder a product but it is super expensive. Do you have…" at bounding box center [902, 621] width 714 height 48
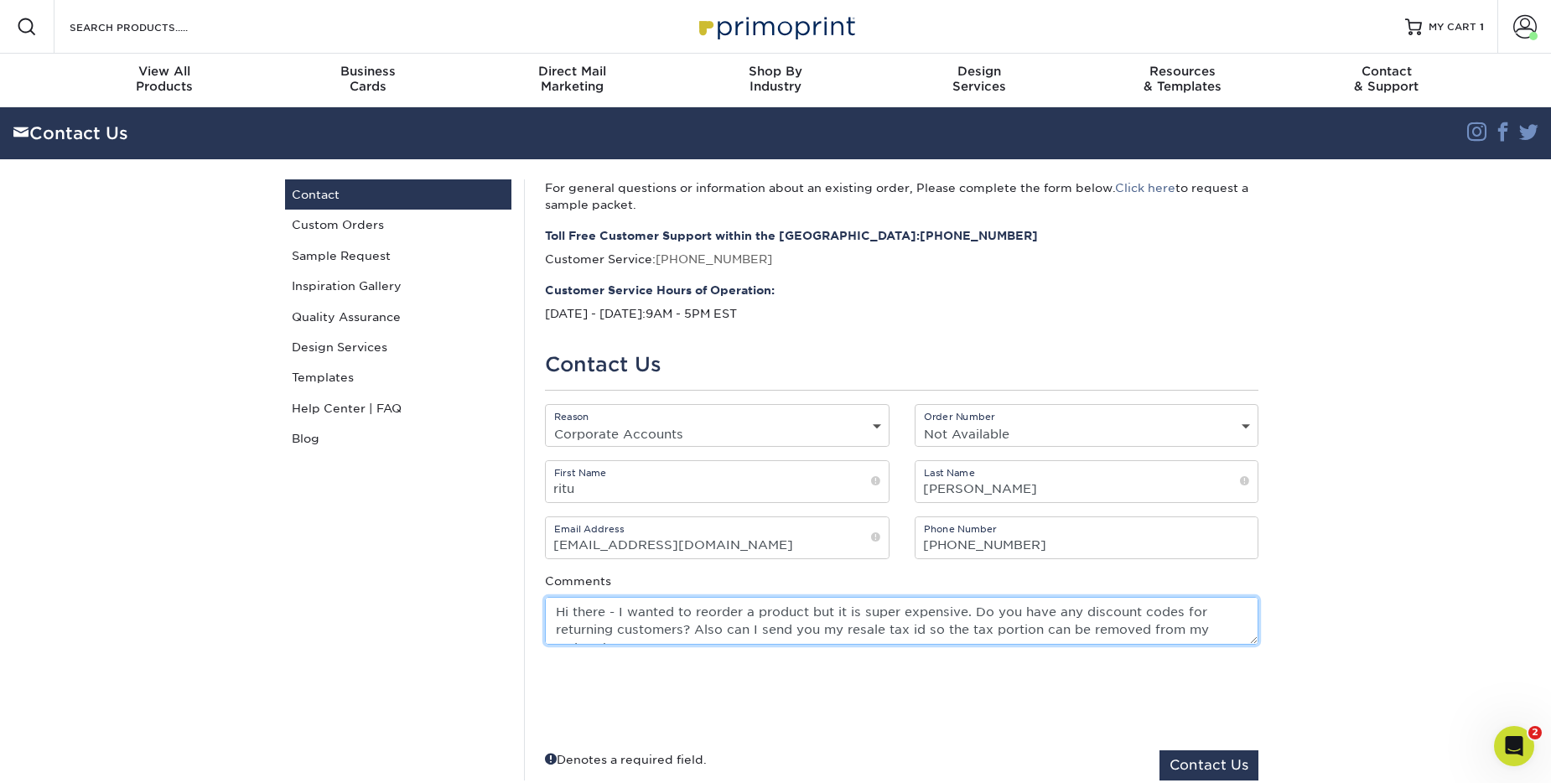
scroll to position [11, 0]
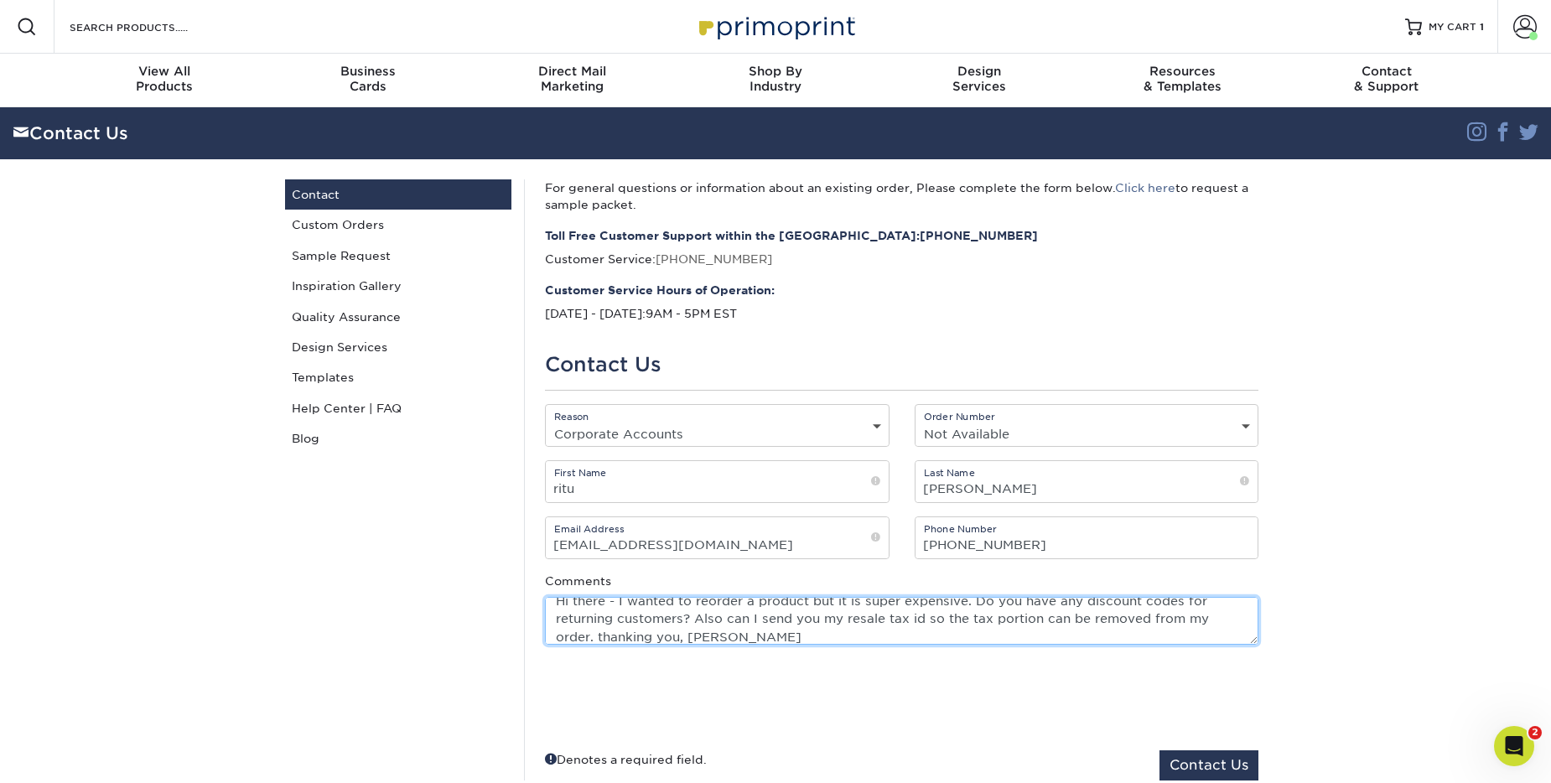
type textarea "Hi there - I wanted to reorder a product but it is super expensive. Do you have…"
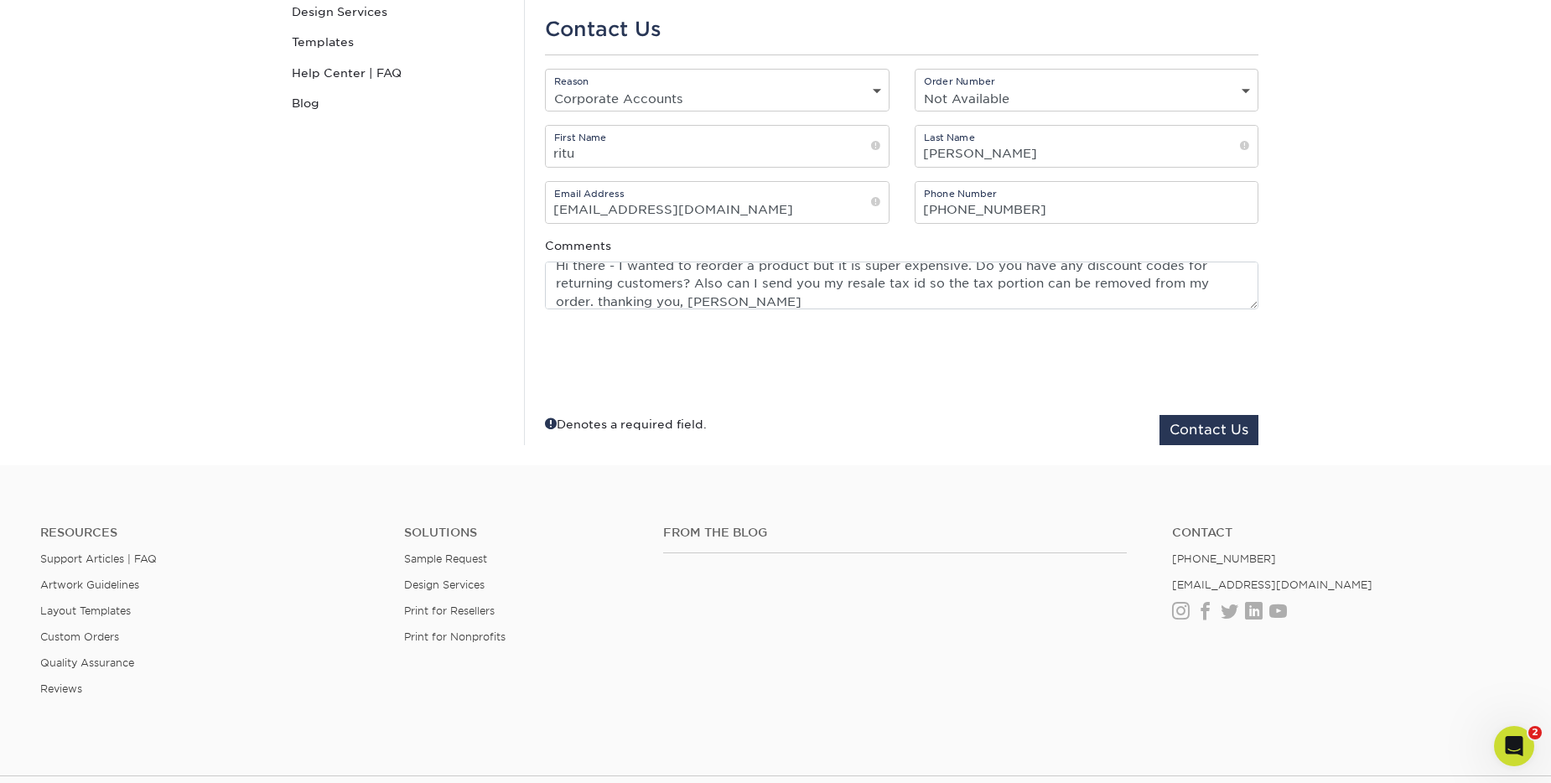
scroll to position [0, 0]
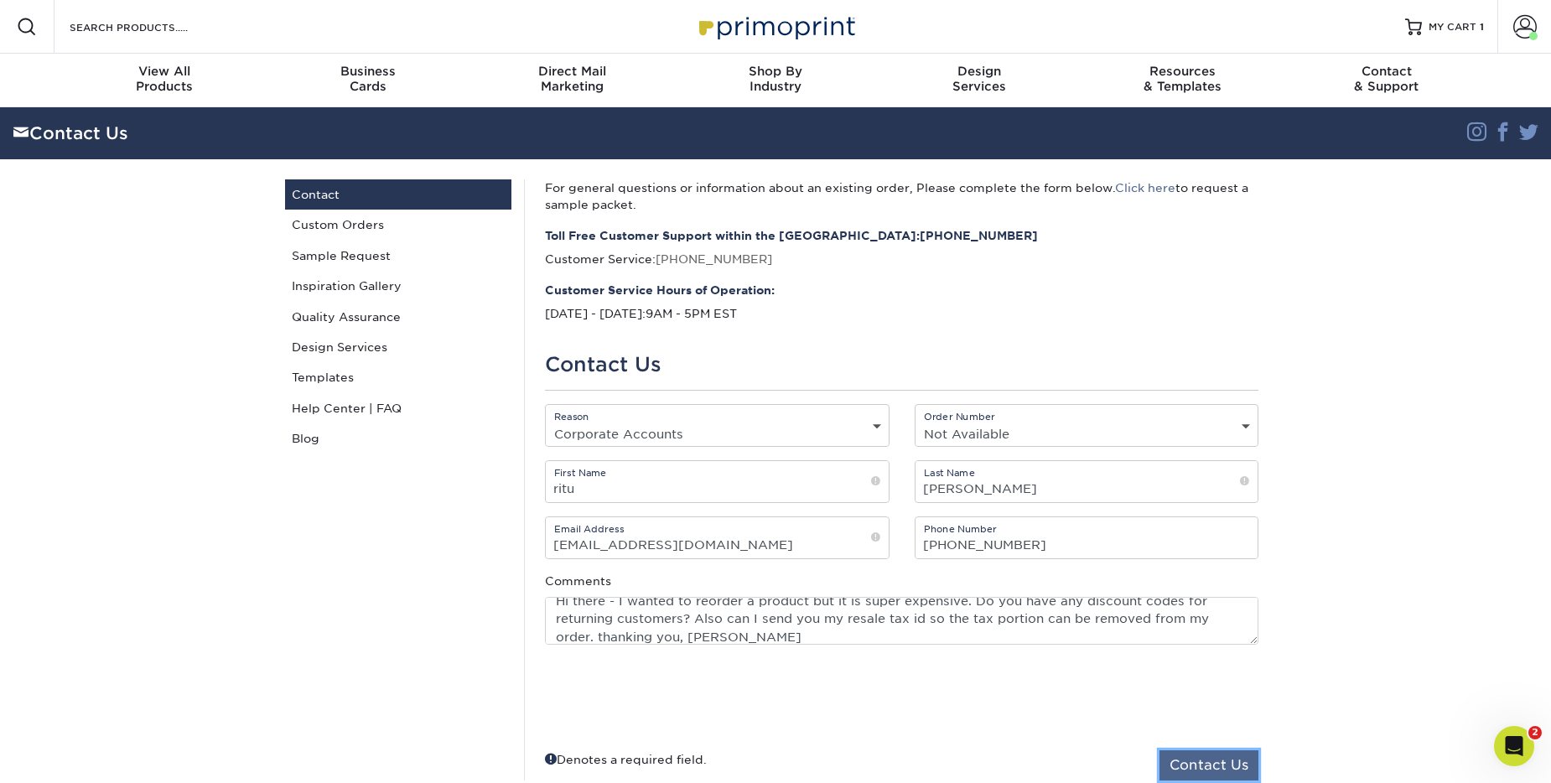
click at [1215, 762] on button "Contact Us" at bounding box center [1209, 765] width 99 height 30
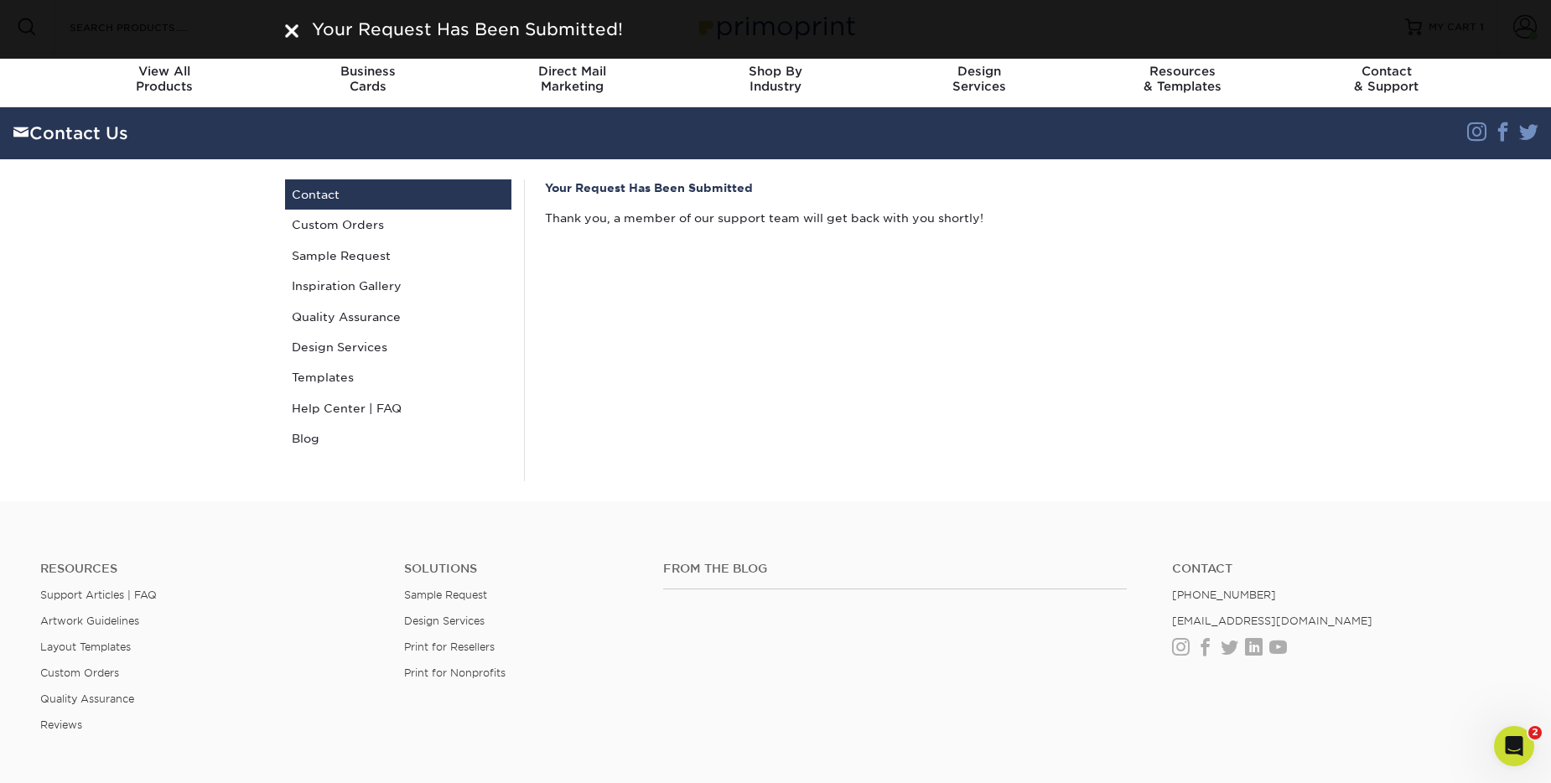
click at [1513, 750] on icon "Open Intercom Messenger" at bounding box center [1515, 747] width 28 height 28
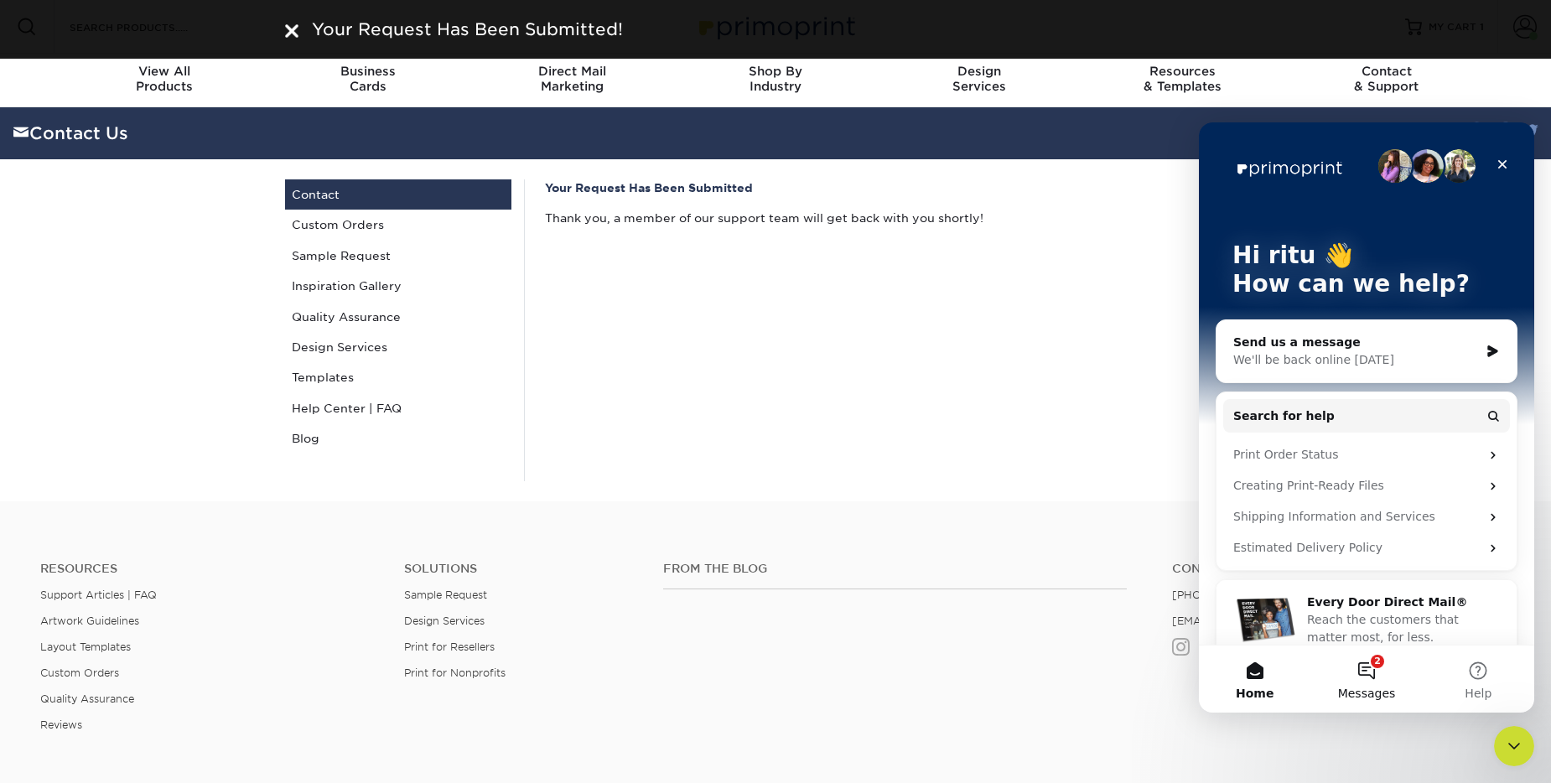
click at [1387, 688] on span "Messages" at bounding box center [1367, 694] width 58 height 12
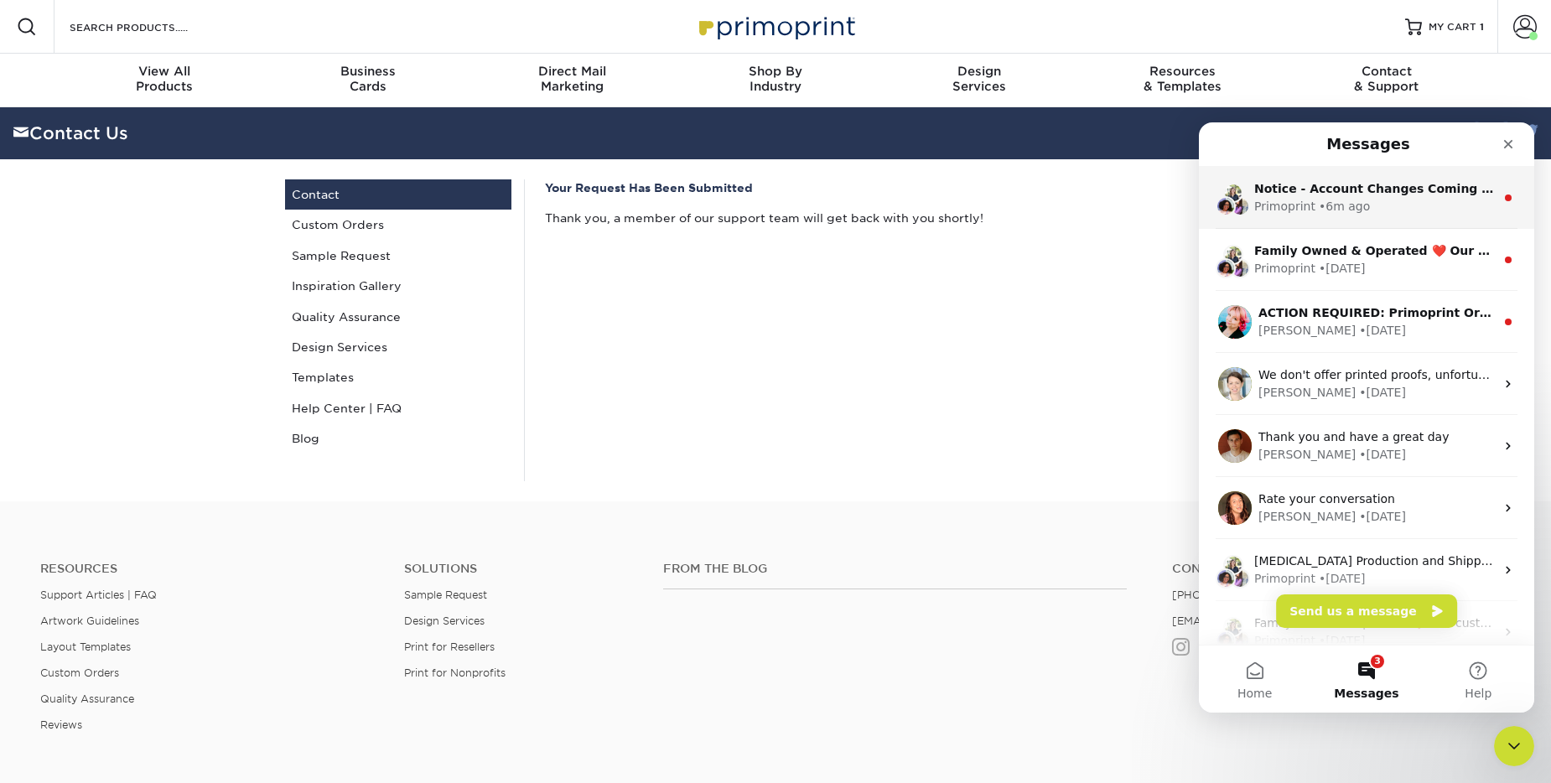
click at [1331, 213] on div "• 6m ago" at bounding box center [1344, 207] width 51 height 18
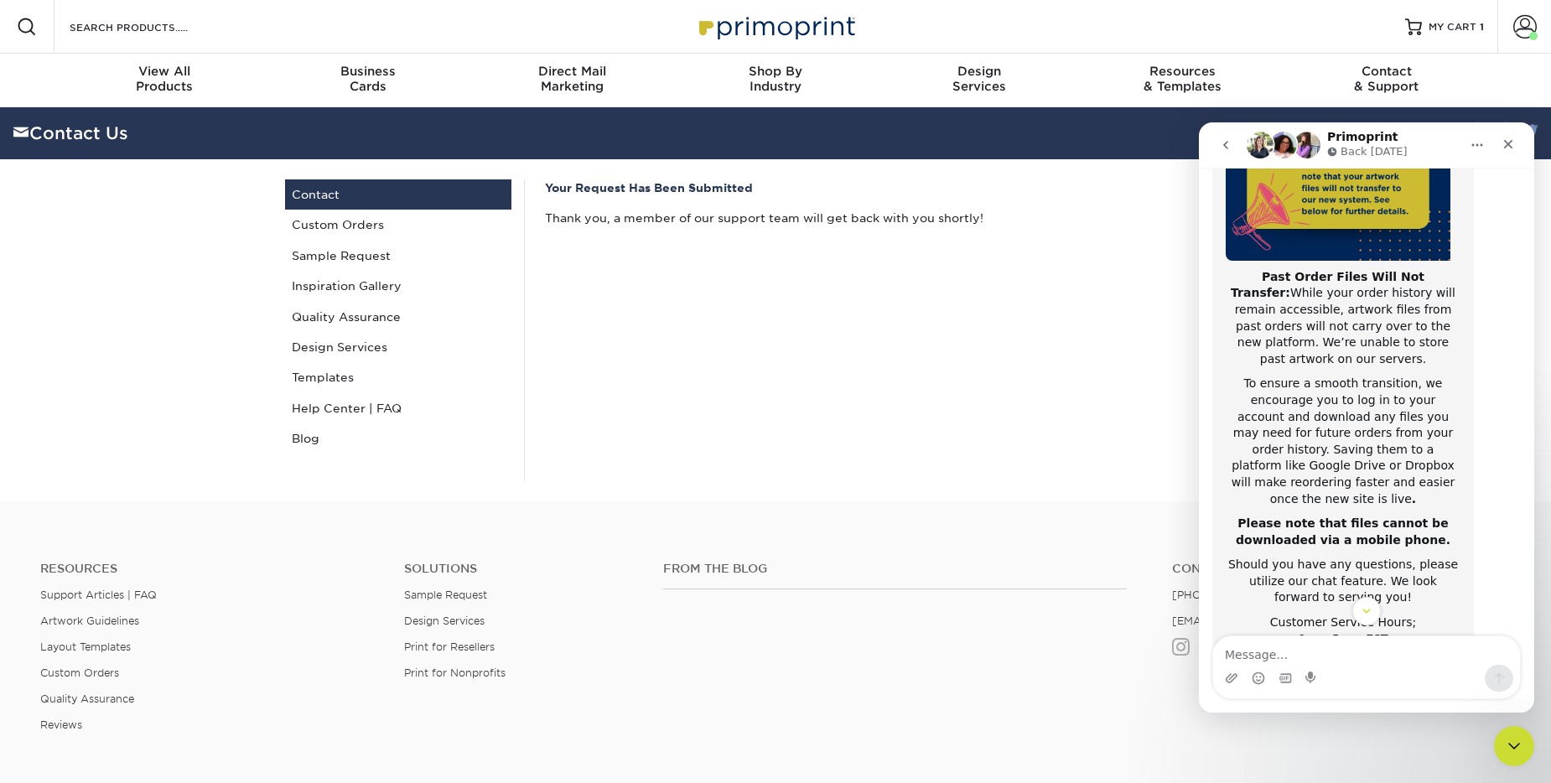
scroll to position [266, 0]
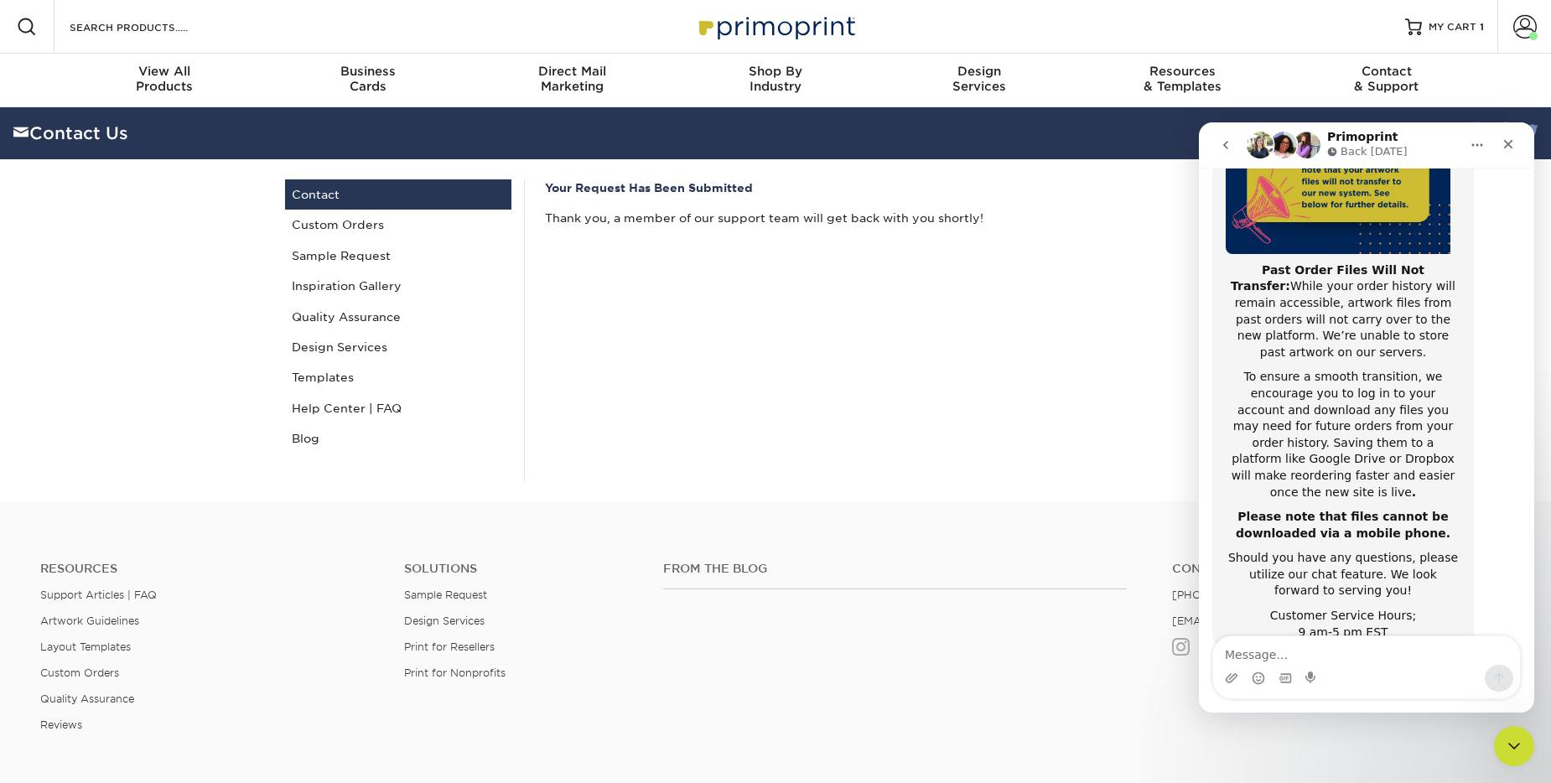
click at [1484, 142] on button "Home" at bounding box center [1477, 145] width 32 height 32
click at [1512, 143] on icon "Close" at bounding box center [1508, 144] width 13 height 13
